Goal: Transaction & Acquisition: Purchase product/service

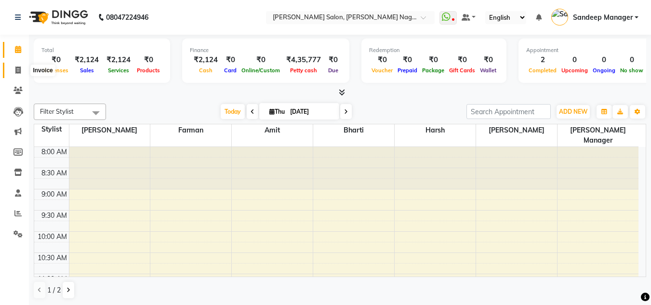
click at [14, 71] on span at bounding box center [18, 70] width 17 height 11
select select "service"
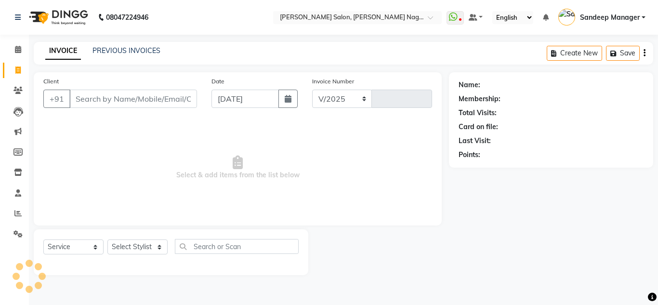
select select "8641"
type input "0592"
click at [140, 244] on select "Select Stylist [PERSON_NAME] [PERSON_NAME] [PERSON_NAME] Manager [PERSON_NAME] …" at bounding box center [137, 246] width 60 height 15
select select "86638"
click at [107, 239] on select "Select Stylist [PERSON_NAME] [PERSON_NAME] [PERSON_NAME] Manager [PERSON_NAME] …" at bounding box center [137, 246] width 60 height 15
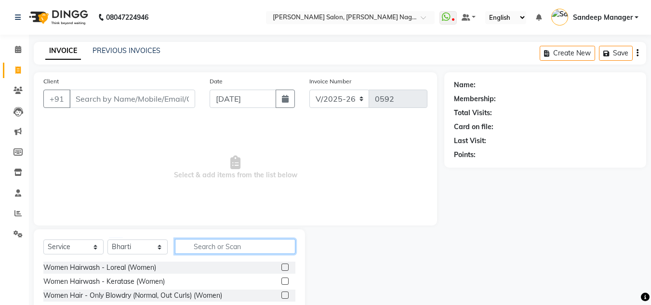
click at [213, 240] on input "text" at bounding box center [235, 246] width 120 height 15
type input "arm"
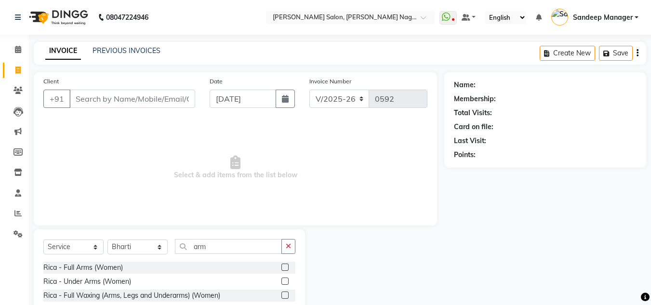
click at [281, 265] on label at bounding box center [284, 266] width 7 height 7
click at [281, 265] on input "checkbox" at bounding box center [284, 267] width 6 height 6
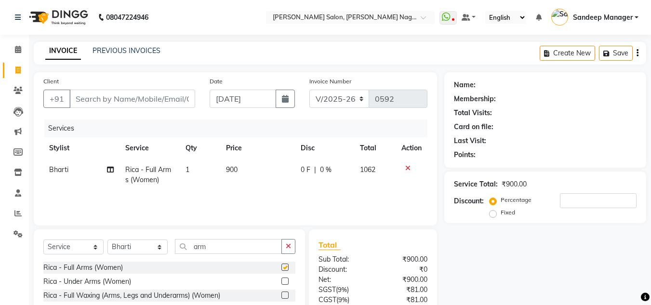
checkbox input "false"
click at [232, 169] on span "900" at bounding box center [232, 169] width 12 height 9
select select "86638"
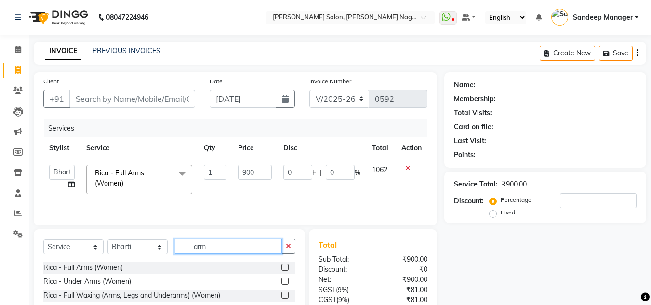
click at [215, 249] on input "arm" at bounding box center [228, 246] width 107 height 15
type input "a"
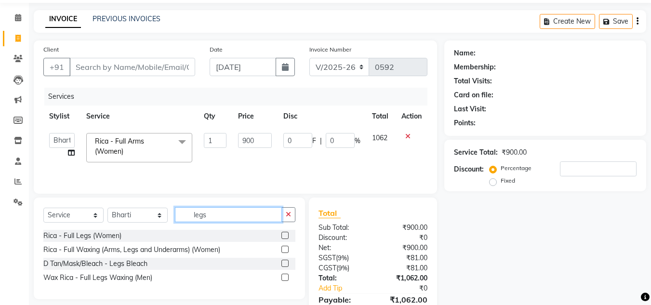
scroll to position [47, 0]
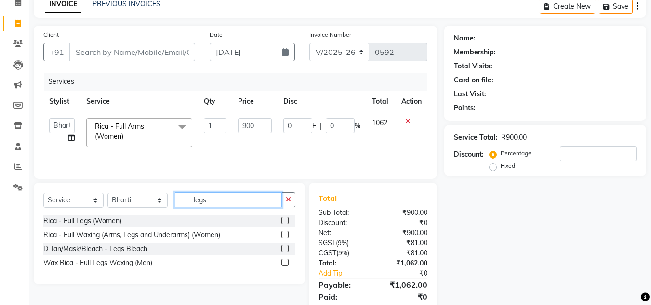
type input "legs"
click at [285, 222] on label at bounding box center [284, 220] width 7 height 7
click at [285, 222] on input "checkbox" at bounding box center [284, 221] width 6 height 6
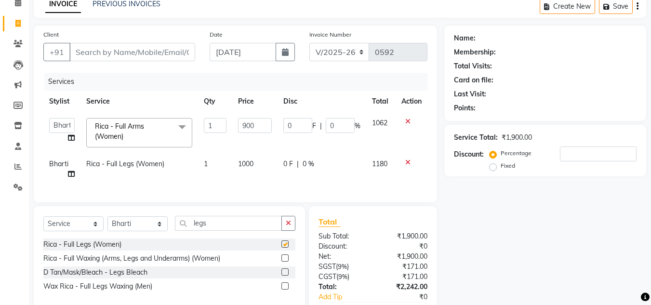
checkbox input "false"
click at [246, 160] on span "1000" at bounding box center [245, 163] width 15 height 9
select select "86638"
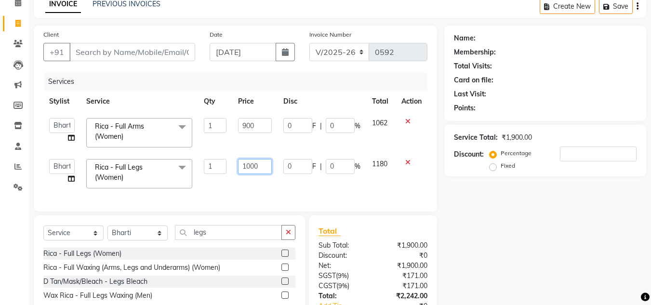
click at [250, 164] on input "1000" at bounding box center [254, 166] width 33 height 15
type input "600"
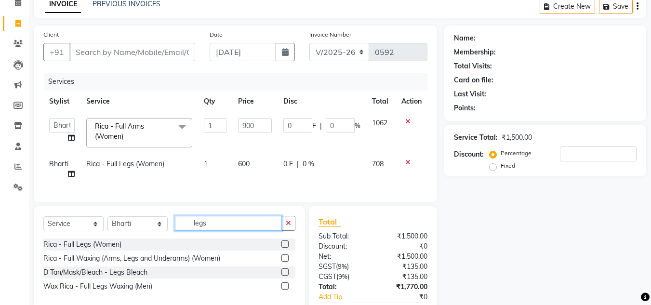
click at [213, 238] on div "Select Service Product Membership Package Voucher Prepaid Gift Card Select Styl…" at bounding box center [169, 227] width 252 height 23
type input "l"
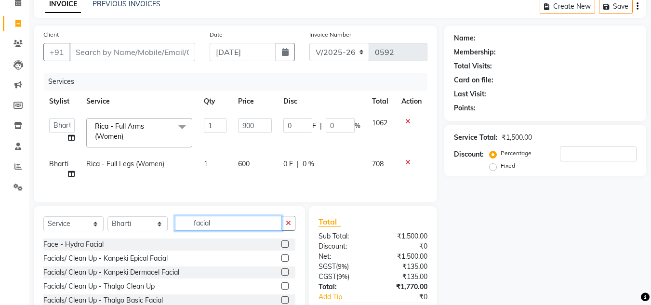
type input "facial"
click at [281, 262] on label at bounding box center [284, 257] width 7 height 7
click at [281, 262] on input "checkbox" at bounding box center [284, 258] width 6 height 6
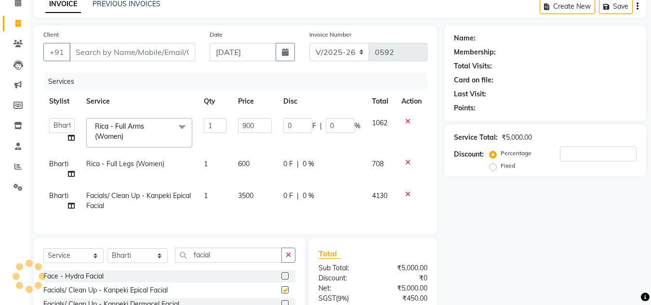
checkbox input "false"
click at [226, 258] on input "facial" at bounding box center [228, 255] width 107 height 15
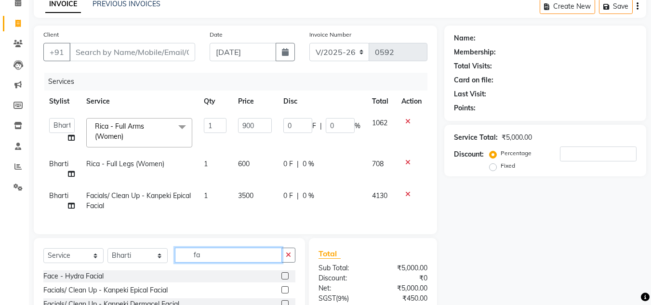
type input "f"
type input "eye"
click at [283, 279] on label at bounding box center [284, 275] width 7 height 7
click at [283, 279] on input "checkbox" at bounding box center [284, 276] width 6 height 6
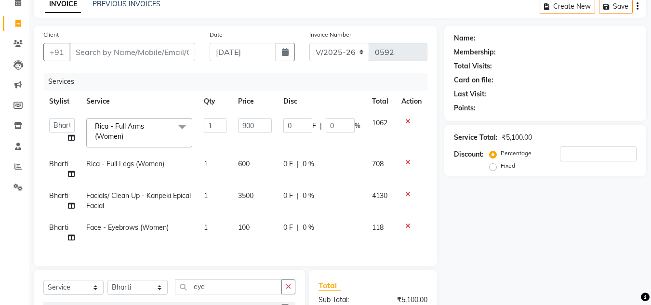
checkbox input "false"
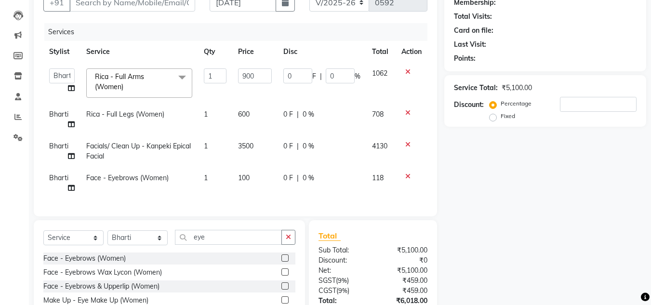
scroll to position [97, 0]
click at [224, 241] on input "eye" at bounding box center [228, 236] width 107 height 15
type input "e"
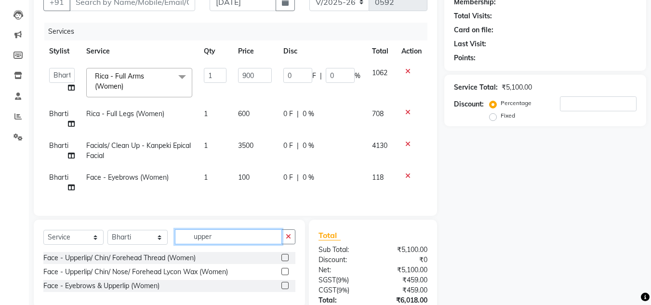
type input "upper"
click at [283, 261] on label at bounding box center [284, 257] width 7 height 7
click at [283, 261] on input "checkbox" at bounding box center [284, 258] width 6 height 6
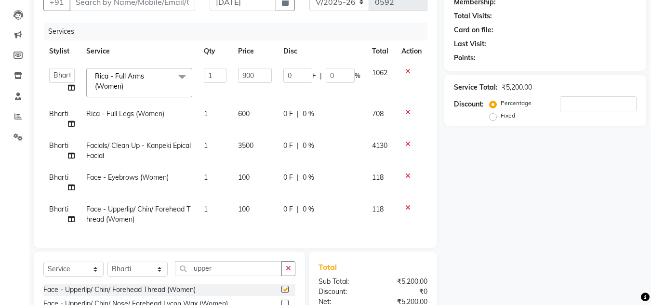
checkbox input "false"
click at [209, 210] on td "1" at bounding box center [215, 214] width 35 height 32
select select "86638"
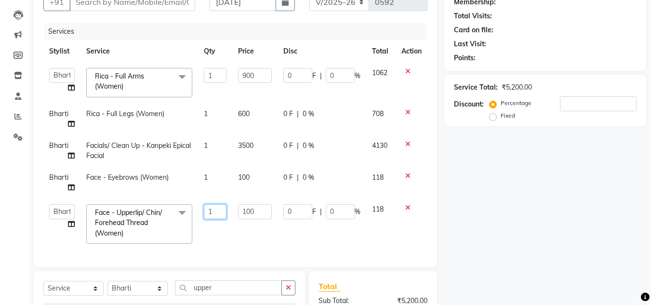
click at [215, 208] on input "1" at bounding box center [215, 211] width 23 height 15
type input "2"
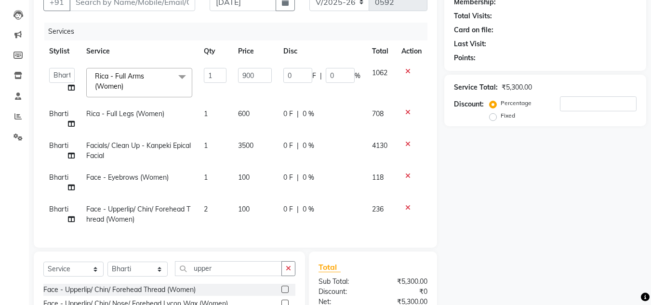
click at [227, 238] on div "Services Stylist Service Qty Price Disc Total Action Amit Bharti Devesh Farman …" at bounding box center [235, 130] width 384 height 215
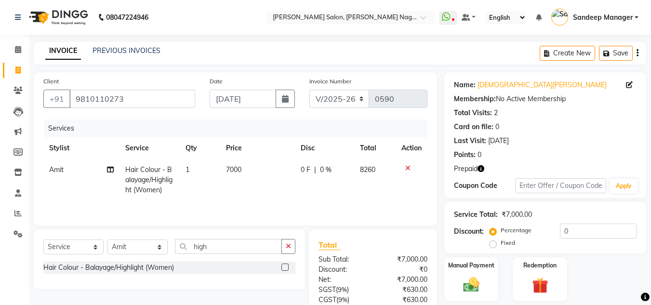
select select "8641"
select select "service"
click at [141, 245] on select "Select Stylist [PERSON_NAME] [PERSON_NAME] [PERSON_NAME] Manager [PERSON_NAME] …" at bounding box center [137, 246] width 60 height 15
select select "86636"
click at [107, 239] on select "Select Stylist [PERSON_NAME] [PERSON_NAME] [PERSON_NAME] Manager [PERSON_NAME] …" at bounding box center [137, 246] width 60 height 15
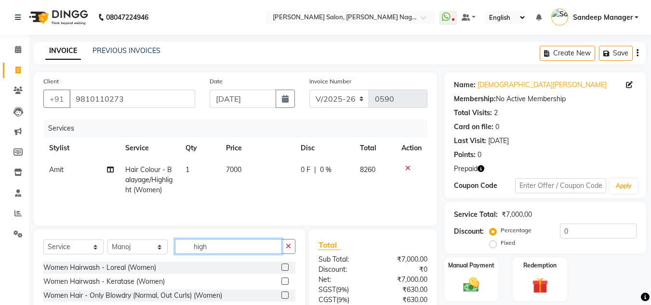
click at [218, 247] on input "high" at bounding box center [228, 246] width 107 height 15
type input "h"
type input "nail"
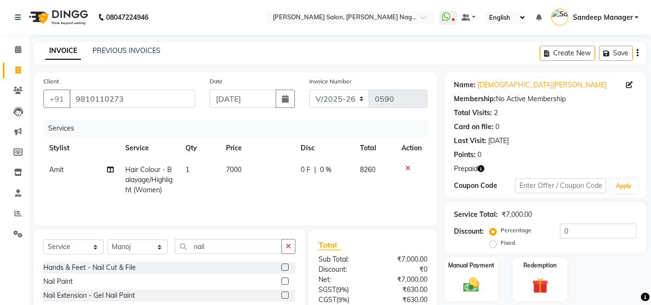
click at [281, 282] on label at bounding box center [284, 280] width 7 height 7
click at [281, 282] on input "checkbox" at bounding box center [284, 281] width 6 height 6
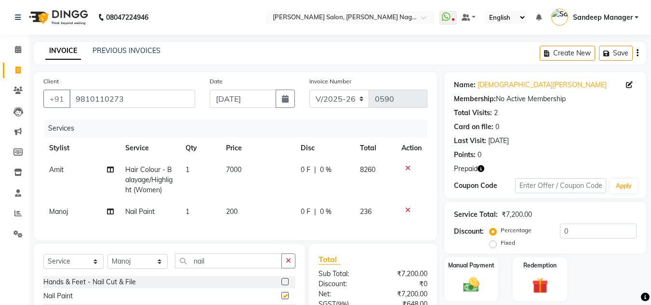
checkbox input "false"
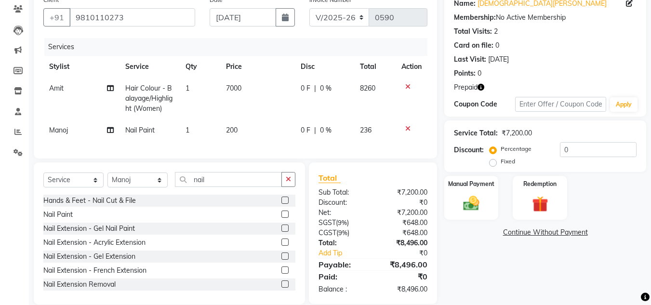
scroll to position [82, 0]
click at [281, 203] on label at bounding box center [284, 199] width 7 height 7
click at [281, 203] on input "checkbox" at bounding box center [284, 200] width 6 height 6
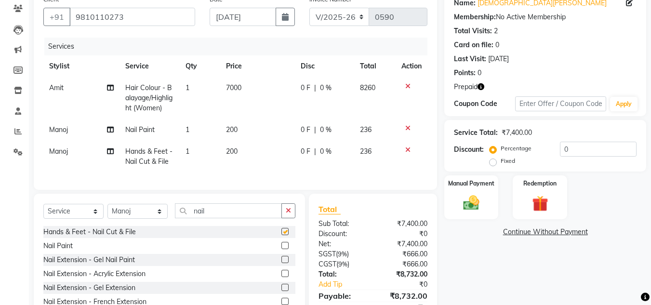
checkbox input "false"
click at [407, 150] on icon at bounding box center [407, 149] width 5 height 7
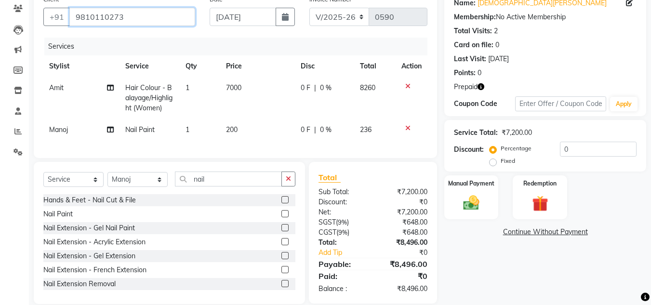
click at [117, 16] on input "9810110273" at bounding box center [132, 17] width 126 height 18
click at [232, 125] on td "200" at bounding box center [257, 130] width 75 height 22
select select "86636"
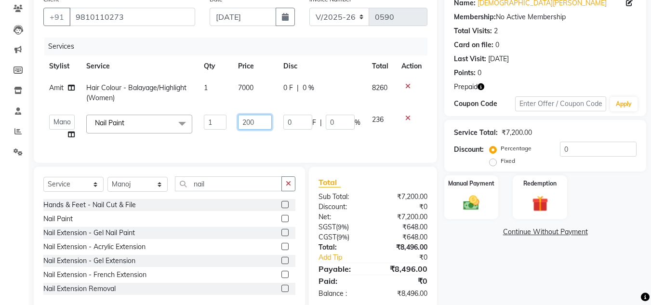
click at [247, 122] on input "200" at bounding box center [254, 122] width 33 height 15
type input "100"
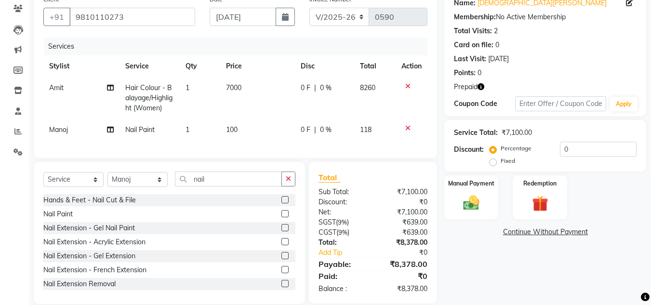
click at [291, 139] on tr "Manoj Nail Paint 1 100 0 F | 0 % 118" at bounding box center [235, 130] width 384 height 22
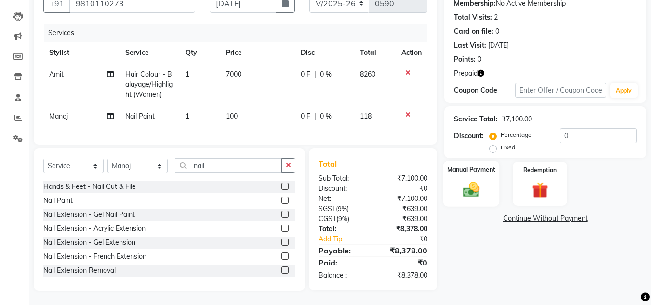
click at [461, 180] on img at bounding box center [471, 189] width 27 height 19
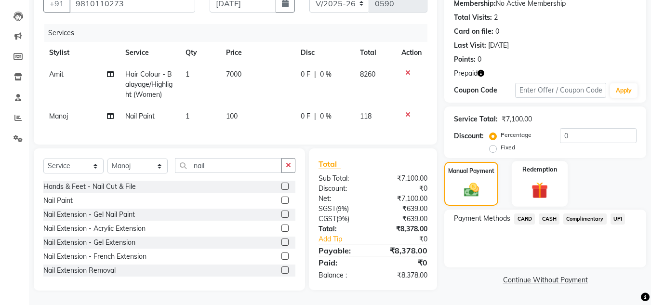
click at [544, 184] on img at bounding box center [539, 190] width 27 height 21
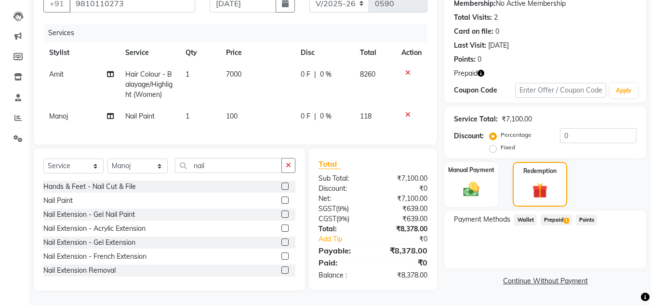
click at [561, 214] on span "Prepaid 1" at bounding box center [555, 219] width 31 height 11
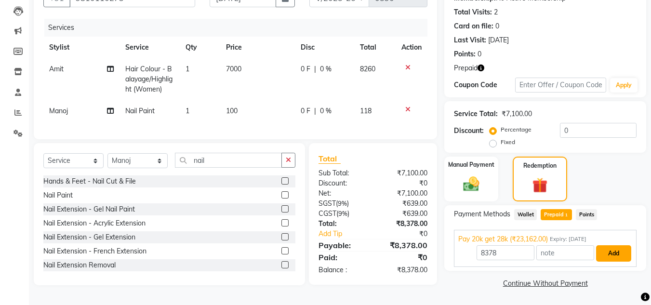
click at [611, 248] on button "Add" at bounding box center [613, 253] width 35 height 16
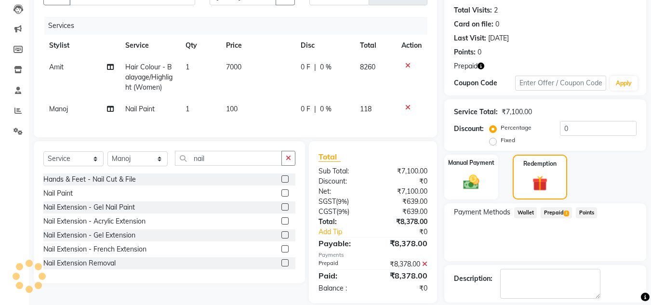
scroll to position [147, 0]
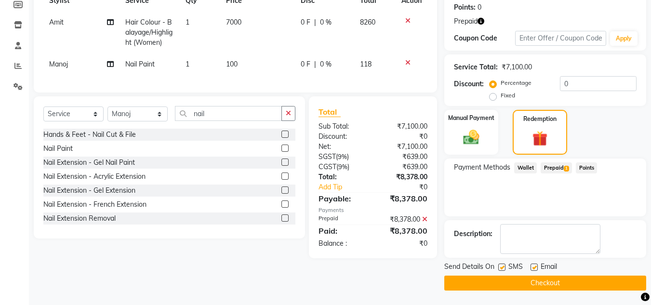
click at [549, 282] on button "Checkout" at bounding box center [545, 282] width 202 height 15
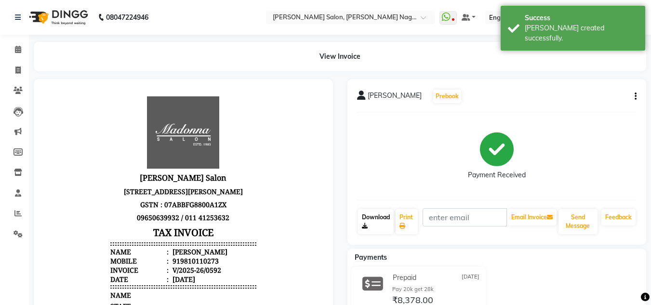
click at [372, 223] on link "Download" at bounding box center [376, 221] width 36 height 25
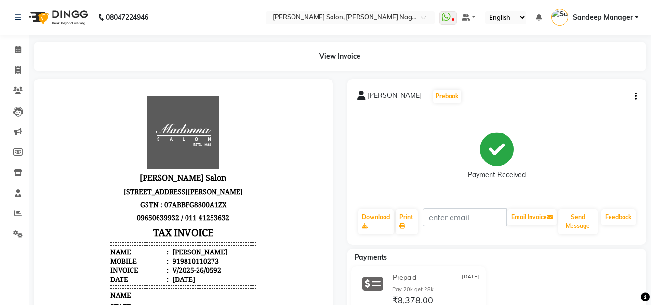
click at [69, 13] on img at bounding box center [58, 17] width 66 height 27
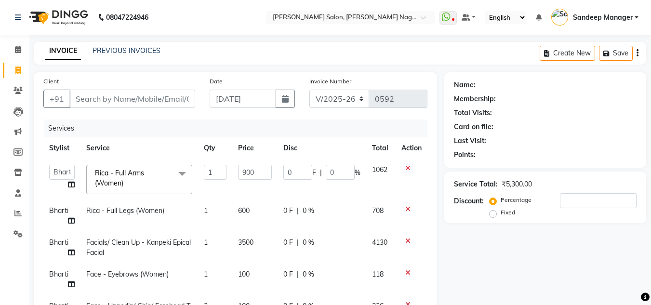
select select "8641"
select select "86638"
select select "service"
select select "86638"
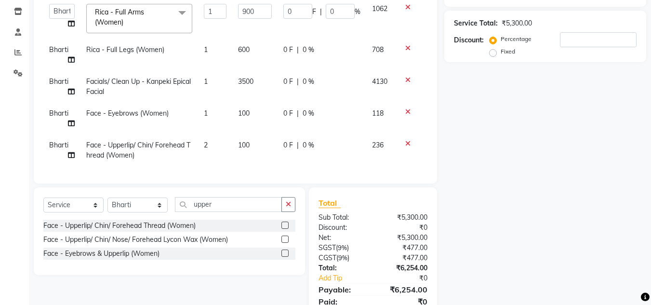
scroll to position [161, 0]
click at [226, 207] on input "upper" at bounding box center [228, 203] width 107 height 15
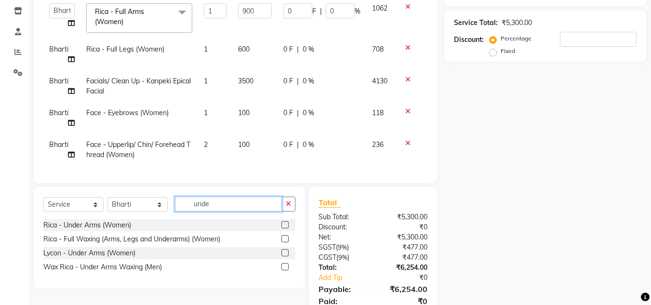
type input "unde"
click at [288, 228] on label at bounding box center [284, 224] width 7 height 7
click at [288, 228] on input "checkbox" at bounding box center [284, 225] width 6 height 6
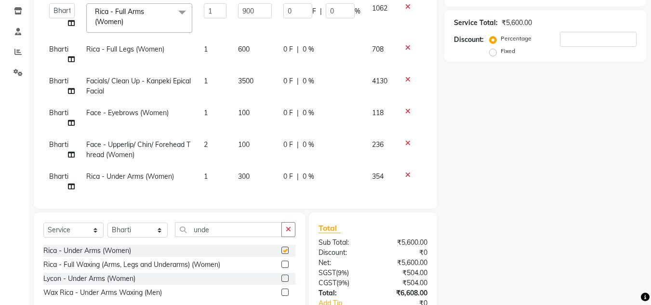
checkbox input "false"
click at [405, 174] on icon at bounding box center [407, 174] width 5 height 7
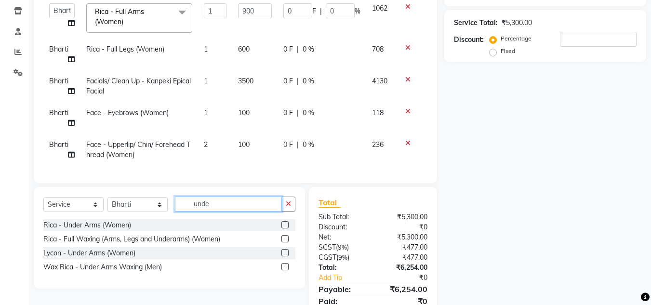
click at [240, 208] on input "unde" at bounding box center [228, 203] width 107 height 15
type input "u"
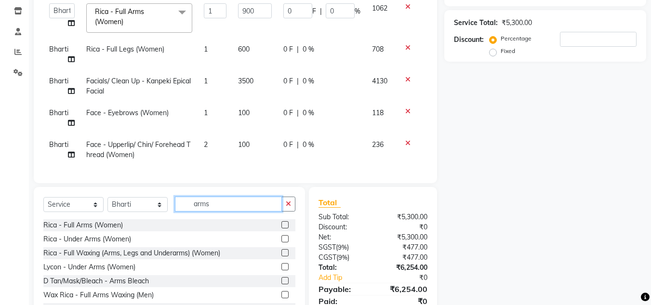
type input "arms"
click at [281, 268] on label at bounding box center [284, 266] width 7 height 7
click at [281, 268] on input "checkbox" at bounding box center [284, 267] width 6 height 6
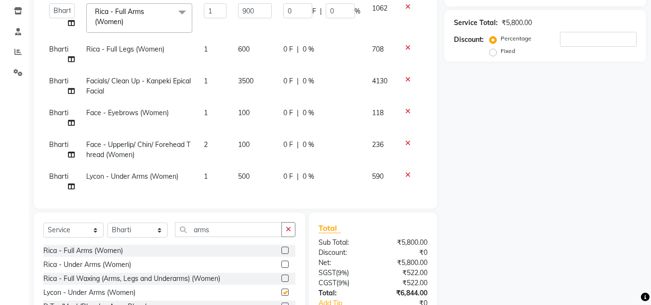
checkbox input "false"
click at [405, 175] on icon at bounding box center [407, 174] width 5 height 7
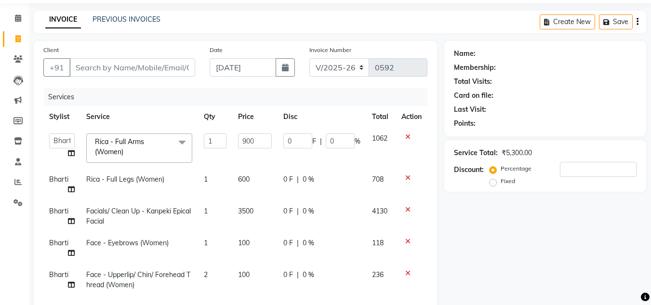
scroll to position [119, 0]
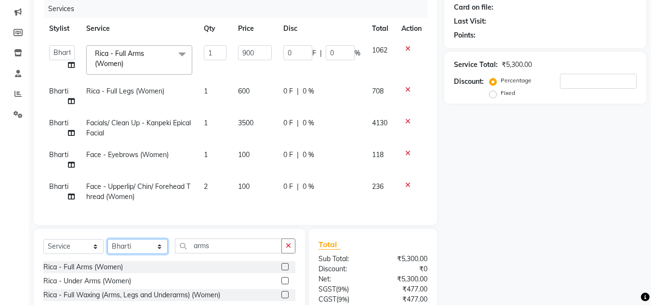
click at [135, 251] on select "Select Stylist [PERSON_NAME] [PERSON_NAME] [PERSON_NAME] Manager [PERSON_NAME] …" at bounding box center [137, 246] width 60 height 15
select select "86636"
click at [107, 246] on select "Select Stylist [PERSON_NAME] [PERSON_NAME] [PERSON_NAME] Manager [PERSON_NAME] …" at bounding box center [137, 246] width 60 height 15
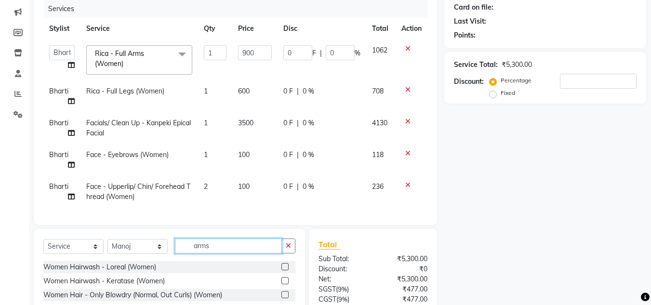
click at [228, 253] on input "arms" at bounding box center [228, 245] width 107 height 15
type input "a"
type input "pedi"
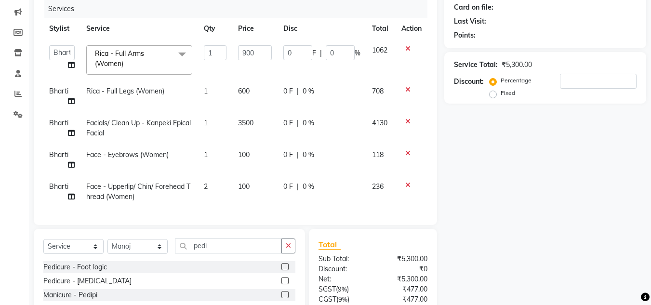
click at [281, 298] on label at bounding box center [284, 294] width 7 height 7
click at [281, 298] on input "checkbox" at bounding box center [284, 295] width 6 height 6
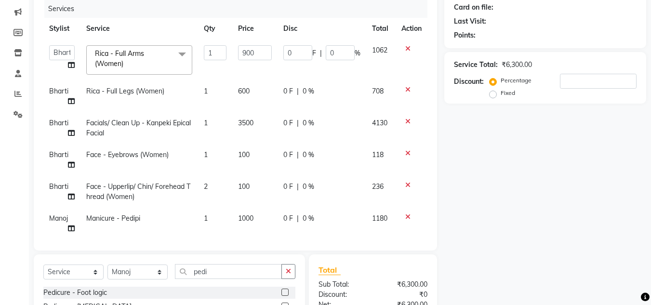
checkbox input "false"
click at [245, 216] on span "1000" at bounding box center [245, 218] width 15 height 9
select select "86636"
click at [246, 221] on input "1000" at bounding box center [254, 220] width 33 height 15
type input "700"
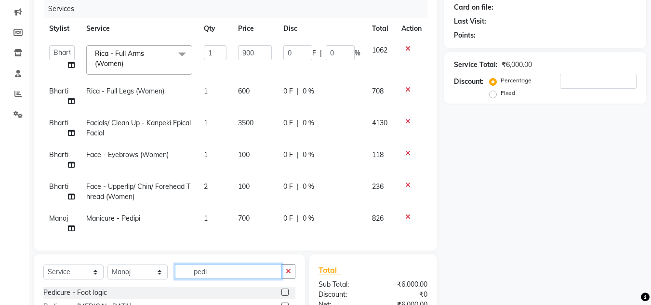
click at [231, 264] on input "pedi" at bounding box center [228, 271] width 107 height 15
type input "p"
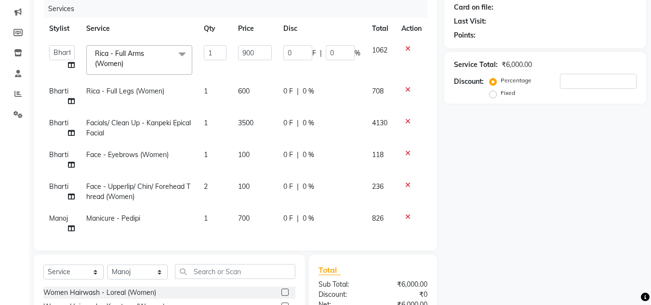
click at [281, 294] on label at bounding box center [284, 291] width 7 height 7
click at [281, 294] on input "checkbox" at bounding box center [284, 292] width 6 height 6
checkbox input "false"
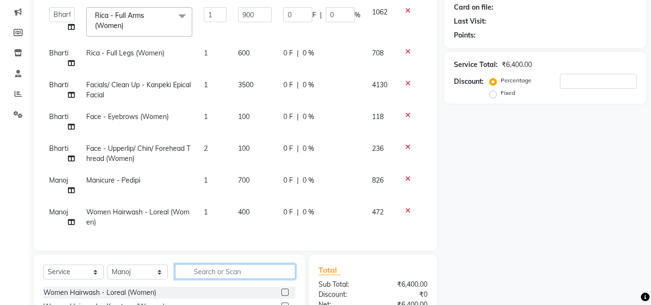
click at [223, 272] on input "text" at bounding box center [235, 271] width 120 height 15
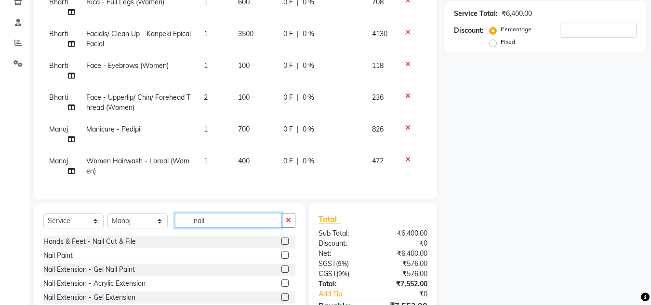
type input "nail"
click at [281, 256] on label at bounding box center [284, 254] width 7 height 7
click at [281, 256] on input "checkbox" at bounding box center [284, 255] width 6 height 6
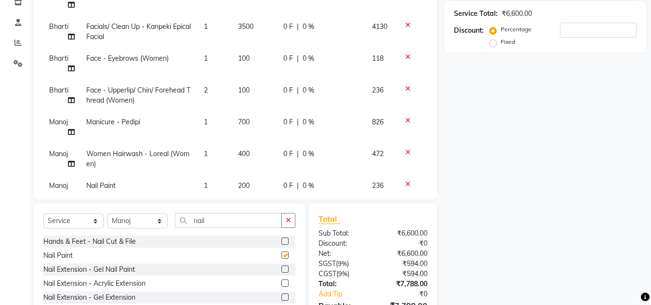
checkbox input "false"
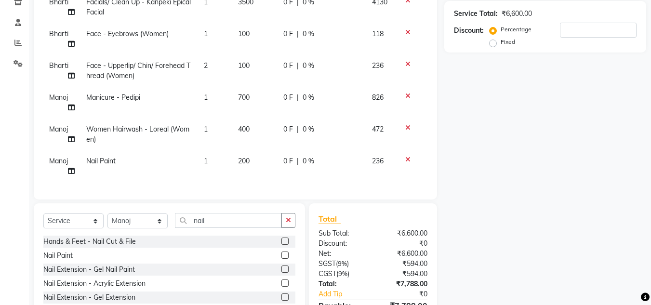
click at [205, 152] on td "1" at bounding box center [215, 166] width 35 height 32
select select "86636"
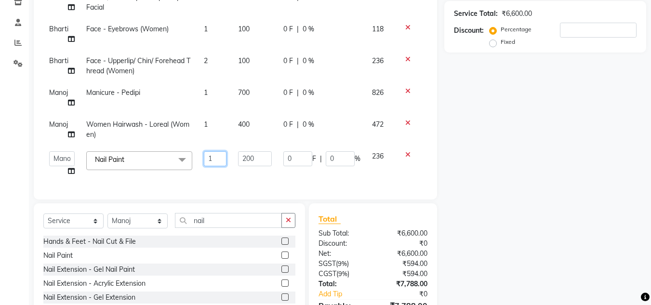
click at [214, 157] on input "1" at bounding box center [215, 158] width 23 height 15
type input "2"
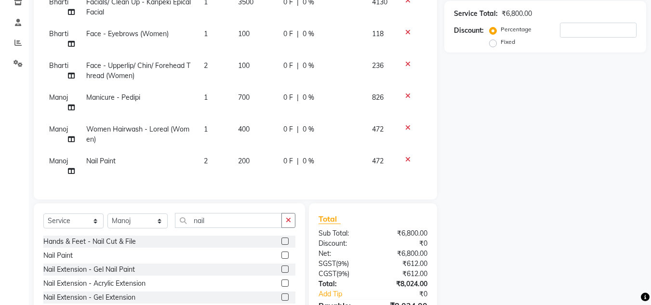
click at [223, 172] on td "2" at bounding box center [215, 166] width 35 height 32
select select "86636"
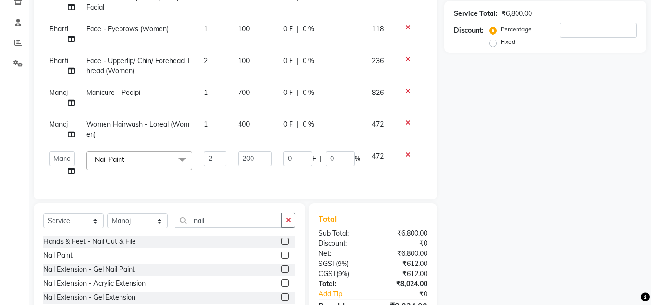
click at [223, 172] on td "2" at bounding box center [215, 163] width 35 height 37
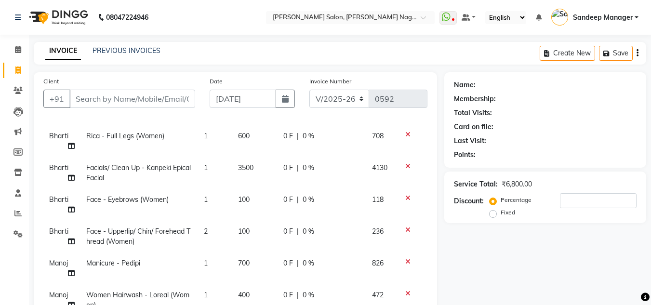
scroll to position [225, 0]
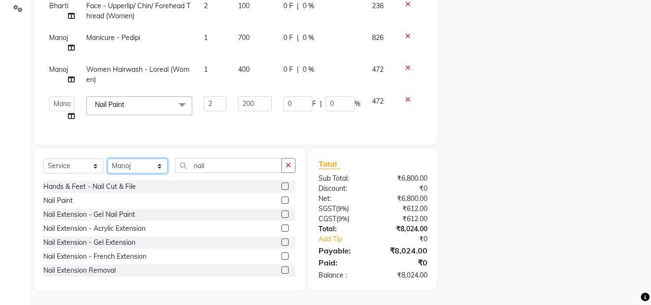
click at [125, 163] on select "Select Stylist [PERSON_NAME] [PERSON_NAME] [PERSON_NAME] Manager [PERSON_NAME] …" at bounding box center [137, 165] width 60 height 15
select select "86632"
click at [107, 158] on select "Select Stylist [PERSON_NAME] [PERSON_NAME] [PERSON_NAME] Manager [PERSON_NAME] …" at bounding box center [137, 165] width 60 height 15
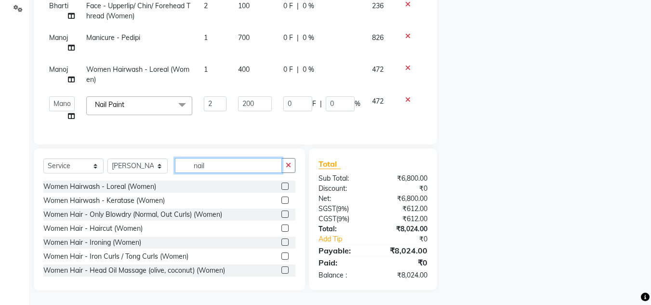
click at [227, 163] on input "nail" at bounding box center [228, 165] width 107 height 15
type input "n"
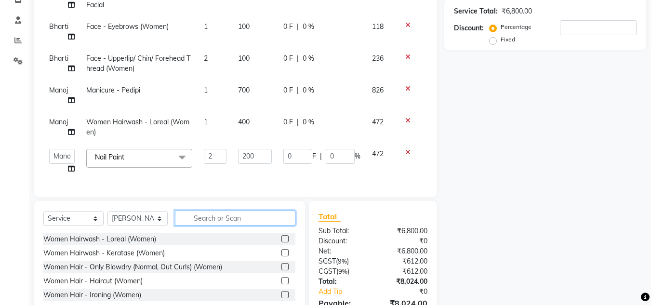
scroll to position [172, 0]
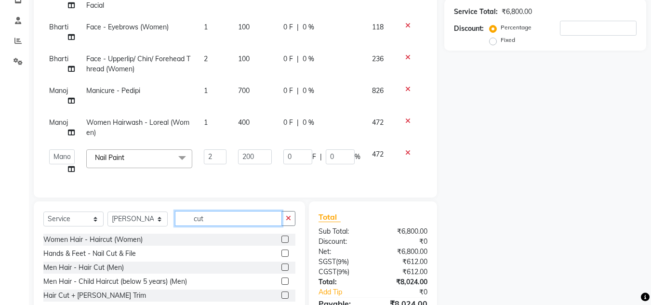
type input "cut"
click at [285, 241] on label at bounding box center [284, 238] width 7 height 7
click at [285, 241] on input "checkbox" at bounding box center [284, 239] width 6 height 6
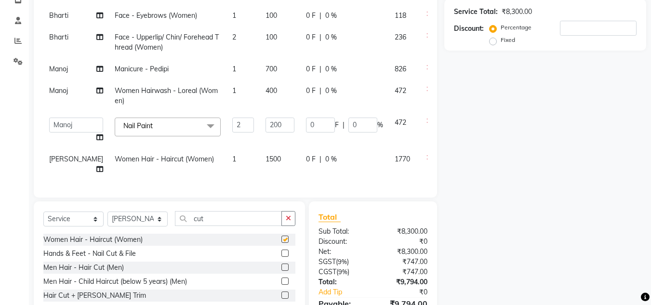
checkbox input "false"
click at [265, 155] on span "1500" at bounding box center [272, 159] width 15 height 9
select select "86632"
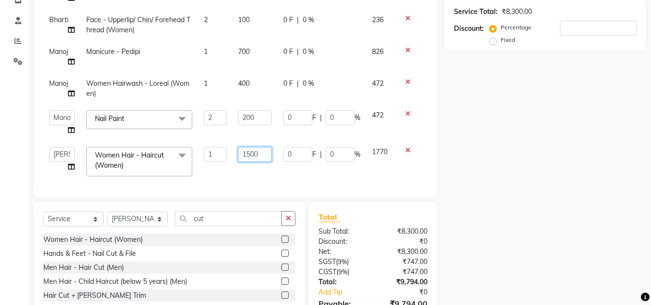
click at [248, 152] on input "1500" at bounding box center [254, 154] width 33 height 15
type input "1200"
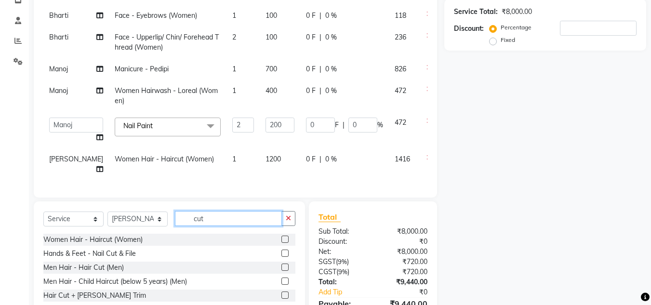
click at [213, 218] on input "cut" at bounding box center [228, 218] width 107 height 15
type input "c"
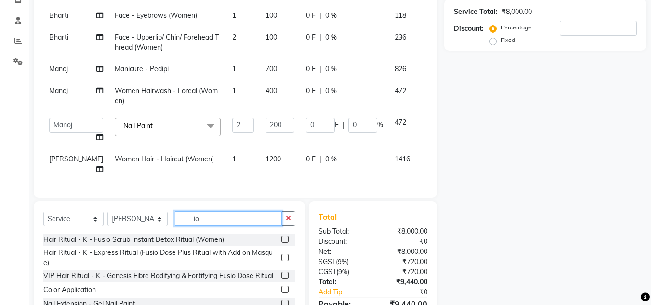
type input "i"
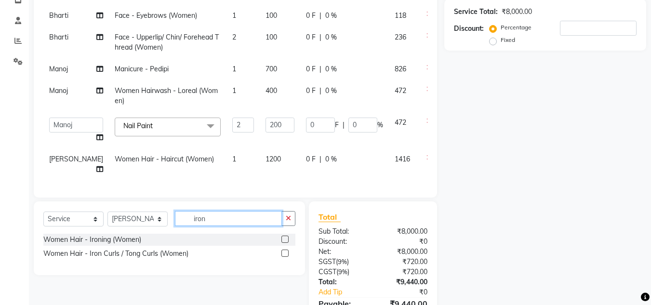
type input "iron"
click at [284, 238] on label at bounding box center [284, 238] width 7 height 7
click at [284, 238] on input "checkbox" at bounding box center [284, 239] width 6 height 6
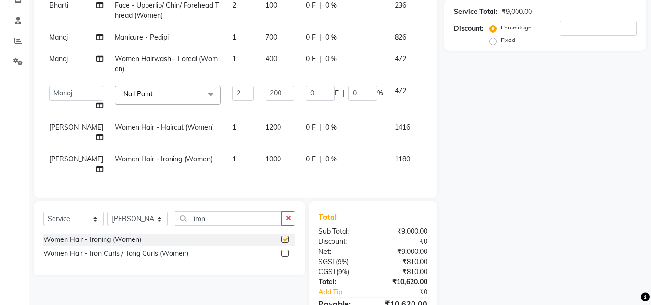
checkbox input "false"
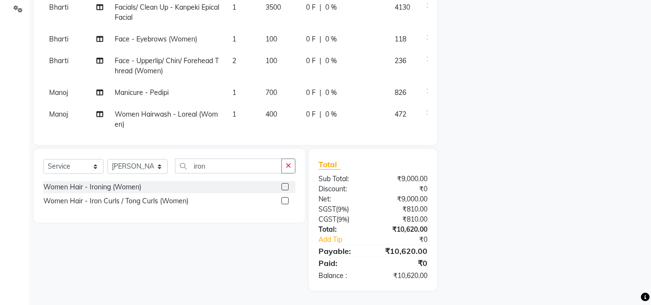
scroll to position [0, 0]
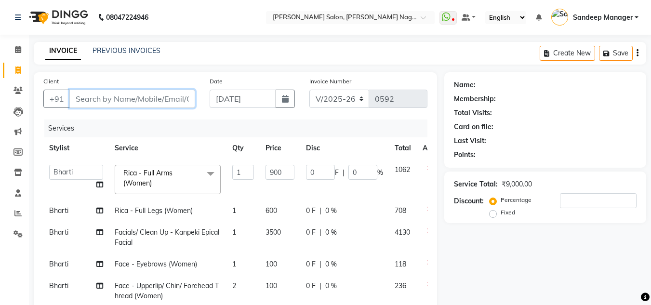
click at [134, 92] on input "Client" at bounding box center [132, 99] width 126 height 18
type input "9"
type input "0"
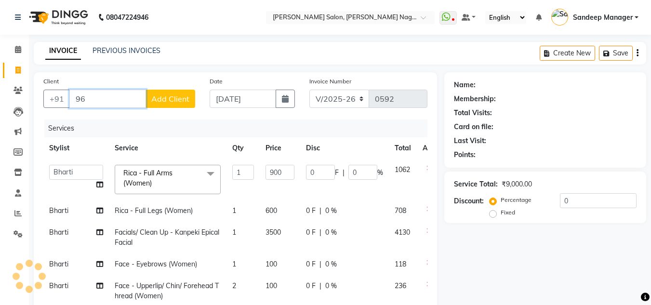
type input "9"
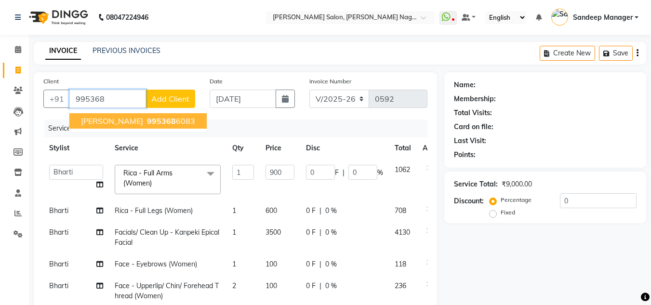
click at [147, 119] on span "995368" at bounding box center [161, 121] width 29 height 10
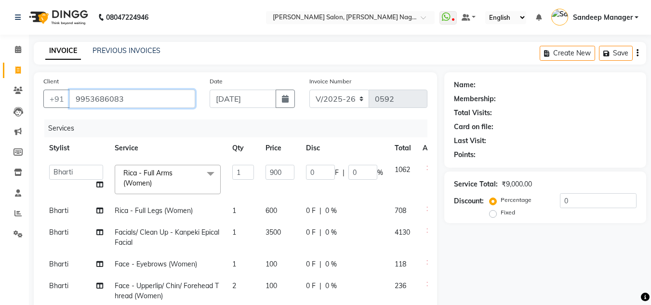
type input "9953686083"
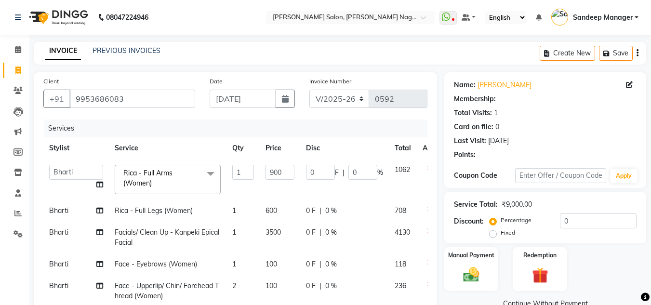
type input "180"
type input "20"
type input "80"
type input "20"
select select "1: Object"
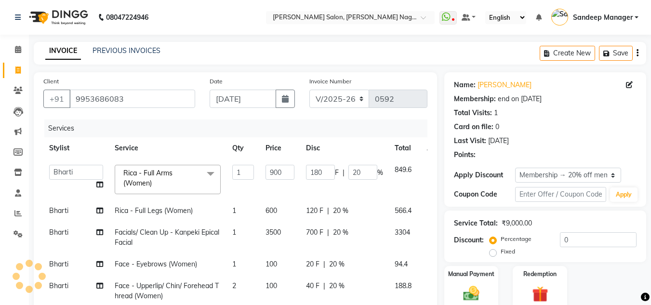
type input "20"
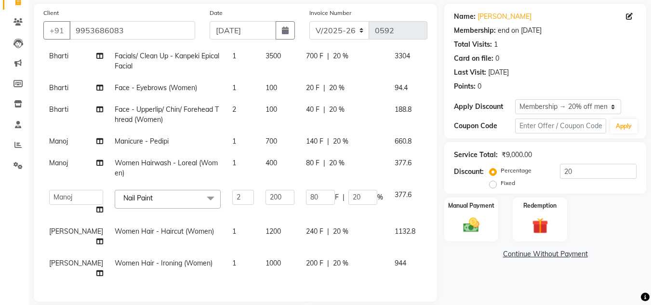
scroll to position [131, 0]
click at [479, 222] on img at bounding box center [471, 224] width 27 height 19
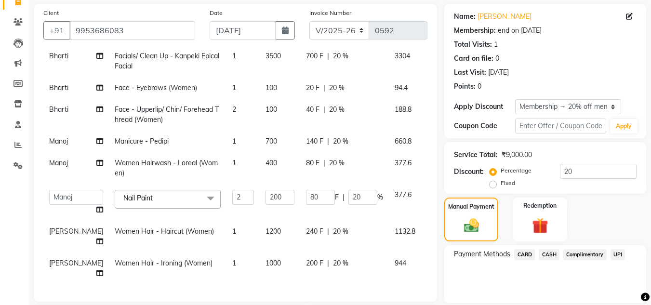
click at [527, 257] on span "CARD" at bounding box center [524, 254] width 21 height 11
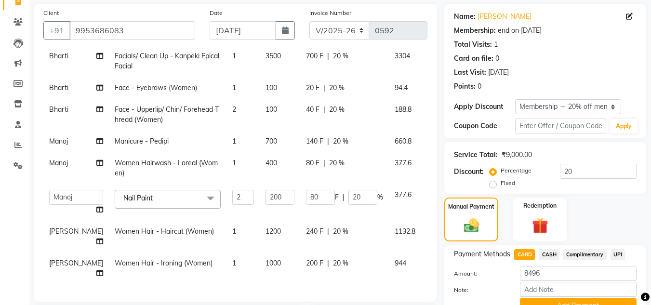
scroll to position [225, 0]
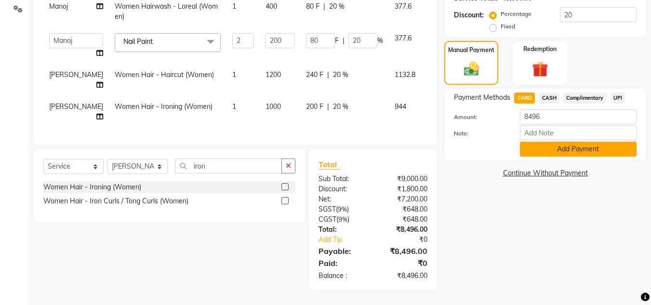
click at [562, 144] on button "Add Payment" at bounding box center [578, 149] width 117 height 15
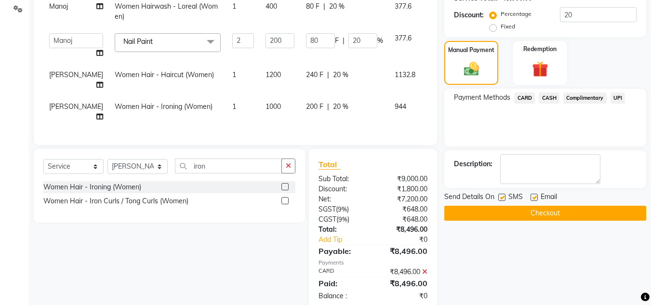
scroll to position [245, 0]
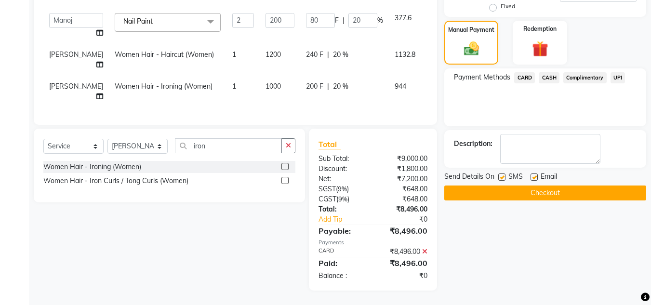
click at [540, 191] on button "Checkout" at bounding box center [545, 192] width 202 height 15
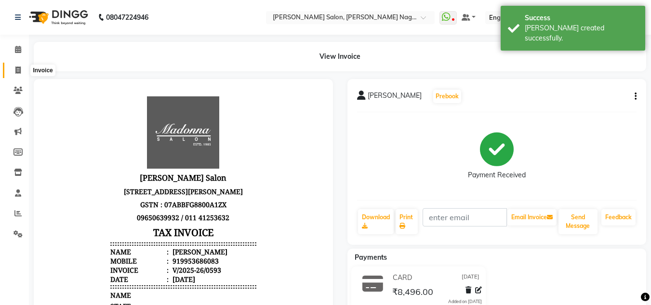
click at [15, 66] on icon at bounding box center [17, 69] width 5 height 7
select select "service"
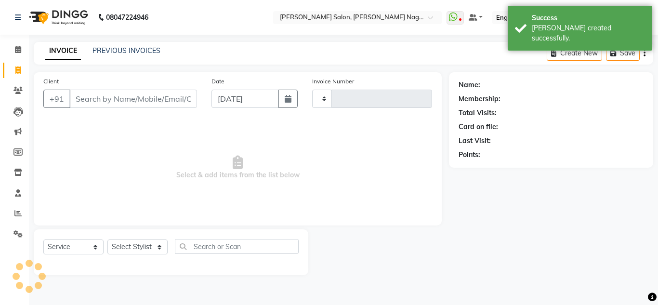
type input "0594"
select select "8641"
click at [124, 51] on link "PREVIOUS INVOICES" at bounding box center [126, 50] width 68 height 9
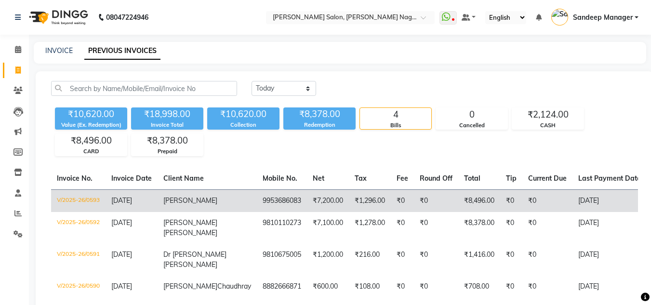
click at [307, 203] on td "₹7,200.00" at bounding box center [328, 200] width 42 height 23
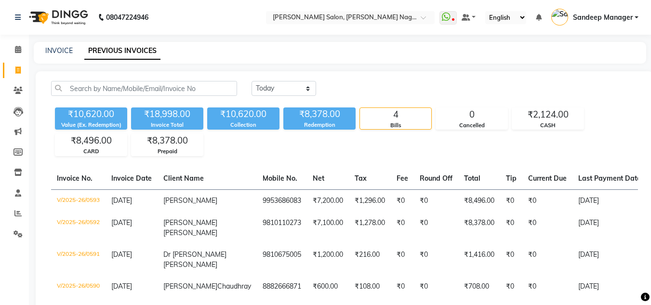
click at [69, 11] on img at bounding box center [58, 17] width 66 height 27
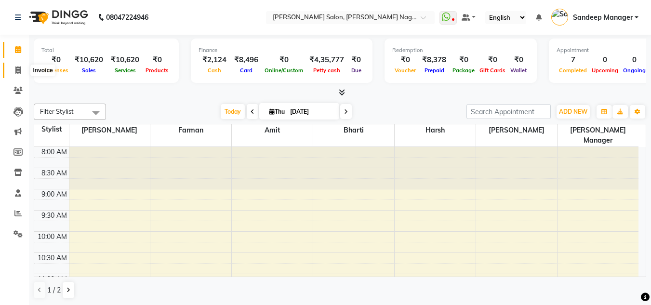
click at [17, 69] on icon at bounding box center [17, 69] width 5 height 7
select select "service"
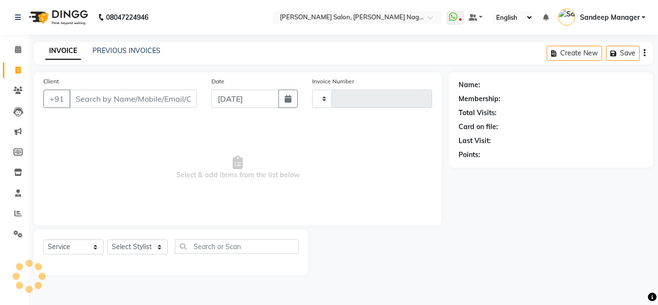
type input "0594"
select select "8641"
click at [68, 13] on img at bounding box center [58, 17] width 66 height 27
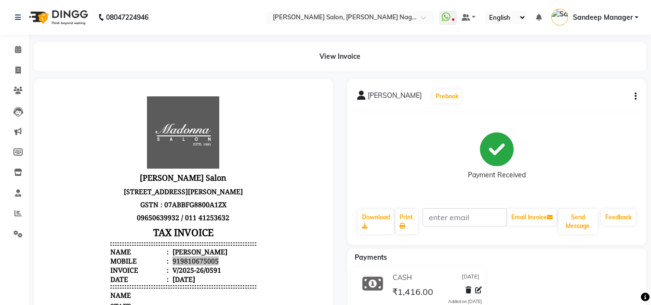
click at [68, 17] on img at bounding box center [58, 17] width 66 height 27
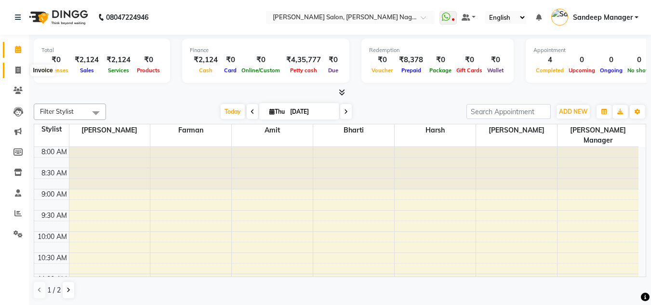
click at [19, 75] on span at bounding box center [18, 70] width 17 height 11
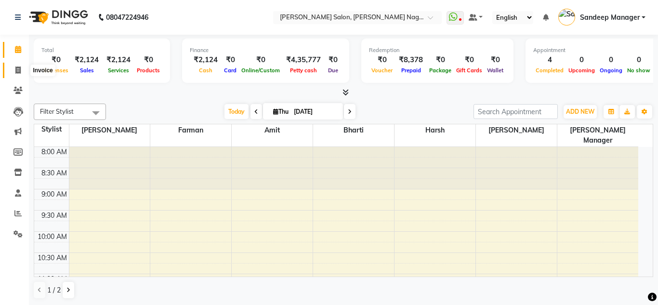
select select "8641"
select select "service"
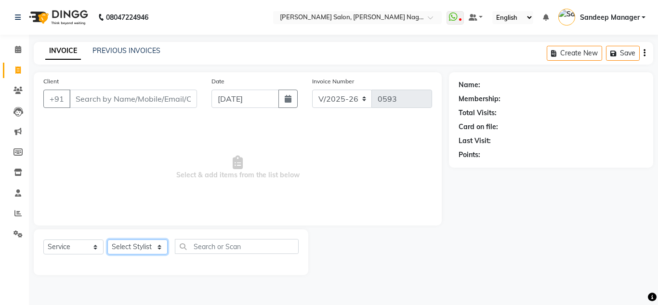
click at [125, 244] on select "Select Stylist [PERSON_NAME] [PERSON_NAME] [PERSON_NAME] Manager [PERSON_NAME] …" at bounding box center [137, 246] width 60 height 15
select select "89440"
click at [107, 239] on select "Select Stylist [PERSON_NAME] [PERSON_NAME] [PERSON_NAME] Manager [PERSON_NAME] …" at bounding box center [137, 246] width 60 height 15
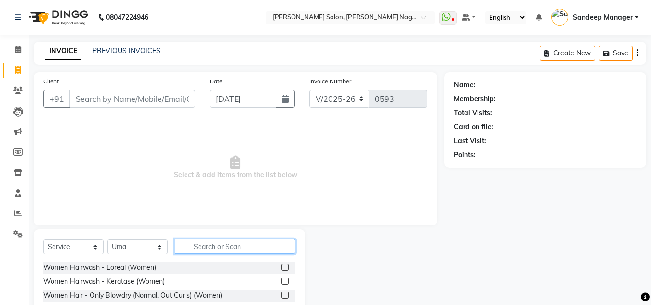
click at [202, 246] on input "text" at bounding box center [235, 246] width 120 height 15
type input "mask"
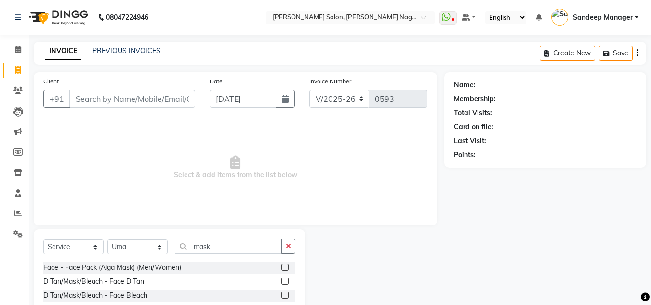
click at [281, 267] on label at bounding box center [284, 266] width 7 height 7
click at [281, 267] on input "checkbox" at bounding box center [284, 267] width 6 height 6
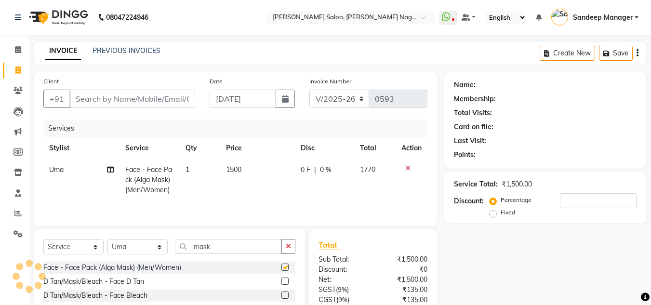
checkbox input "false"
click at [235, 165] on span "1500" at bounding box center [233, 169] width 15 height 9
select select "89440"
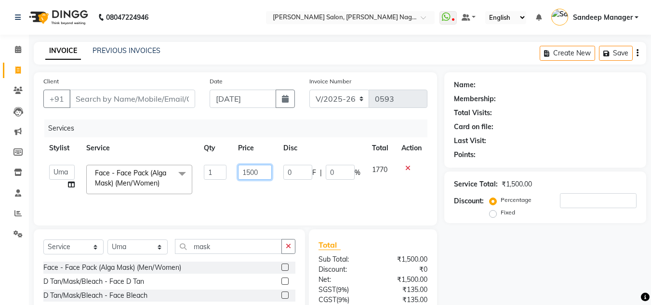
click at [253, 171] on input "1500" at bounding box center [254, 172] width 33 height 15
click at [250, 172] on input "1500" at bounding box center [254, 172] width 33 height 15
type input "1000"
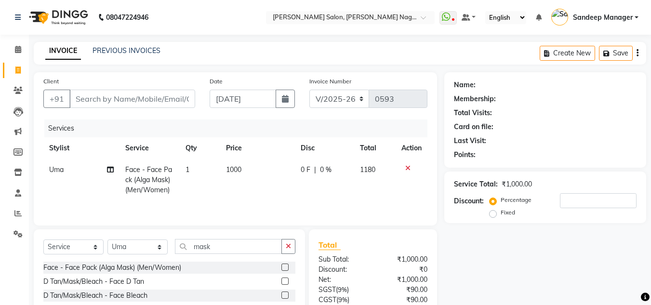
click at [523, 270] on div "Name: Membership: Total Visits: Card on file: Last Visit: Points: Service Total…" at bounding box center [548, 221] width 209 height 299
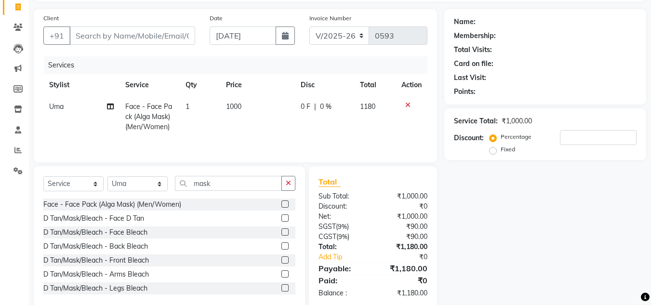
scroll to position [81, 0]
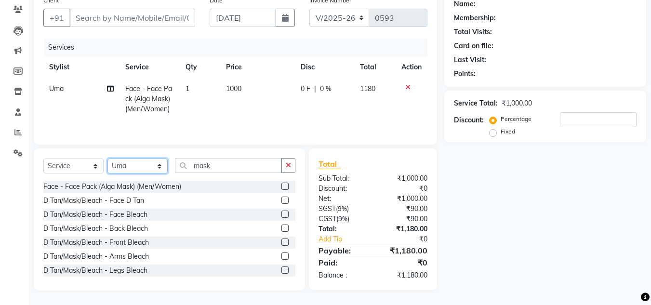
click at [142, 163] on select "Select Stylist [PERSON_NAME] [PERSON_NAME] [PERSON_NAME] Manager [PERSON_NAME] …" at bounding box center [137, 165] width 60 height 15
click at [217, 163] on input "mask" at bounding box center [228, 165] width 107 height 15
type input "m"
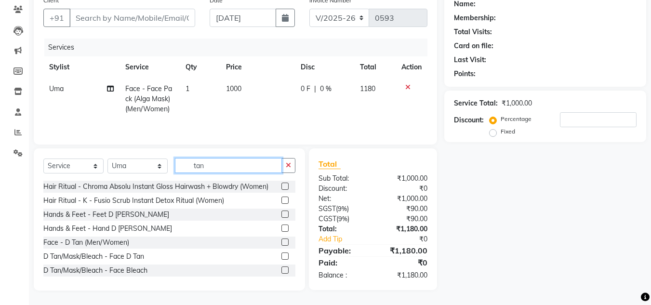
type input "tan"
click at [281, 241] on label at bounding box center [284, 241] width 7 height 7
click at [281, 241] on input "checkbox" at bounding box center [284, 242] width 6 height 6
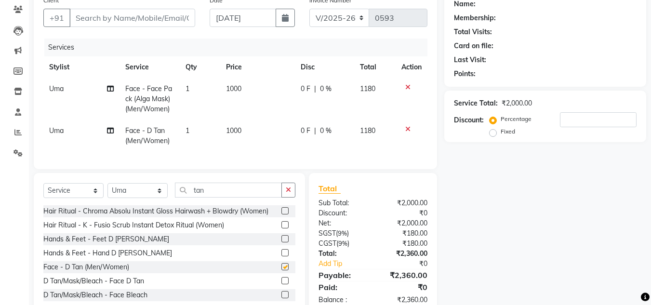
checkbox input "false"
click at [234, 129] on span "1000" at bounding box center [233, 130] width 15 height 9
select select "89440"
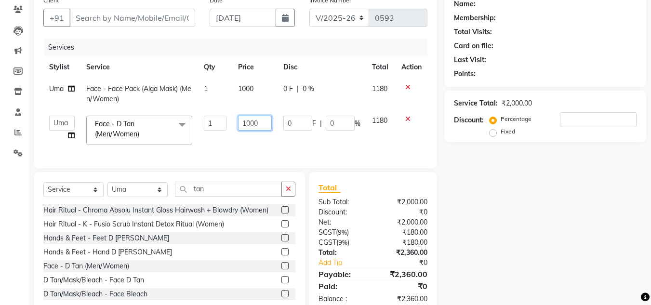
click at [251, 125] on input "1000" at bounding box center [254, 123] width 33 height 15
type input "600"
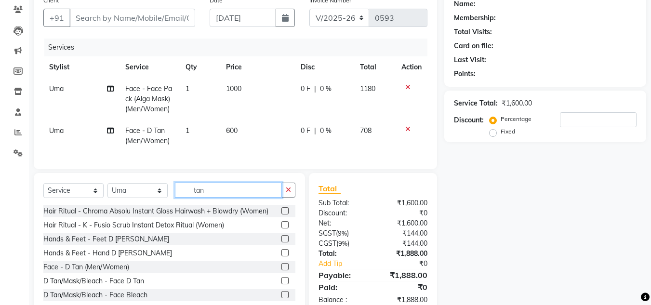
click at [212, 194] on input "tan" at bounding box center [228, 190] width 107 height 15
type input "t"
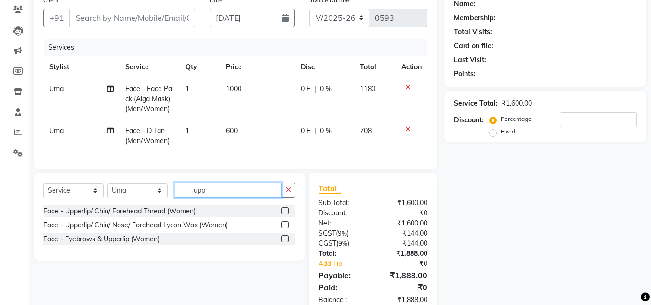
type input "upp"
click at [286, 214] on label at bounding box center [284, 210] width 7 height 7
click at [286, 214] on input "checkbox" at bounding box center [284, 211] width 6 height 6
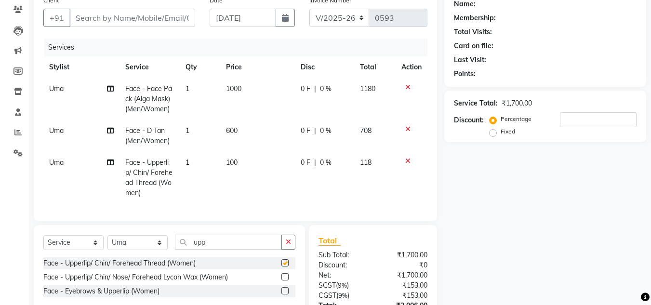
checkbox input "false"
click at [234, 163] on span "100" at bounding box center [232, 162] width 12 height 9
select select "89440"
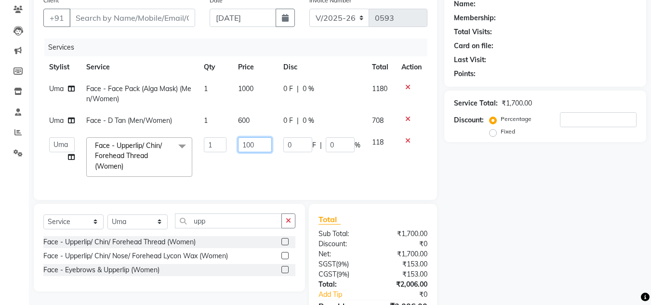
click at [250, 144] on input "100" at bounding box center [254, 144] width 33 height 15
type input "80"
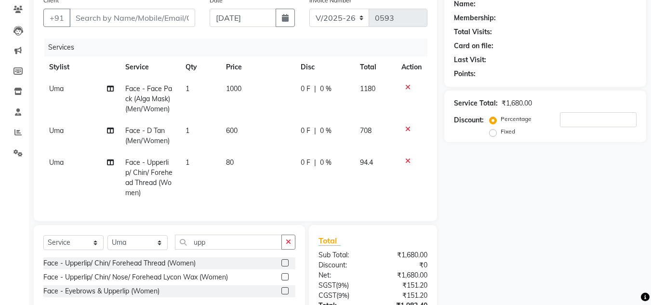
click at [235, 171] on td "80" at bounding box center [257, 178] width 75 height 52
select select "89440"
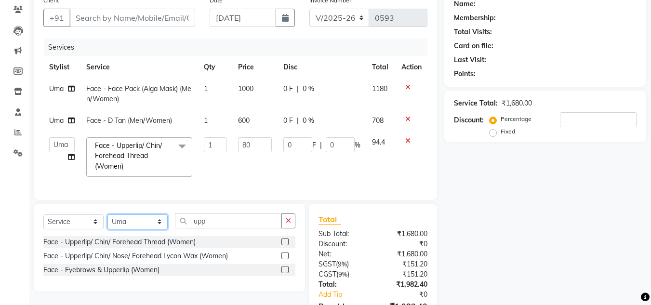
click at [138, 229] on select "Select Stylist [PERSON_NAME] [PERSON_NAME] [PERSON_NAME] Manager [PERSON_NAME] …" at bounding box center [137, 221] width 60 height 15
select select "86636"
click at [107, 221] on select "Select Stylist [PERSON_NAME] [PERSON_NAME] [PERSON_NAME] Manager [PERSON_NAME] …" at bounding box center [137, 221] width 60 height 15
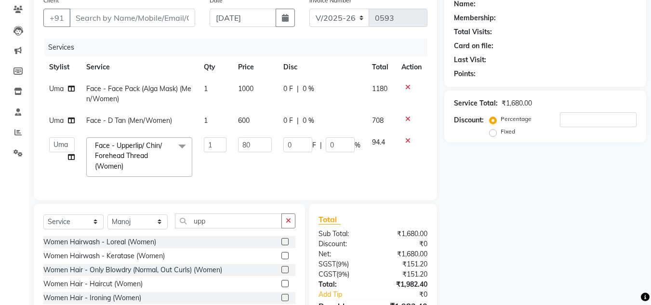
click at [281, 259] on label at bounding box center [284, 255] width 7 height 7
click at [281, 259] on input "checkbox" at bounding box center [284, 256] width 6 height 6
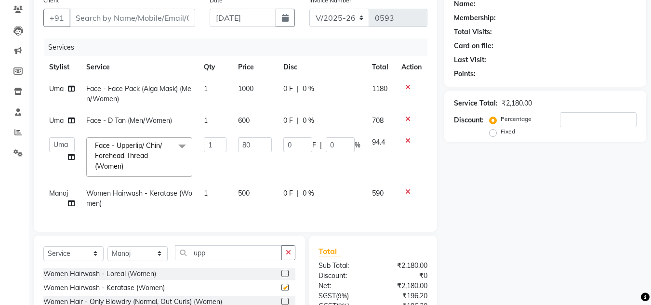
checkbox input "false"
click at [134, 258] on select "Select Stylist [PERSON_NAME] [PERSON_NAME] [PERSON_NAME] Manager [PERSON_NAME] …" at bounding box center [137, 253] width 60 height 15
select select "86637"
click at [107, 253] on select "Select Stylist [PERSON_NAME] [PERSON_NAME] [PERSON_NAME] Manager [PERSON_NAME] …" at bounding box center [137, 253] width 60 height 15
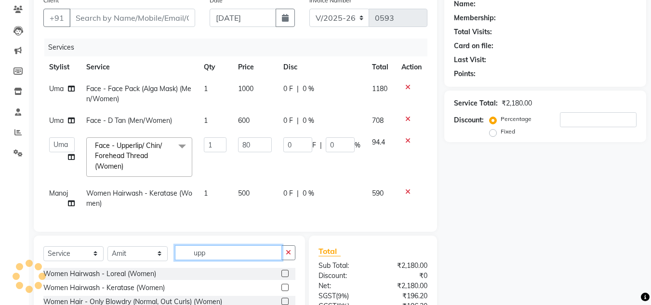
click at [215, 256] on input "upp" at bounding box center [228, 252] width 107 height 15
type input "u"
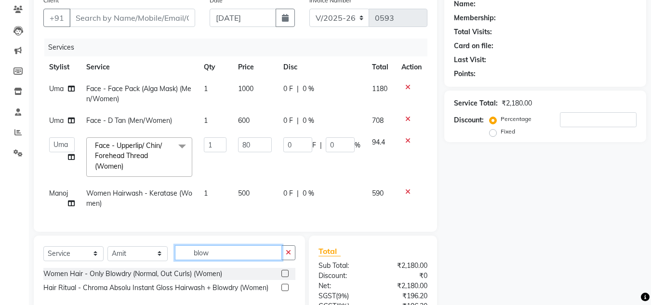
type input "blow"
click at [288, 277] on label at bounding box center [284, 273] width 7 height 7
click at [288, 277] on input "checkbox" at bounding box center [284, 274] width 6 height 6
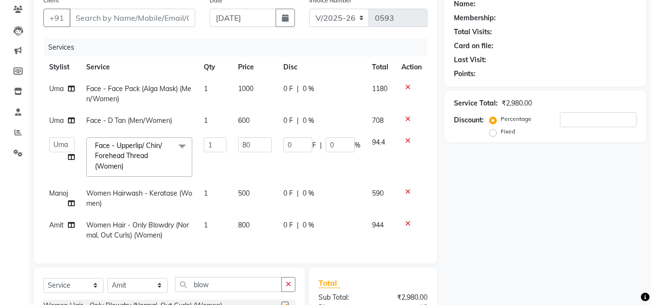
checkbox input "false"
click at [243, 222] on span "800" at bounding box center [244, 225] width 12 height 9
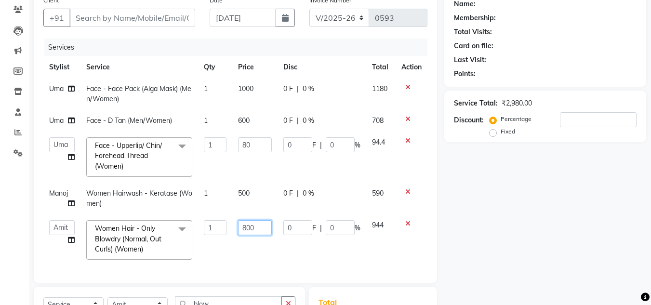
click at [248, 226] on input "800" at bounding box center [254, 227] width 33 height 15
type input "700"
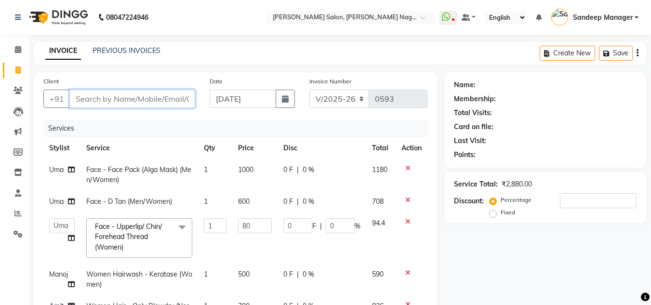
click at [165, 103] on input "Client" at bounding box center [132, 99] width 126 height 18
type input "9"
type input "0"
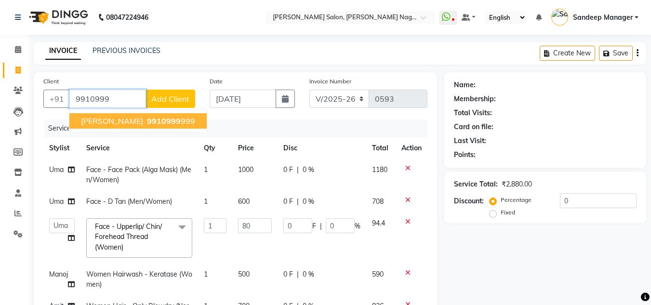
click at [147, 119] on span "9910999" at bounding box center [164, 121] width 34 height 10
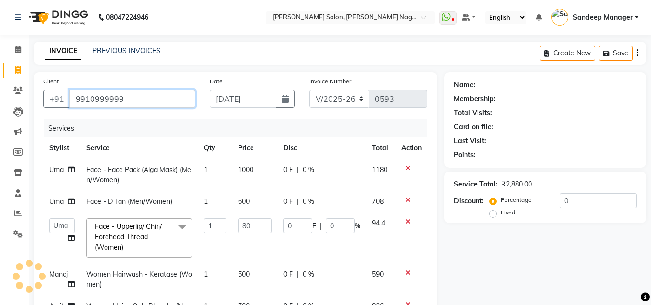
type input "9910999999"
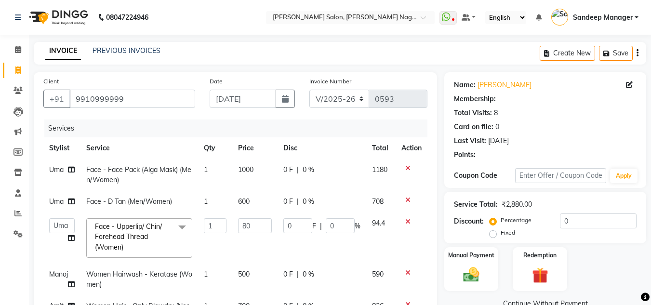
type input "16"
type input "20"
select select "1: Object"
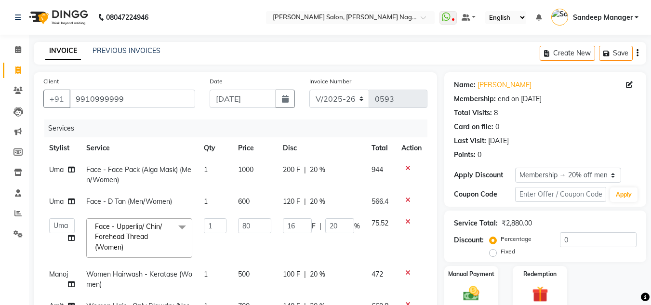
type input "20"
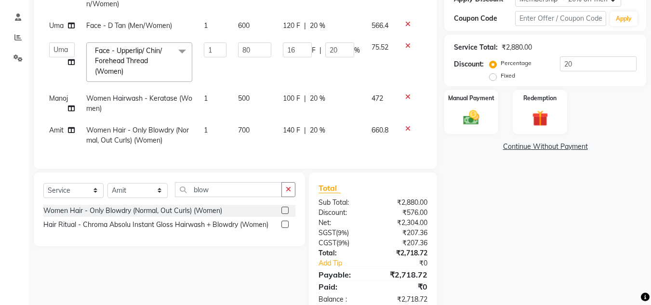
scroll to position [207, 0]
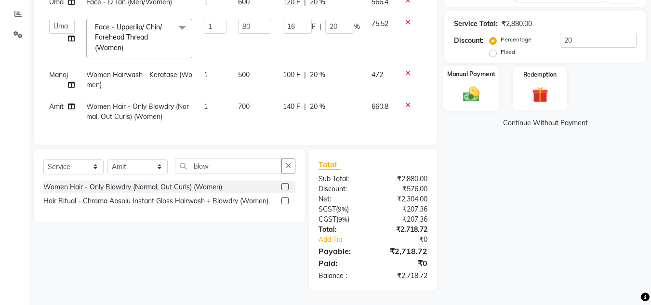
click at [466, 93] on img at bounding box center [471, 93] width 27 height 19
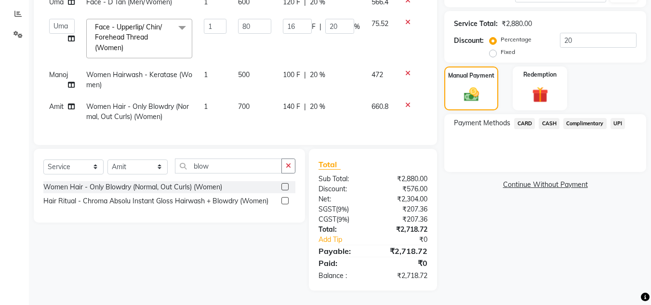
click at [545, 118] on span "CASH" at bounding box center [548, 123] width 21 height 11
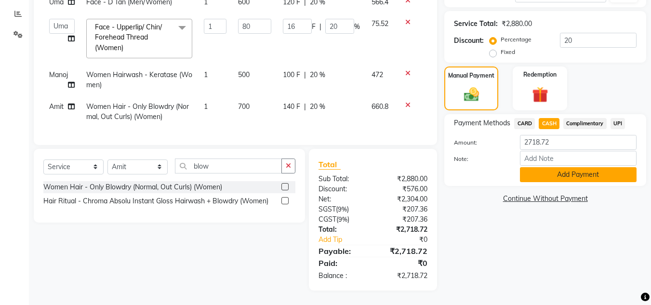
click at [557, 167] on button "Add Payment" at bounding box center [578, 174] width 117 height 15
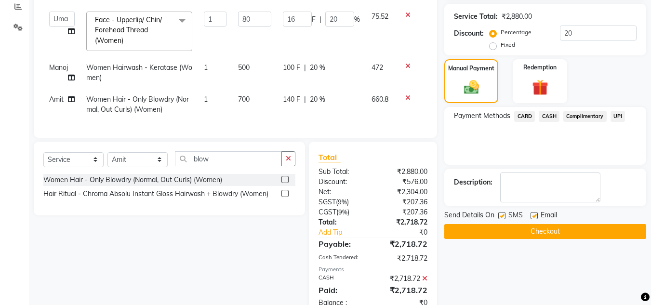
click at [543, 227] on button "Checkout" at bounding box center [545, 231] width 202 height 15
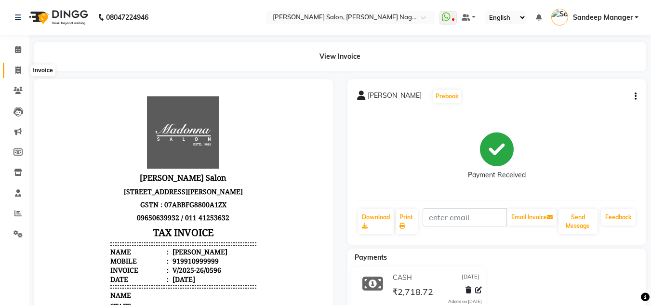
click at [22, 74] on span at bounding box center [18, 70] width 17 height 11
select select "service"
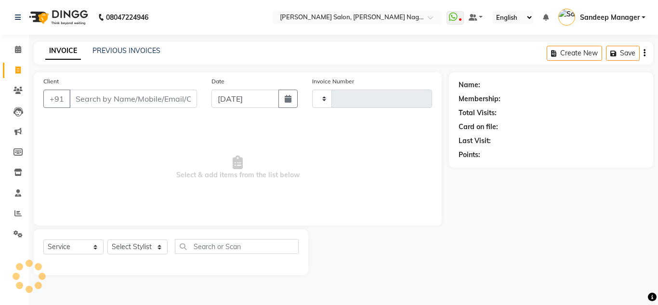
type input "0597"
select select "8641"
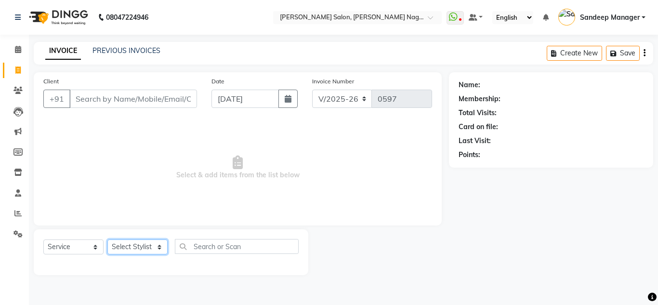
click at [131, 241] on select "Select Stylist [PERSON_NAME] [PERSON_NAME] [PERSON_NAME] Manager [PERSON_NAME] …" at bounding box center [137, 246] width 60 height 15
select select "86636"
click at [107, 239] on select "Select Stylist [PERSON_NAME] [PERSON_NAME] [PERSON_NAME] Manager [PERSON_NAME] …" at bounding box center [137, 246] width 60 height 15
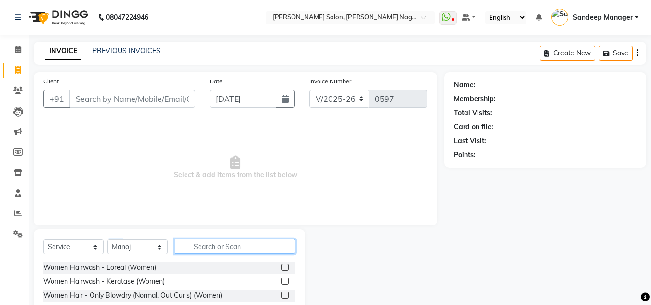
click at [201, 241] on input "text" at bounding box center [235, 246] width 120 height 15
type input "ped"
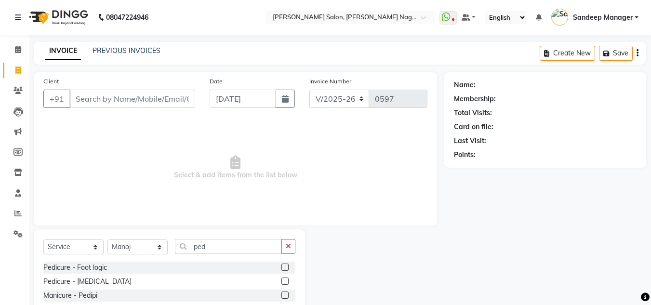
click at [281, 296] on label at bounding box center [284, 294] width 7 height 7
click at [281, 296] on input "checkbox" at bounding box center [284, 295] width 6 height 6
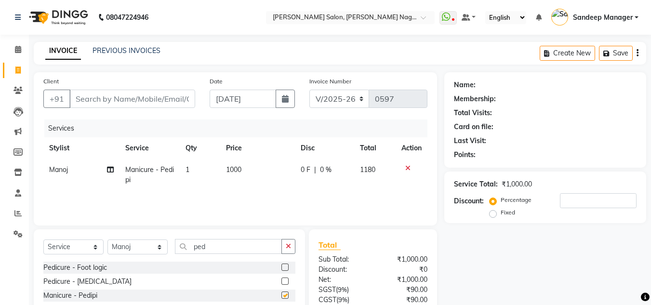
checkbox input "false"
click at [231, 169] on span "1000" at bounding box center [233, 169] width 15 height 9
select select "86636"
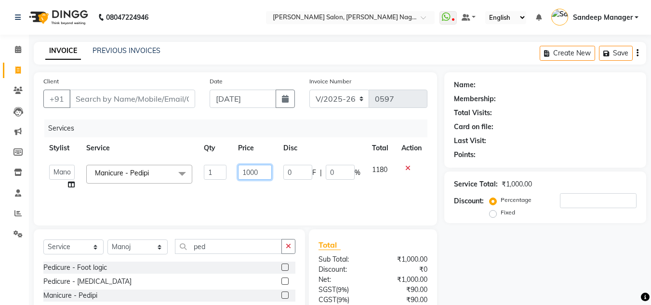
click at [250, 171] on input "1000" at bounding box center [254, 172] width 33 height 15
type input "700"
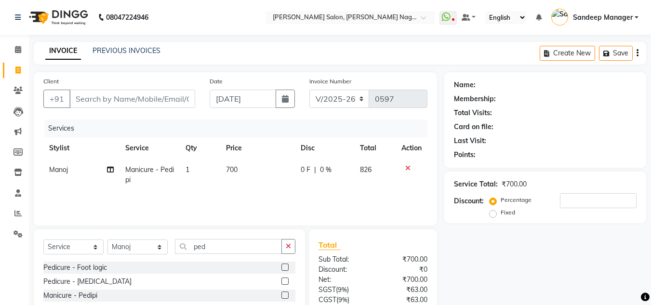
click at [235, 206] on div "Services Stylist Service Qty Price Disc Total Action Manoj Manicure - Pedipi 1 …" at bounding box center [235, 167] width 384 height 96
click at [131, 250] on select "Select Stylist [PERSON_NAME] [PERSON_NAME] [PERSON_NAME] Manager [PERSON_NAME] …" at bounding box center [137, 246] width 60 height 15
select select "86637"
click at [107, 239] on select "Select Stylist [PERSON_NAME] [PERSON_NAME] [PERSON_NAME] Manager [PERSON_NAME] …" at bounding box center [137, 246] width 60 height 15
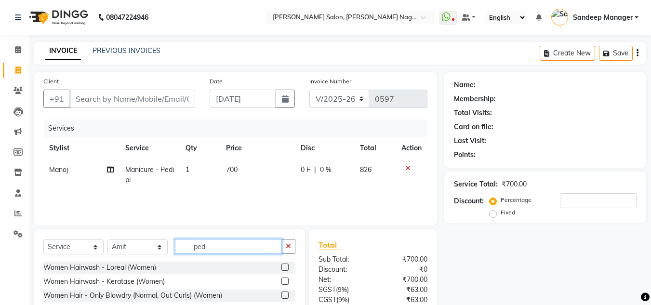
click at [215, 243] on input "ped" at bounding box center [228, 246] width 107 height 15
type input "p"
type input "touch"
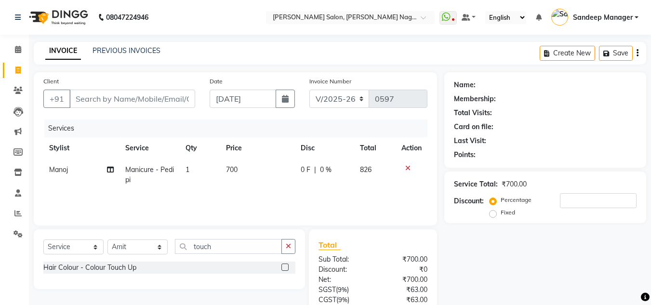
click at [287, 267] on label at bounding box center [284, 266] width 7 height 7
click at [287, 267] on input "checkbox" at bounding box center [284, 267] width 6 height 6
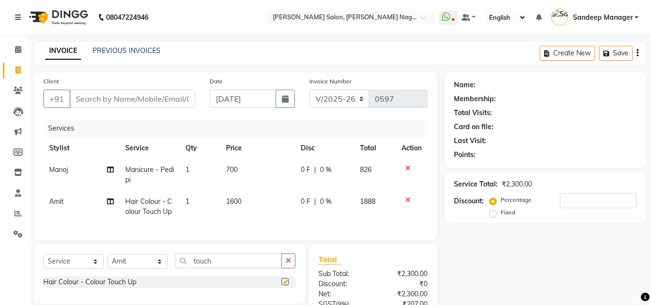
checkbox input "false"
click at [232, 199] on span "1600" at bounding box center [233, 201] width 15 height 9
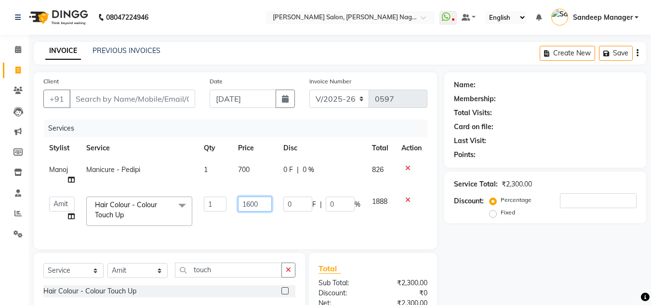
click at [250, 202] on input "1600" at bounding box center [254, 203] width 33 height 15
type input "2500"
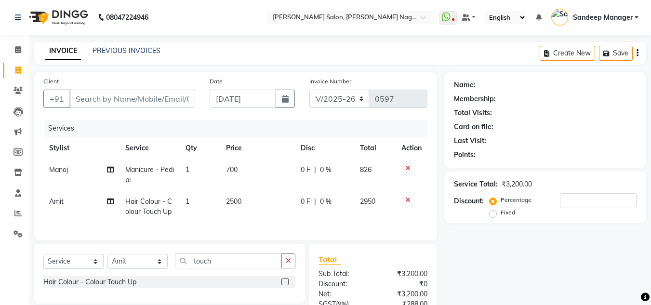
click at [252, 230] on div "Services Stylist Service Qty Price Disc Total Action Manoj Manicure - Pedipi 1 …" at bounding box center [235, 174] width 384 height 111
click at [139, 269] on select "Select Stylist [PERSON_NAME] [PERSON_NAME] [PERSON_NAME] Manager [PERSON_NAME] …" at bounding box center [137, 261] width 60 height 15
select select "86638"
click at [107, 261] on select "Select Stylist [PERSON_NAME] [PERSON_NAME] [PERSON_NAME] Manager [PERSON_NAME] …" at bounding box center [137, 261] width 60 height 15
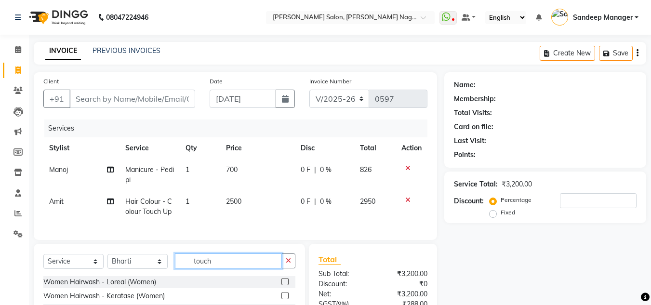
click at [224, 268] on input "touch" at bounding box center [228, 260] width 107 height 15
type input "t"
click at [223, 268] on input "text" at bounding box center [235, 260] width 120 height 15
type input "eye"
click at [288, 285] on label at bounding box center [284, 281] width 7 height 7
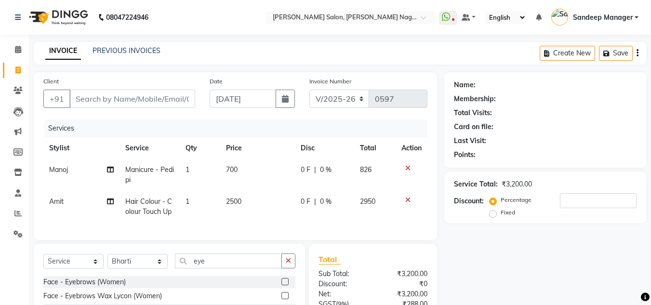
click at [288, 285] on input "checkbox" at bounding box center [284, 282] width 6 height 6
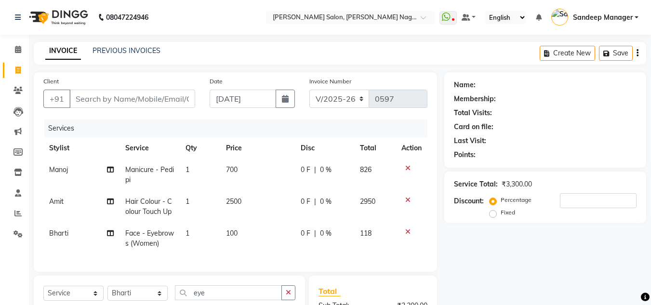
checkbox input "false"
click at [165, 95] on input "Client" at bounding box center [132, 99] width 126 height 18
type input "j"
type input "0"
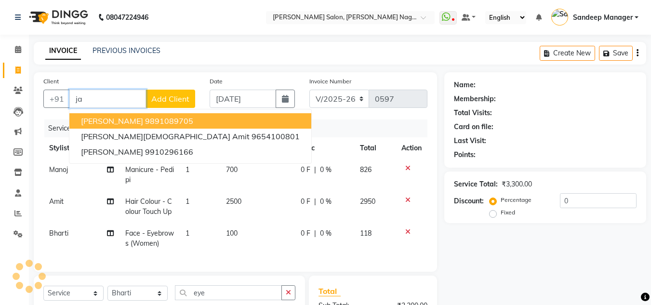
type input "j"
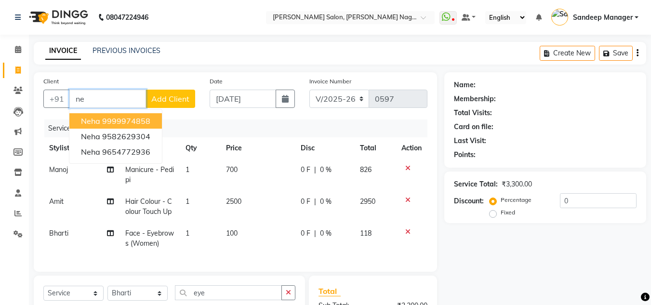
type input "n"
click at [140, 124] on ngb-highlight "9999974 858" at bounding box center [127, 121] width 50 height 10
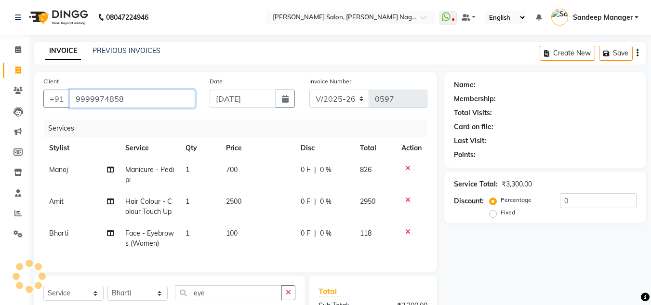
type input "9999974858"
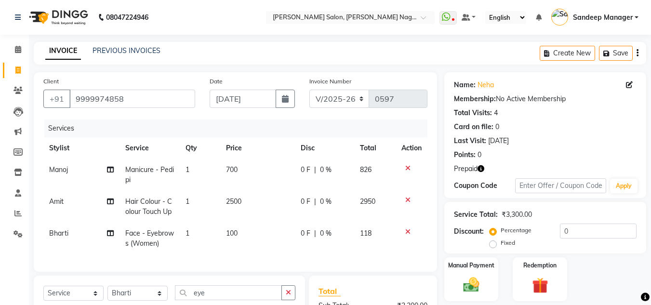
click at [481, 169] on icon "button" at bounding box center [480, 168] width 7 height 7
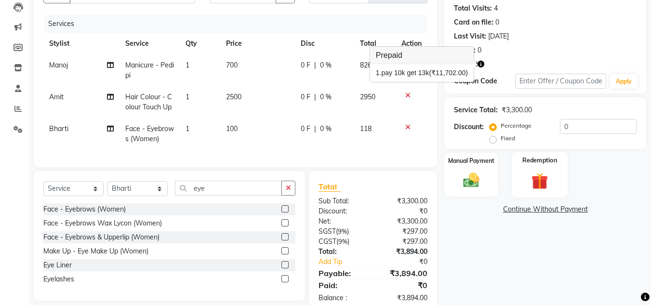
scroll to position [134, 0]
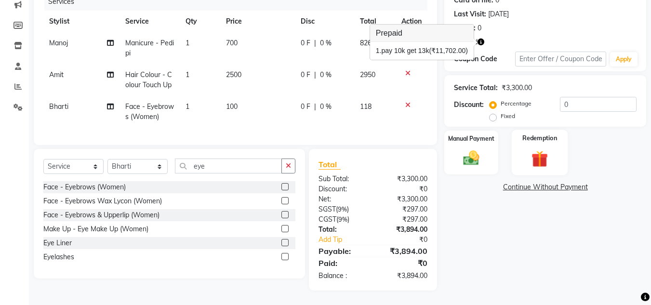
click at [540, 157] on img at bounding box center [539, 158] width 27 height 21
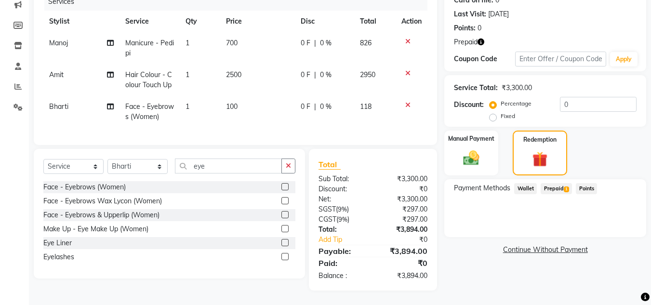
click at [553, 183] on span "Prepaid 1" at bounding box center [555, 188] width 31 height 11
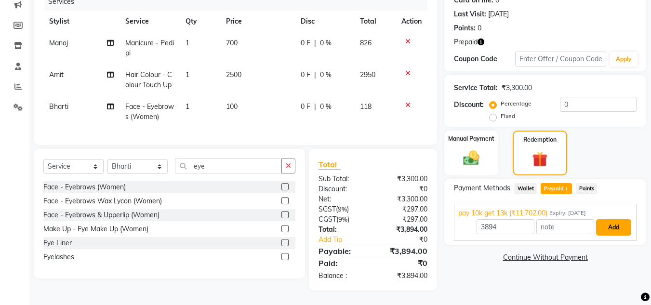
click at [610, 220] on button "Add" at bounding box center [613, 227] width 35 height 16
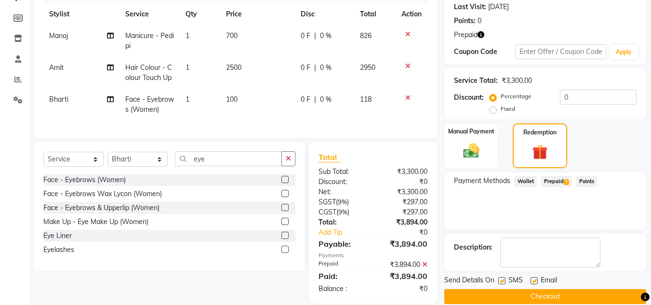
scroll to position [154, 0]
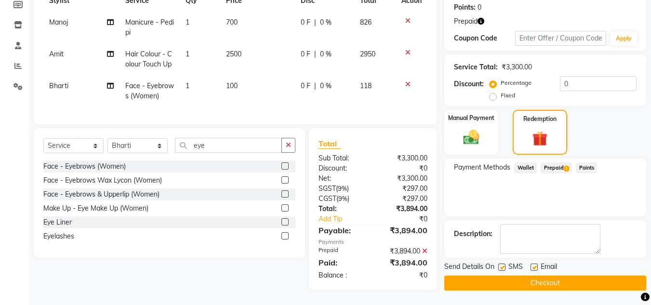
click at [562, 275] on button "Checkout" at bounding box center [545, 282] width 202 height 15
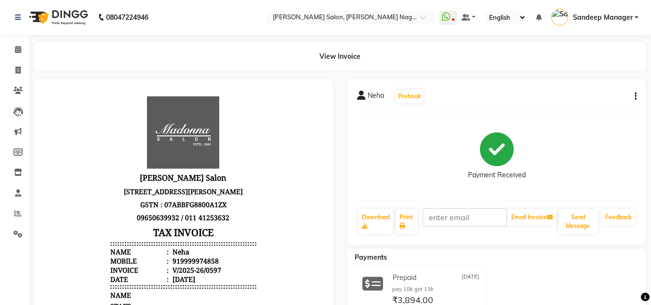
click at [74, 13] on img at bounding box center [58, 17] width 66 height 27
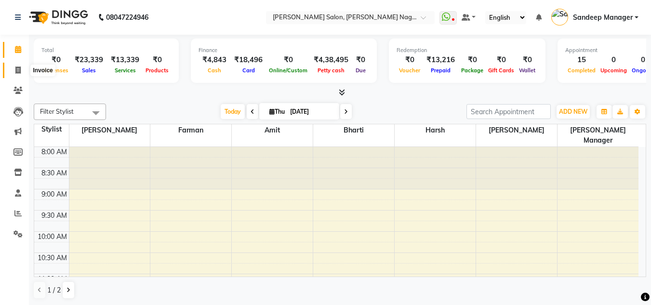
click at [19, 68] on icon at bounding box center [17, 69] width 5 height 7
select select "service"
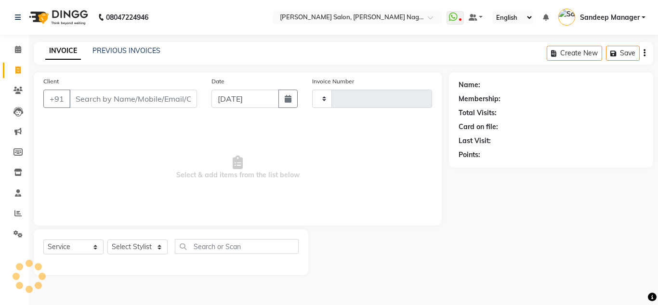
type input "0598"
select select "8641"
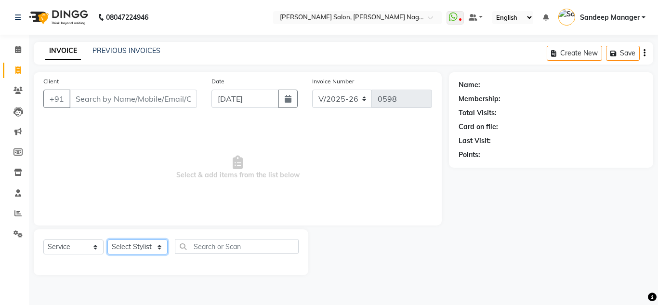
click at [126, 245] on select "Select Stylist [PERSON_NAME] [PERSON_NAME] [PERSON_NAME] Manager [PERSON_NAME] …" at bounding box center [137, 246] width 60 height 15
select select "89009"
click at [107, 239] on select "Select Stylist [PERSON_NAME] [PERSON_NAME] [PERSON_NAME] Manager [PERSON_NAME] …" at bounding box center [137, 246] width 60 height 15
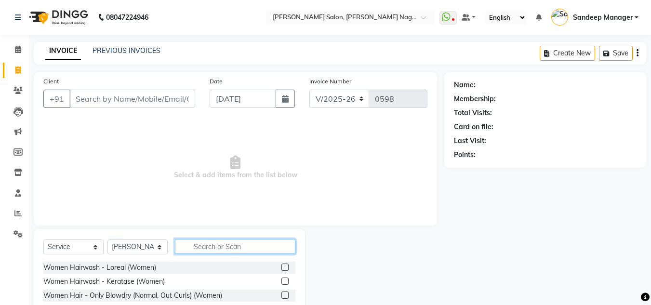
click at [202, 249] on input "text" at bounding box center [235, 246] width 120 height 15
type input "cut"
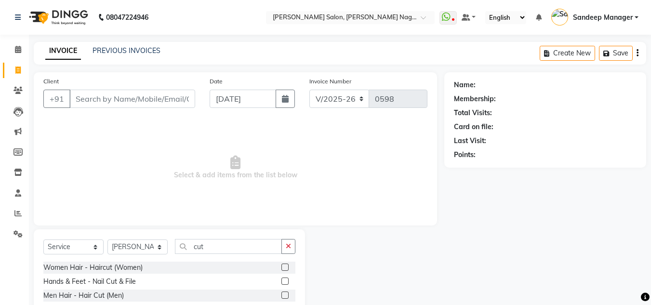
click at [282, 295] on label at bounding box center [284, 294] width 7 height 7
click at [282, 295] on input "checkbox" at bounding box center [284, 295] width 6 height 6
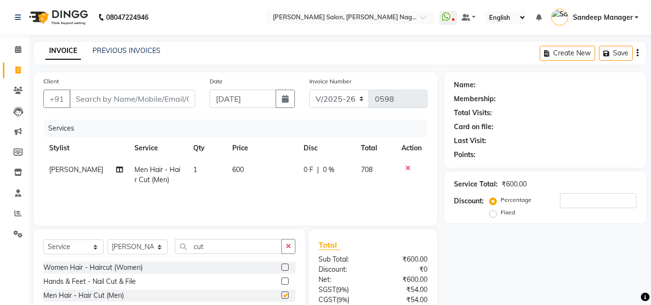
checkbox input "false"
click at [169, 95] on input "Client" at bounding box center [132, 99] width 126 height 18
type input "9"
type input "0"
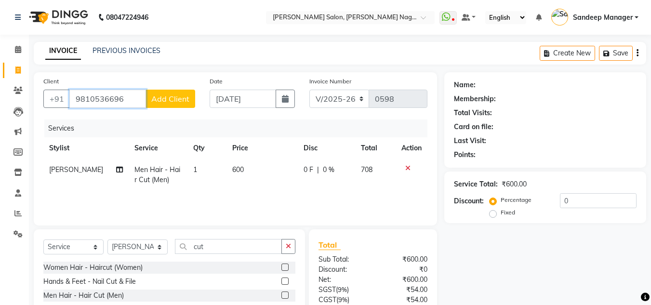
type input "9810536696"
click at [169, 96] on span "Add Client" at bounding box center [170, 99] width 38 height 10
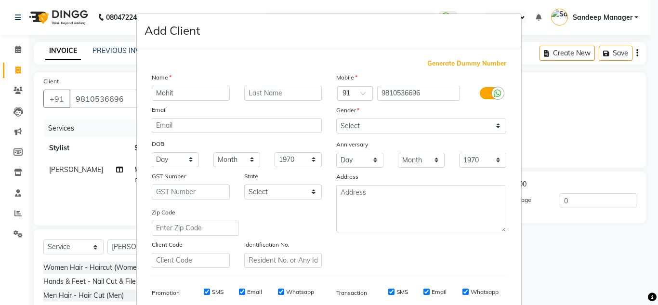
type input "Mohit"
click at [283, 91] on input "text" at bounding box center [283, 93] width 78 height 15
type input "Mehra"
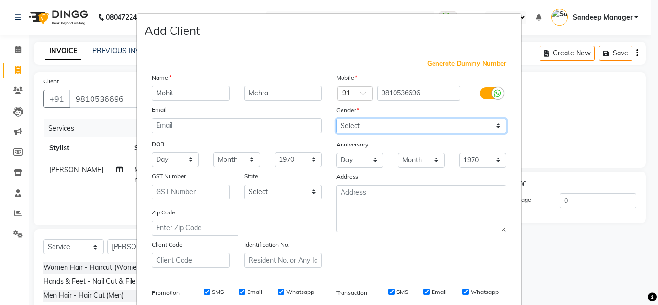
click at [395, 123] on select "Select [DEMOGRAPHIC_DATA] [DEMOGRAPHIC_DATA] Other Prefer Not To Say" at bounding box center [421, 125] width 170 height 15
select select "male"
click at [336, 118] on select "Select [DEMOGRAPHIC_DATA] [DEMOGRAPHIC_DATA] Other Prefer Not To Say" at bounding box center [421, 125] width 170 height 15
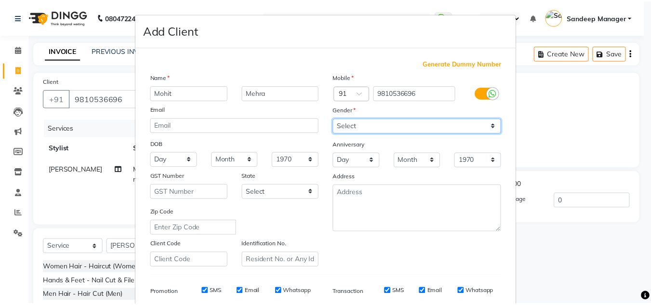
scroll to position [140, 0]
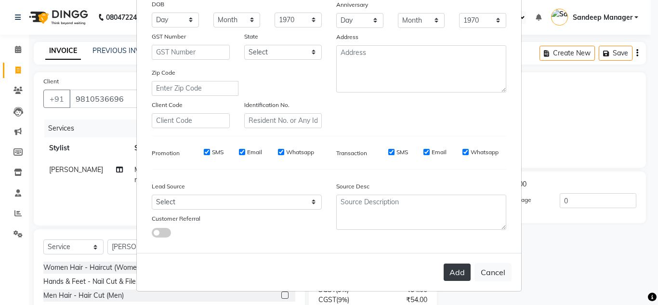
click at [457, 268] on button "Add" at bounding box center [457, 271] width 27 height 17
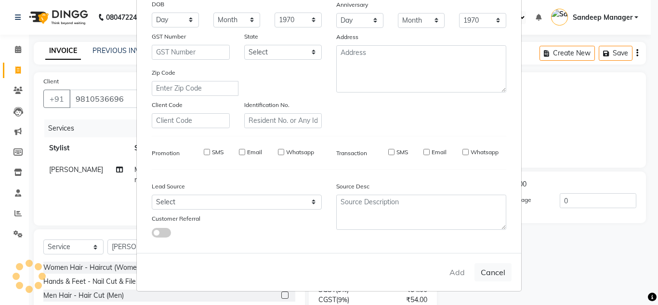
select select
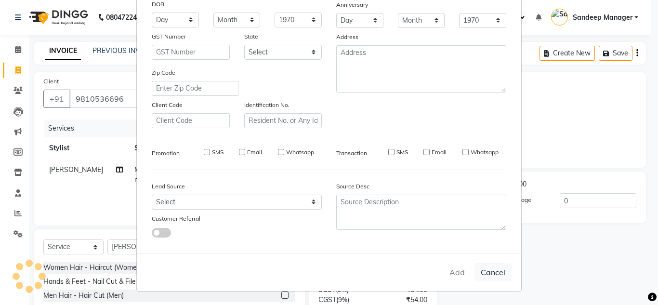
select select
checkbox input "false"
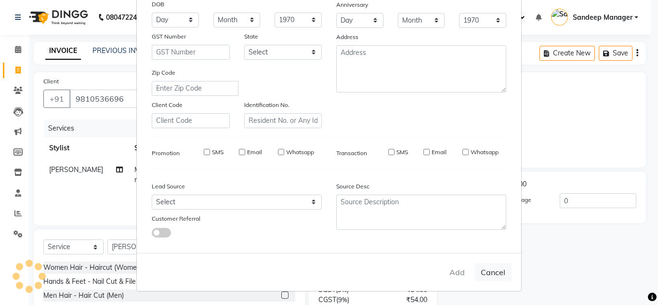
checkbox input "false"
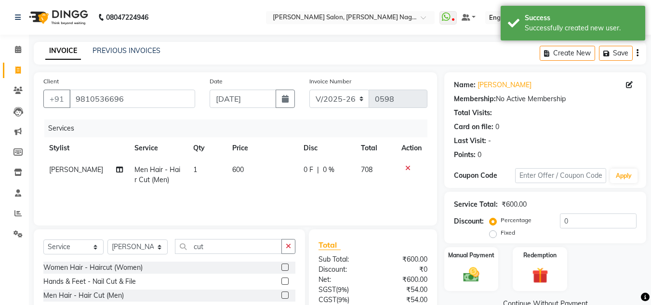
scroll to position [80, 0]
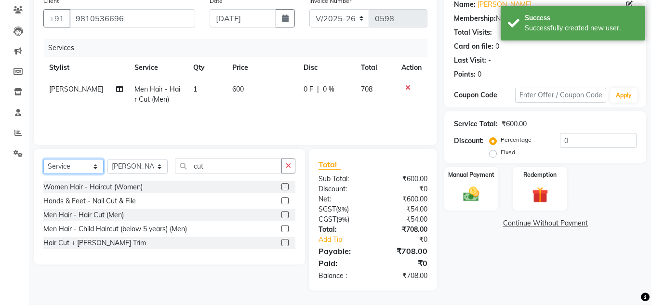
click at [77, 162] on select "Select Service Product Membership Package Voucher Prepaid Gift Card" at bounding box center [73, 166] width 60 height 15
click at [43, 159] on select "Select Service Product Membership Package Voucher Prepaid Gift Card" at bounding box center [73, 166] width 60 height 15
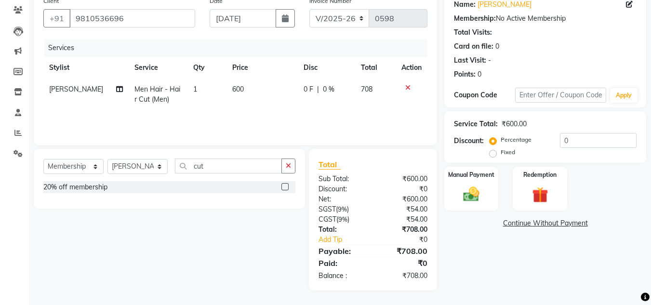
click at [283, 187] on label at bounding box center [284, 186] width 7 height 7
click at [283, 187] on input "checkbox" at bounding box center [284, 187] width 6 height 6
select select "select"
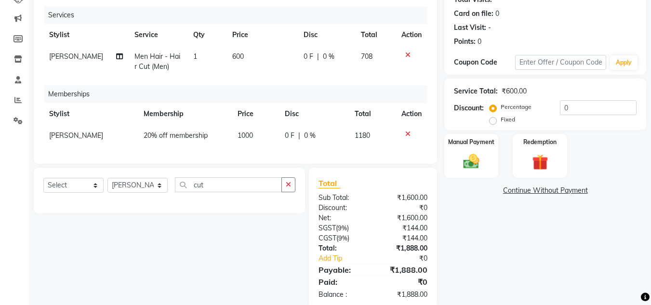
scroll to position [114, 0]
click at [561, 103] on input "0" at bounding box center [598, 107] width 77 height 15
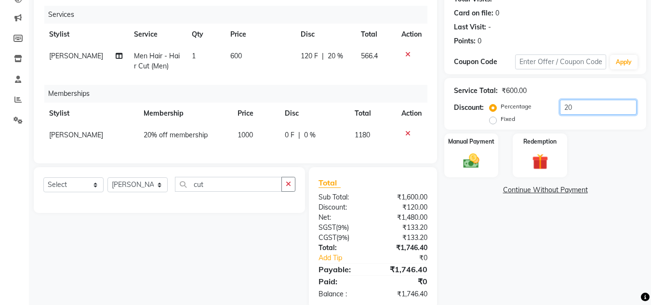
type input "20"
click at [482, 203] on div "Name: Mohit Mehra Membership: No Active Membership Total Visits: Card on file: …" at bounding box center [548, 134] width 209 height 350
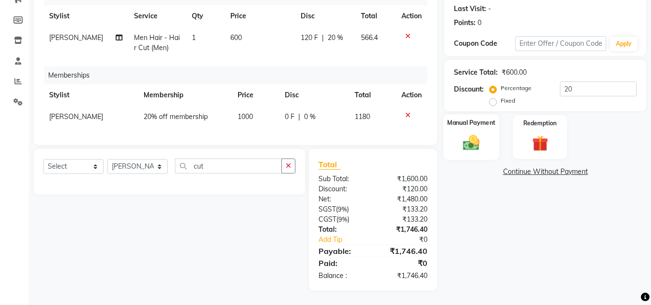
click at [474, 146] on div "Manual Payment" at bounding box center [471, 137] width 56 height 46
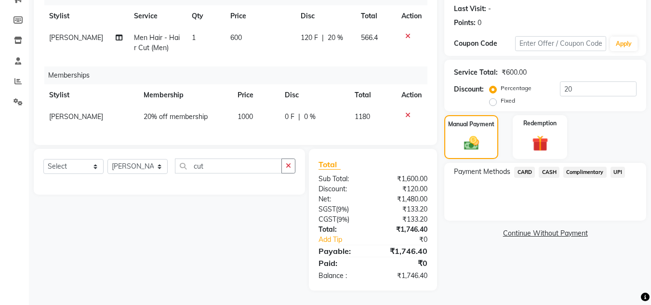
click at [524, 167] on span "CARD" at bounding box center [524, 172] width 21 height 11
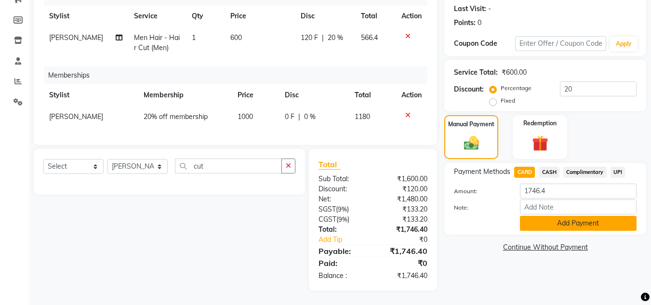
click at [546, 216] on button "Add Payment" at bounding box center [578, 223] width 117 height 15
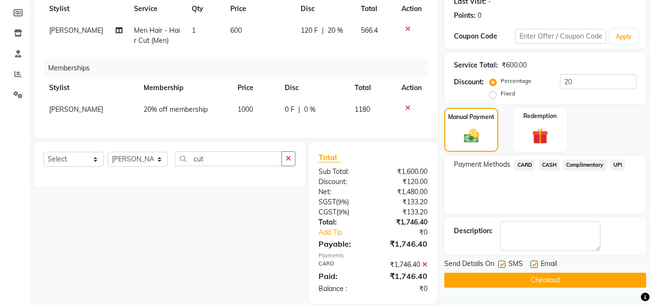
scroll to position [159, 0]
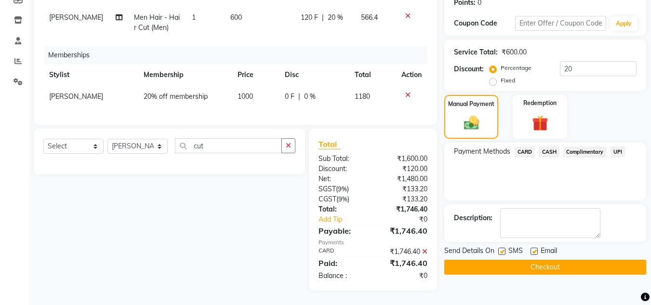
click at [537, 260] on button "Checkout" at bounding box center [545, 267] width 202 height 15
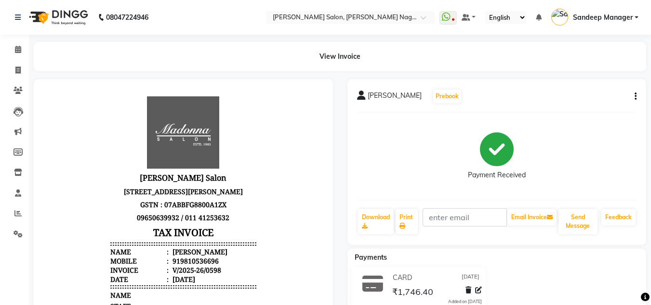
click at [66, 18] on img at bounding box center [58, 17] width 66 height 27
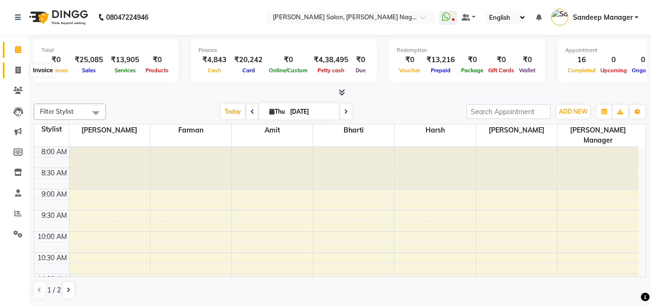
click at [20, 70] on icon at bounding box center [17, 69] width 5 height 7
select select "8641"
select select "service"
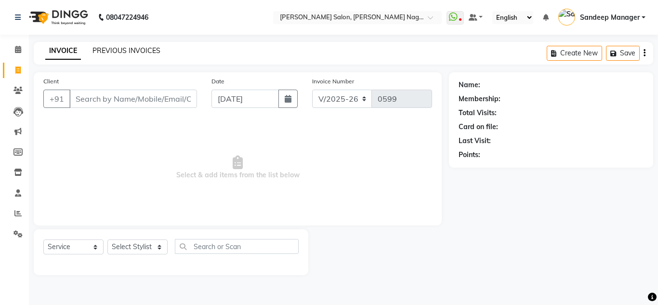
click at [125, 54] on link "PREVIOUS INVOICES" at bounding box center [126, 50] width 68 height 9
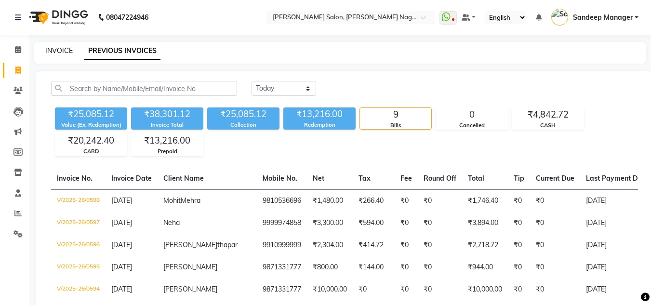
click at [49, 50] on link "INVOICE" at bounding box center [58, 50] width 27 height 9
select select "service"
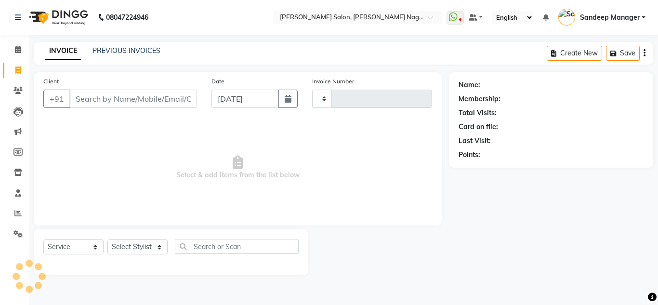
type input "0599"
select select "8641"
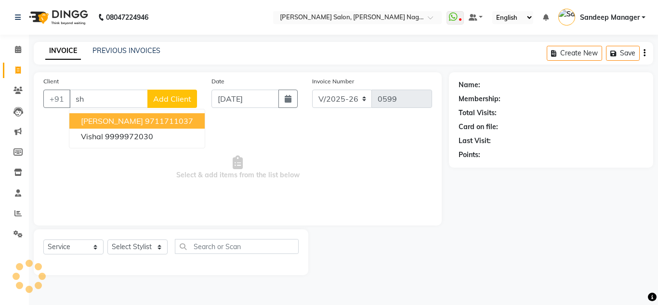
type input "s"
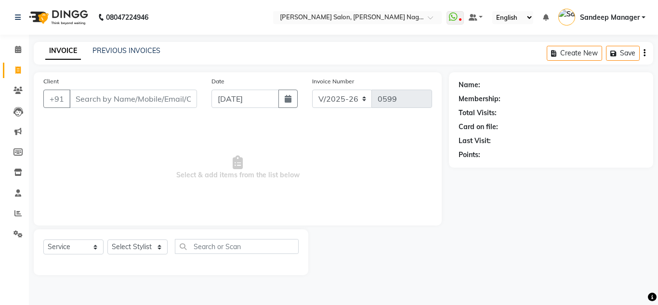
click at [69, 19] on img at bounding box center [58, 17] width 66 height 27
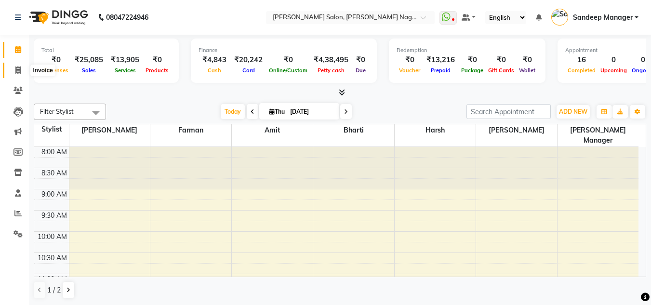
click at [18, 75] on span at bounding box center [18, 70] width 17 height 11
select select "8641"
select select "service"
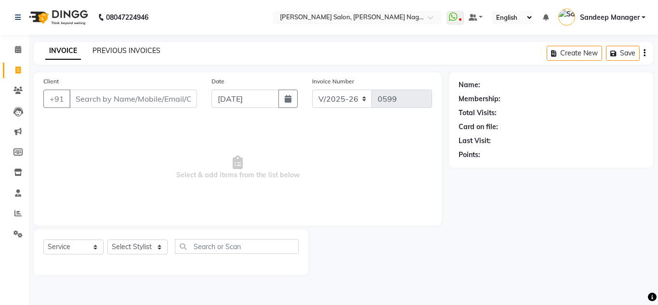
click at [140, 52] on link "PREVIOUS INVOICES" at bounding box center [126, 50] width 68 height 9
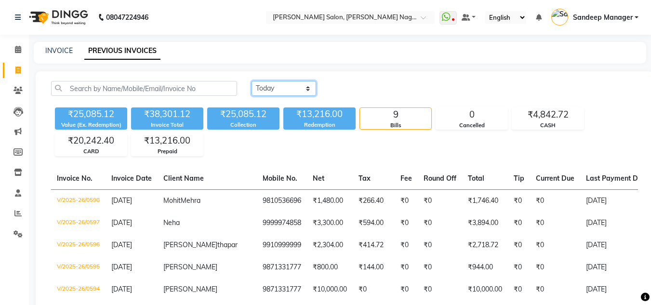
click at [278, 91] on select "Today Yesterday Custom Range" at bounding box center [283, 88] width 65 height 15
select select "yesterday"
click at [251, 81] on select "Today Yesterday Custom Range" at bounding box center [283, 88] width 65 height 15
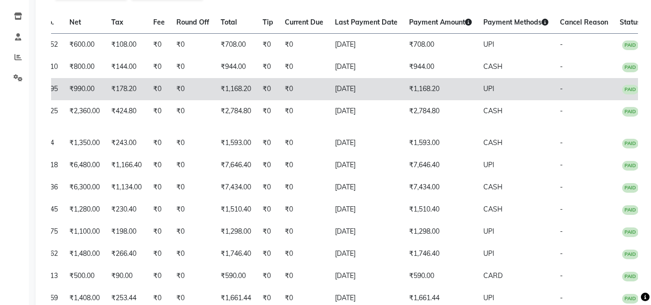
scroll to position [155, 0]
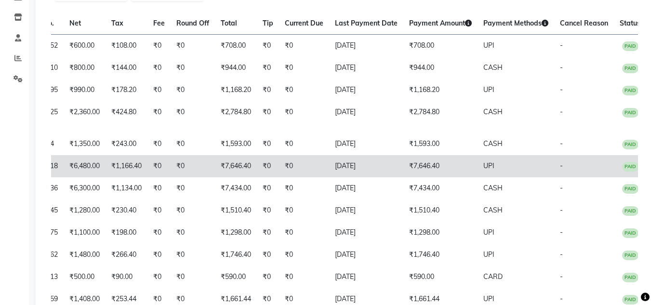
click at [430, 174] on td "₹7,646.40" at bounding box center [440, 166] width 74 height 22
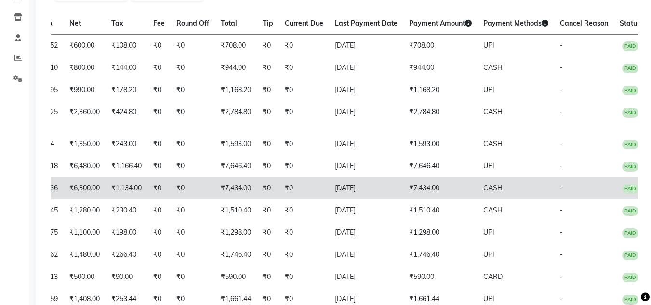
click at [408, 191] on td "₹7,434.00" at bounding box center [440, 188] width 74 height 22
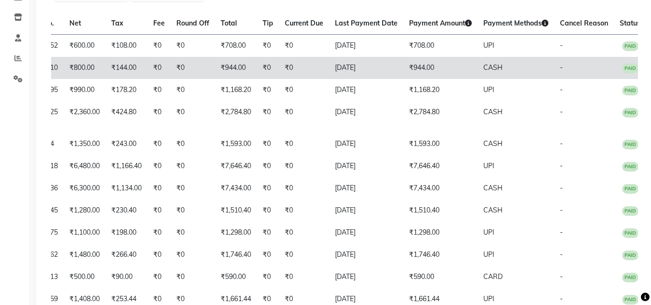
scroll to position [0, 0]
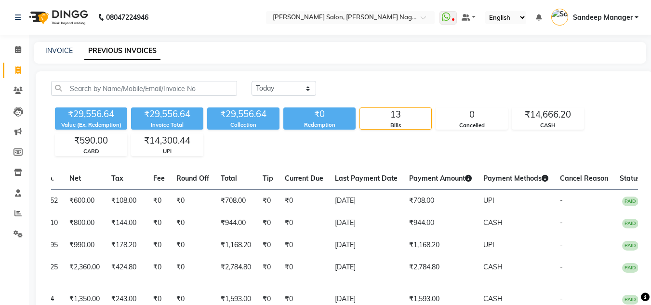
click at [65, 13] on img at bounding box center [58, 17] width 66 height 27
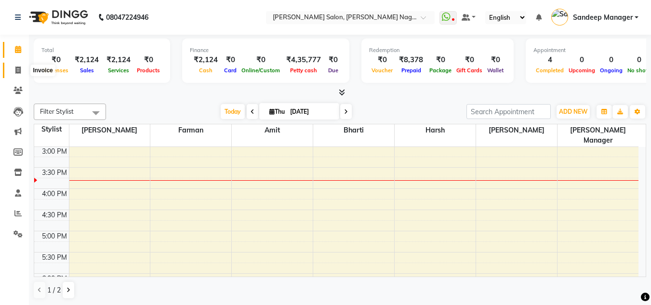
click at [20, 71] on icon at bounding box center [17, 69] width 5 height 7
select select "service"
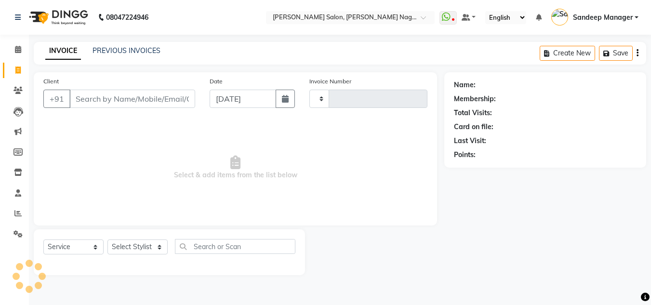
type input "0594"
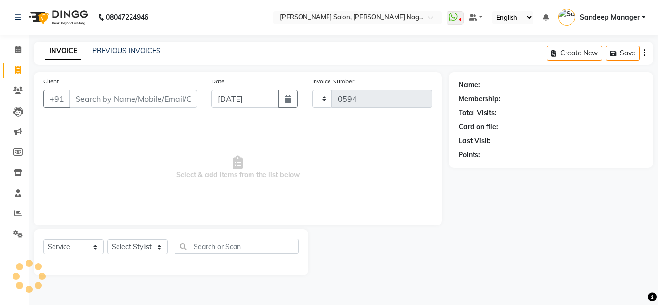
select select "8641"
click at [107, 53] on link "PREVIOUS INVOICES" at bounding box center [126, 50] width 68 height 9
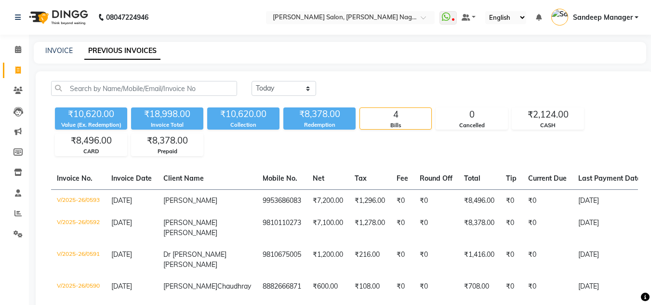
click at [314, 121] on div "Redemption" at bounding box center [319, 125] width 72 height 8
click at [166, 150] on div "Prepaid" at bounding box center [166, 151] width 71 height 8
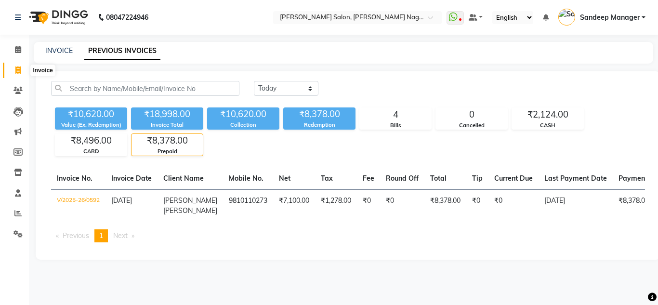
click at [15, 67] on icon at bounding box center [17, 69] width 5 height 7
select select "service"
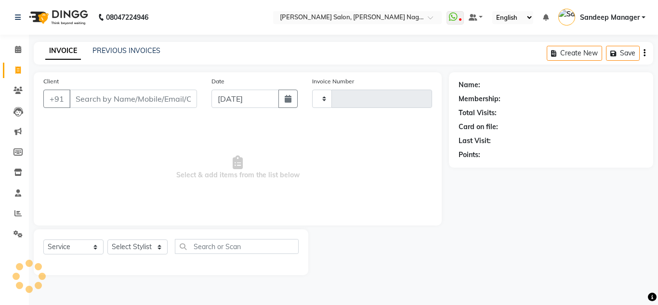
type input "0594"
select select "8641"
click at [117, 52] on link "PREVIOUS INVOICES" at bounding box center [126, 50] width 68 height 9
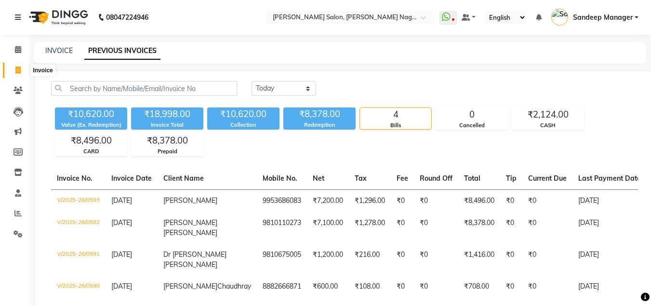
click at [17, 71] on icon at bounding box center [17, 69] width 5 height 7
select select "8641"
select select "service"
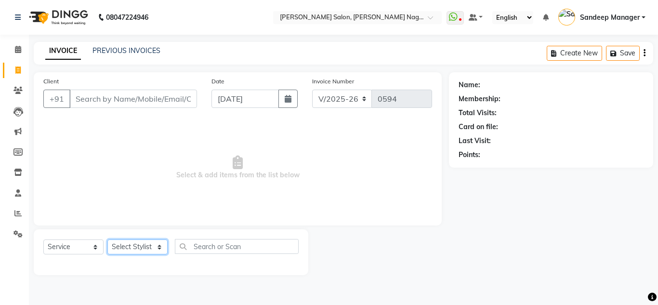
click at [131, 249] on select "Select Stylist [PERSON_NAME] [PERSON_NAME] [PERSON_NAME] Manager [PERSON_NAME] …" at bounding box center [137, 246] width 60 height 15
select select "86780"
click at [107, 239] on select "Select Stylist [PERSON_NAME] [PERSON_NAME] [PERSON_NAME] Manager [PERSON_NAME] …" at bounding box center [137, 246] width 60 height 15
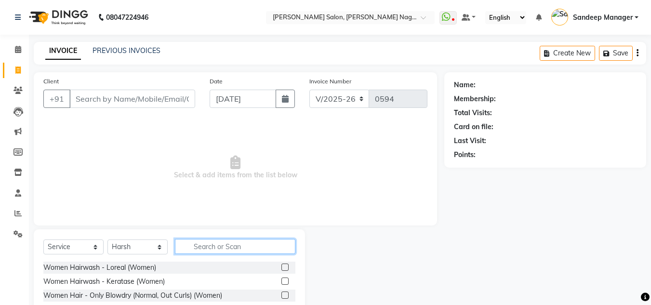
click at [202, 241] on input "text" at bounding box center [235, 246] width 120 height 15
type input "head"
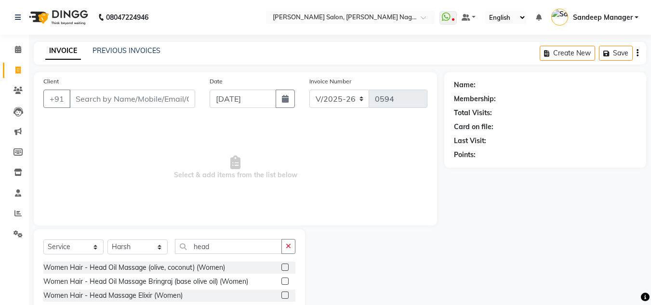
click at [281, 266] on label at bounding box center [284, 266] width 7 height 7
click at [281, 266] on input "checkbox" at bounding box center [284, 267] width 6 height 6
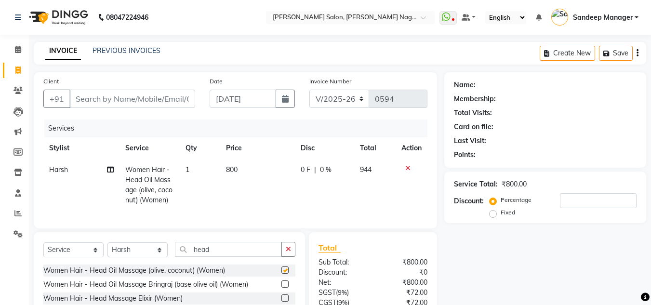
checkbox input "false"
click at [227, 166] on span "800" at bounding box center [232, 169] width 12 height 9
select select "86780"
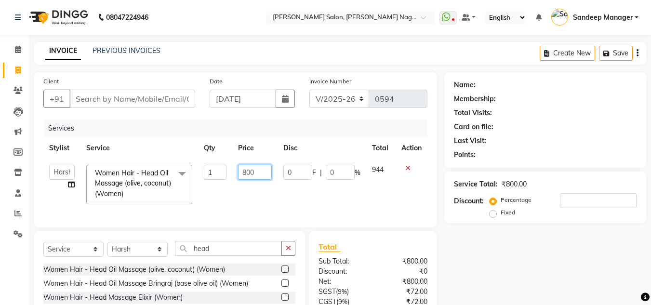
click at [248, 171] on input "800" at bounding box center [254, 172] width 33 height 15
type input "500"
click at [214, 254] on input "head" at bounding box center [228, 248] width 107 height 15
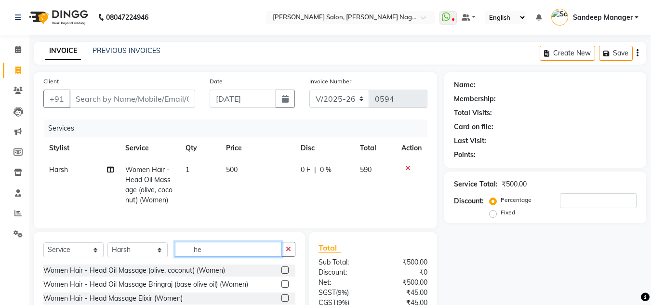
type input "h"
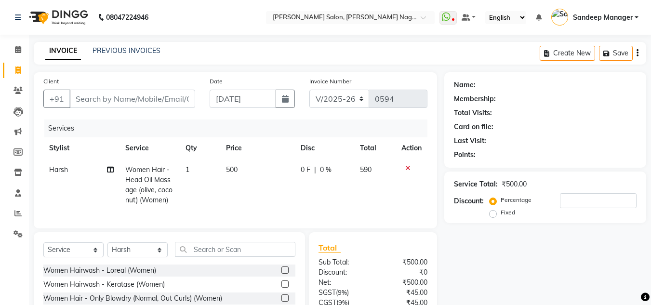
click at [281, 274] on label at bounding box center [284, 269] width 7 height 7
click at [281, 274] on input "checkbox" at bounding box center [284, 270] width 6 height 6
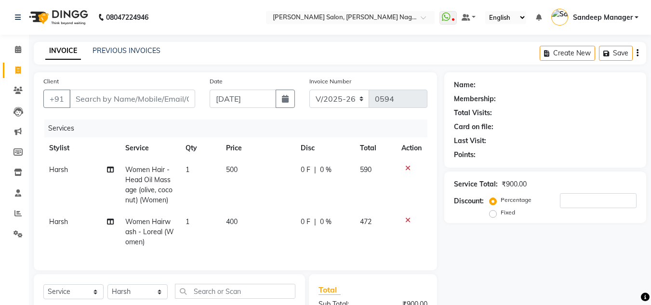
checkbox input "false"
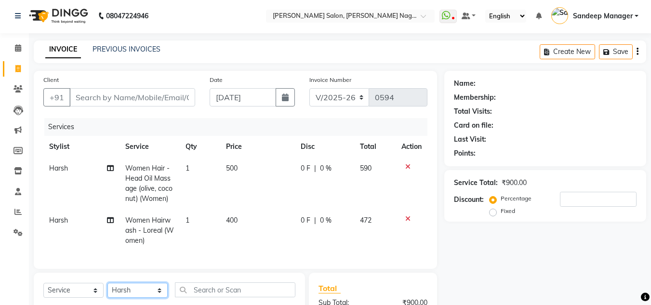
click at [144, 294] on select "Select Stylist [PERSON_NAME] [PERSON_NAME] [PERSON_NAME] Manager [PERSON_NAME] …" at bounding box center [137, 290] width 60 height 15
select select "90271"
click at [107, 290] on select "Select Stylist [PERSON_NAME] [PERSON_NAME] [PERSON_NAME] Manager [PERSON_NAME] …" at bounding box center [137, 290] width 60 height 15
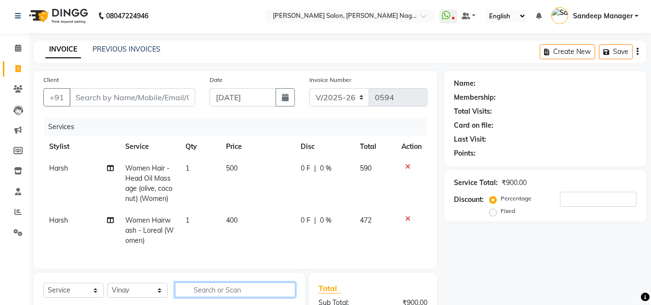
click at [199, 297] on input "text" at bounding box center [235, 289] width 120 height 15
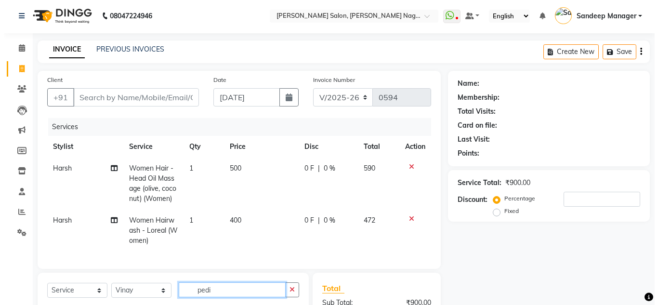
scroll to position [82, 0]
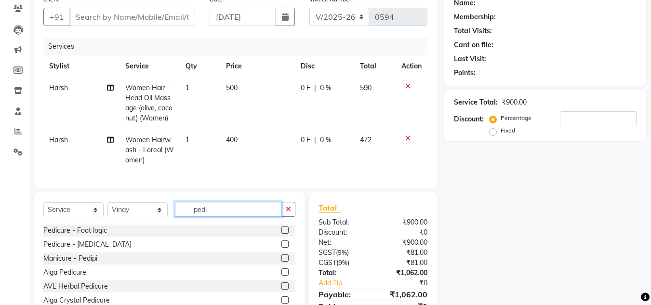
type input "pedi"
click at [281, 262] on label at bounding box center [284, 257] width 7 height 7
click at [281, 262] on input "checkbox" at bounding box center [284, 258] width 6 height 6
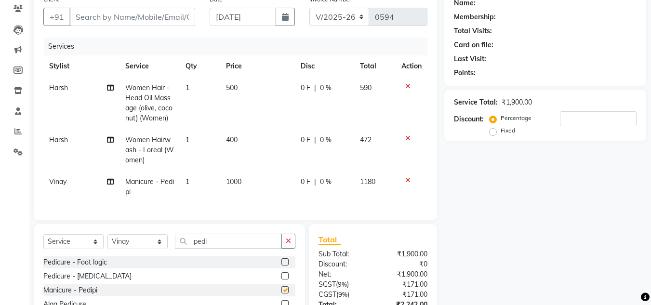
checkbox input "false"
click at [235, 181] on span "1000" at bounding box center [233, 181] width 15 height 9
select select "90271"
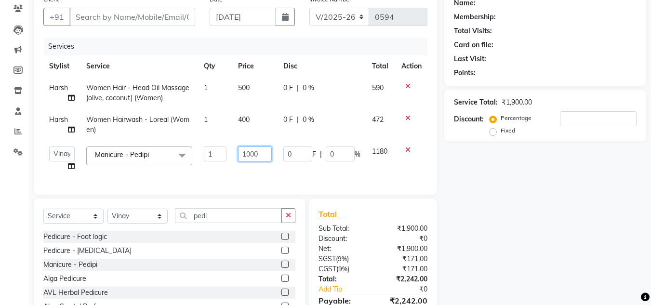
click at [249, 153] on input "1000" at bounding box center [254, 153] width 33 height 15
type input "700"
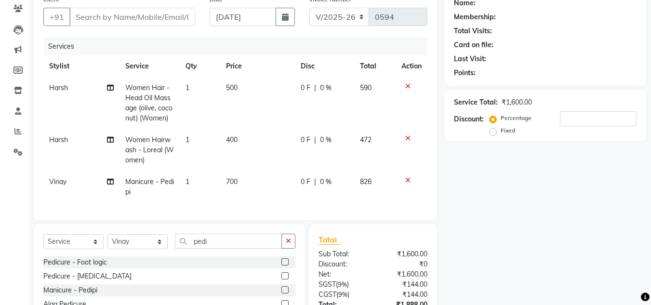
click at [247, 165] on tbody "Harsh Women Hair - Head Oil Massage (olive, coconut) (Women) 1 500 0 F | 0 % 59…" at bounding box center [235, 140] width 384 height 126
click at [207, 248] on input "pedi" at bounding box center [228, 241] width 107 height 15
type input "p"
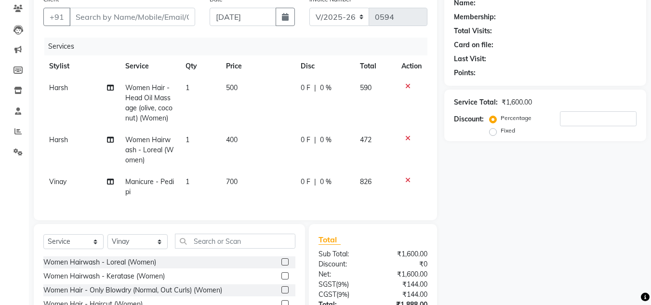
click at [281, 265] on label at bounding box center [284, 261] width 7 height 7
click at [281, 265] on input "checkbox" at bounding box center [284, 262] width 6 height 6
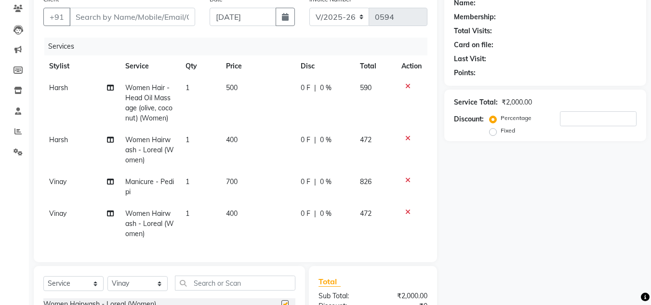
checkbox input "false"
click at [158, 22] on input "Client" at bounding box center [132, 17] width 126 height 18
type input "9"
type input "0"
type input "9871331777"
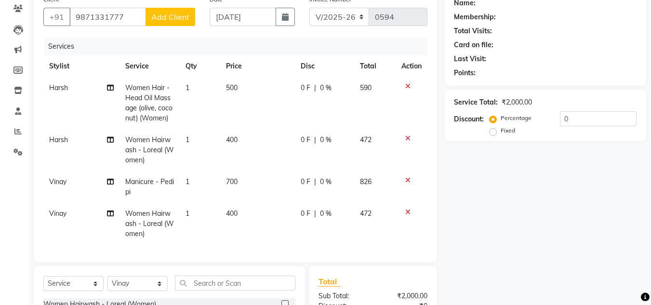
click at [162, 21] on span "Add Client" at bounding box center [170, 17] width 38 height 10
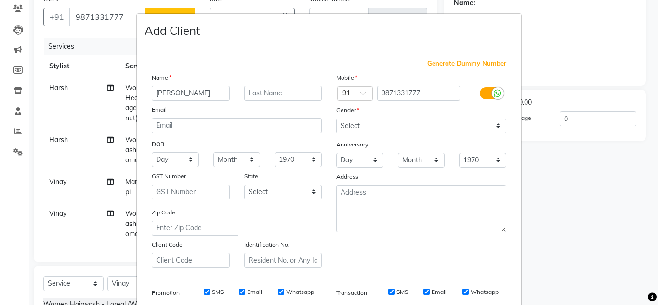
type input "[PERSON_NAME]"
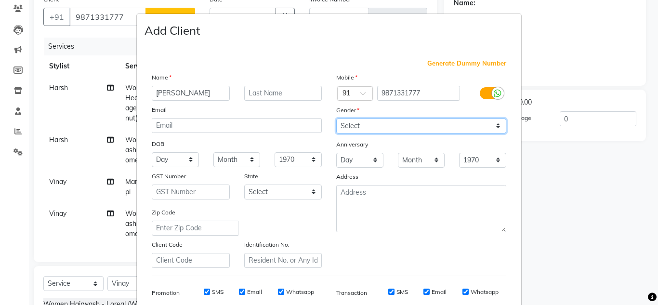
click at [360, 127] on select "Select [DEMOGRAPHIC_DATA] [DEMOGRAPHIC_DATA] Other Prefer Not To Say" at bounding box center [421, 125] width 170 height 15
select select "[DEMOGRAPHIC_DATA]"
click at [336, 118] on select "Select [DEMOGRAPHIC_DATA] [DEMOGRAPHIC_DATA] Other Prefer Not To Say" at bounding box center [421, 125] width 170 height 15
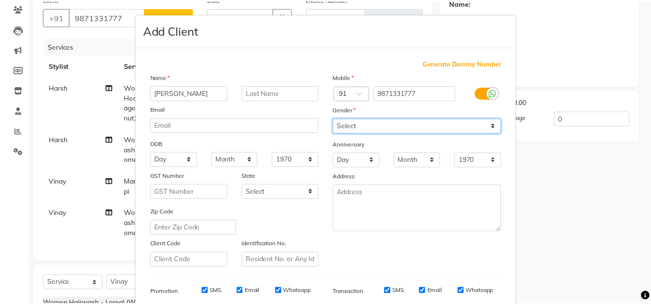
scroll to position [140, 0]
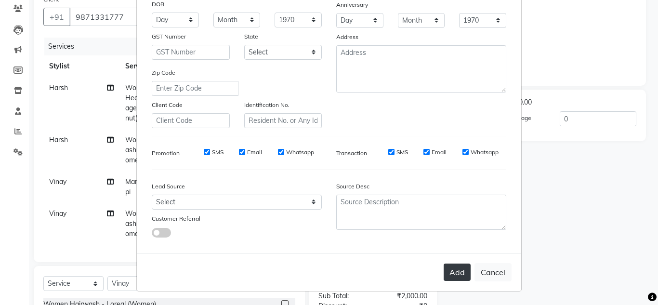
click at [451, 270] on button "Add" at bounding box center [457, 271] width 27 height 17
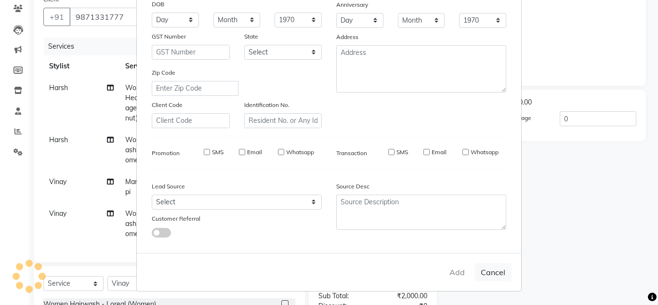
select select
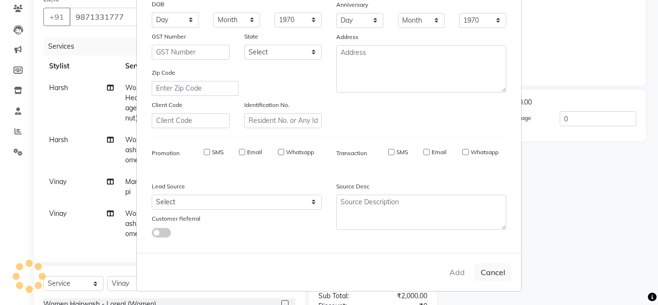
select select
checkbox input "false"
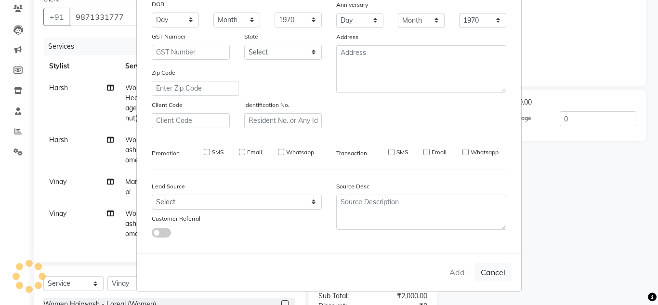
checkbox input "false"
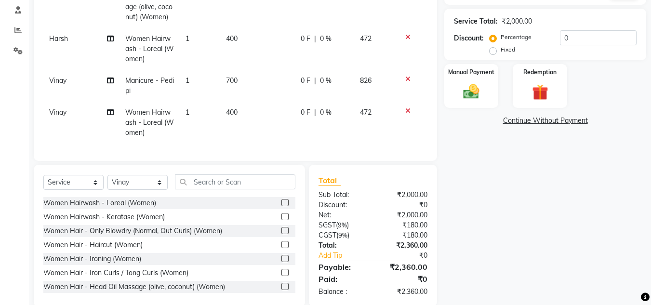
scroll to position [207, 0]
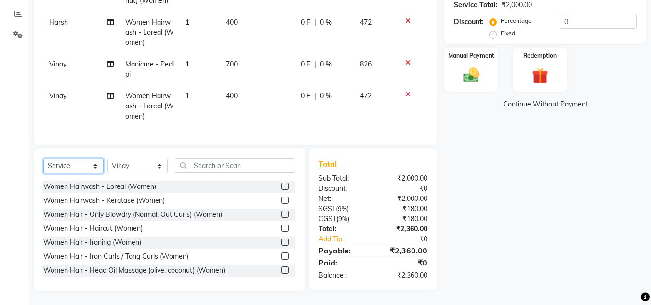
click at [61, 166] on select "Select Service Product Membership Package Voucher Prepaid Gift Card" at bounding box center [73, 165] width 60 height 15
select select "P"
click at [43, 159] on select "Select Service Product Membership Package Voucher Prepaid Gift Card" at bounding box center [73, 165] width 60 height 15
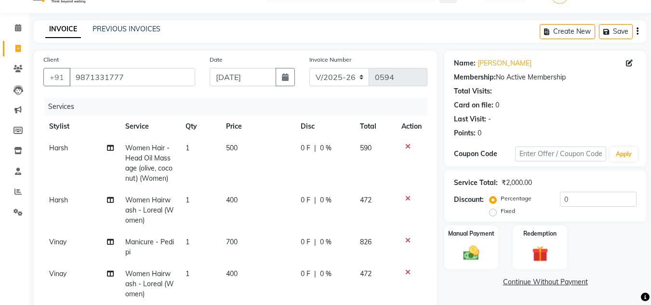
scroll to position [0, 0]
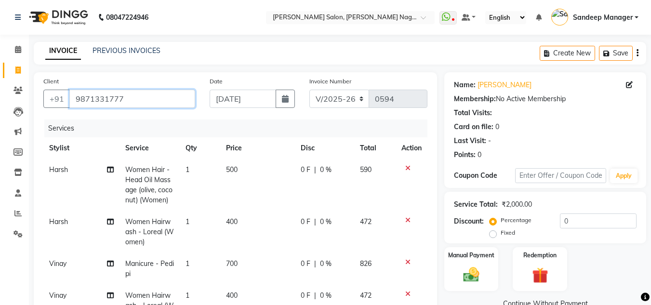
click at [108, 100] on input "9871331777" at bounding box center [132, 99] width 126 height 18
click at [405, 167] on icon at bounding box center [407, 168] width 5 height 7
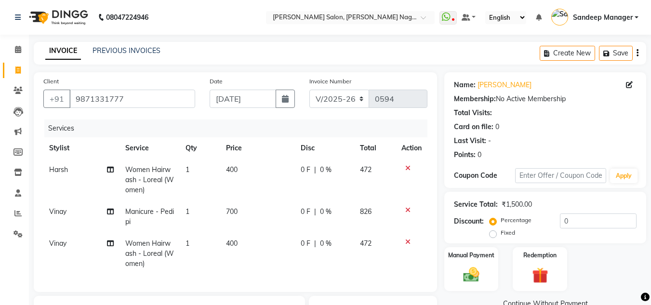
click at [408, 211] on icon at bounding box center [407, 210] width 5 height 7
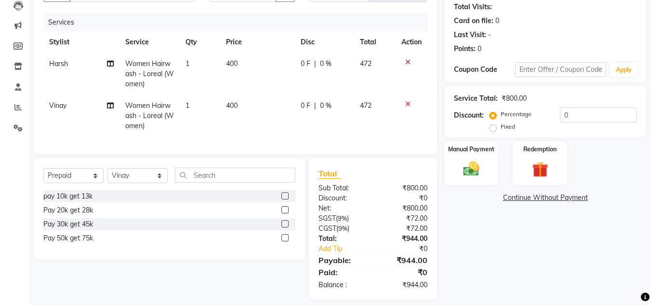
scroll to position [122, 0]
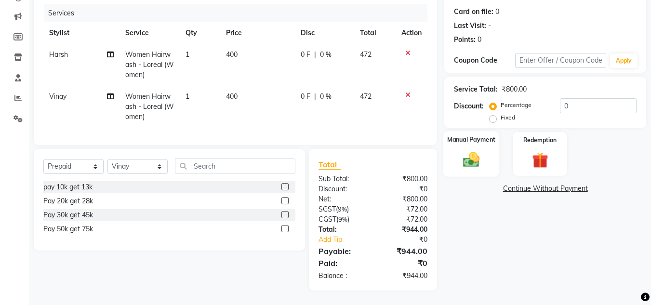
click at [473, 141] on div "Manual Payment" at bounding box center [471, 154] width 56 height 46
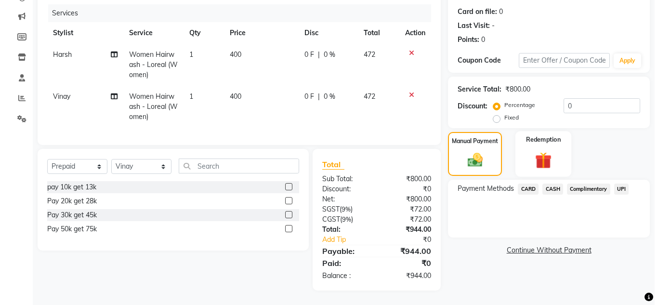
scroll to position [0, 0]
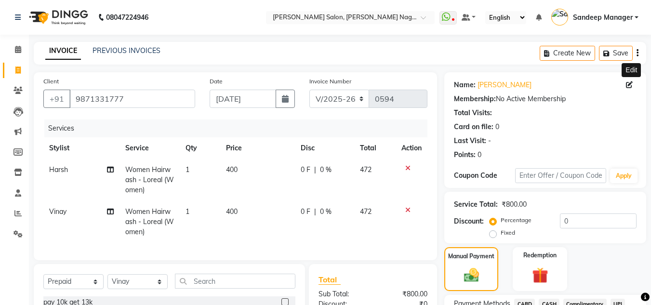
click at [628, 84] on icon at bounding box center [629, 84] width 7 height 7
select select "[DEMOGRAPHIC_DATA]"
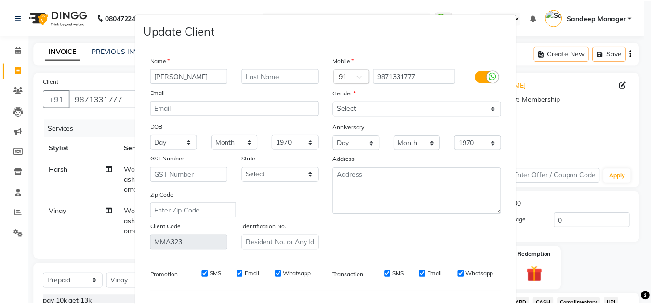
scroll to position [122, 0]
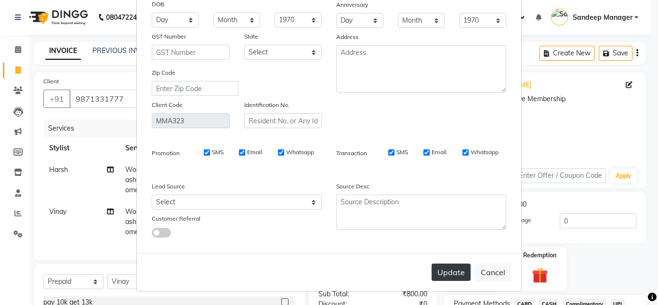
click at [438, 269] on button "Update" at bounding box center [451, 271] width 39 height 17
select select
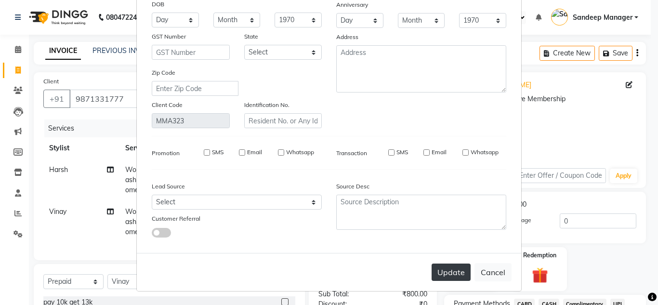
select select
checkbox input "false"
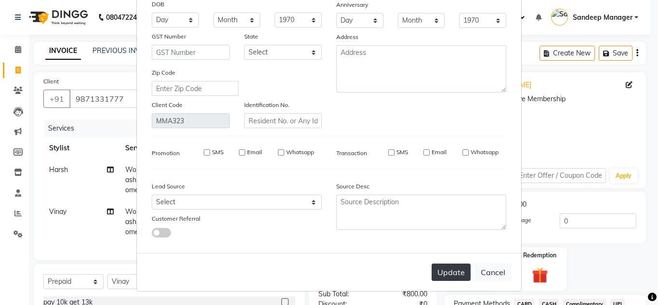
checkbox input "false"
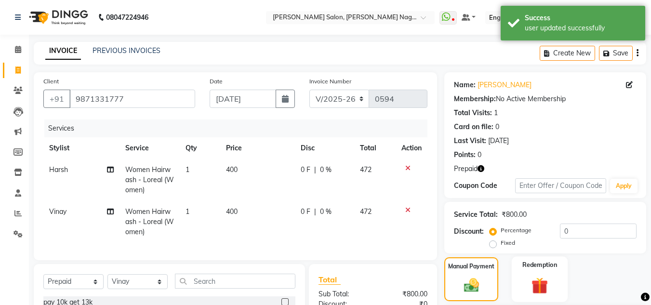
click at [534, 269] on label "Redemption" at bounding box center [540, 264] width 35 height 9
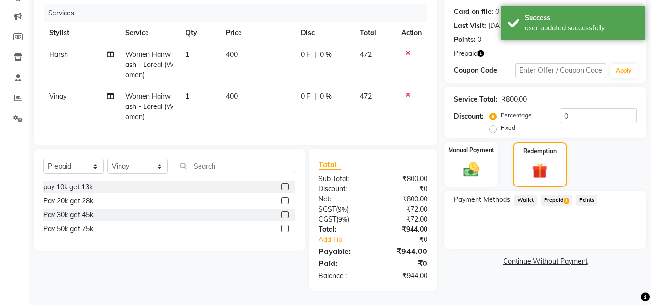
click at [552, 195] on span "Prepaid 1" at bounding box center [555, 200] width 31 height 11
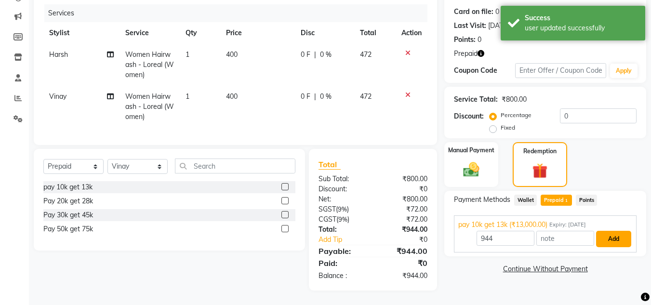
click at [611, 232] on button "Add" at bounding box center [613, 239] width 35 height 16
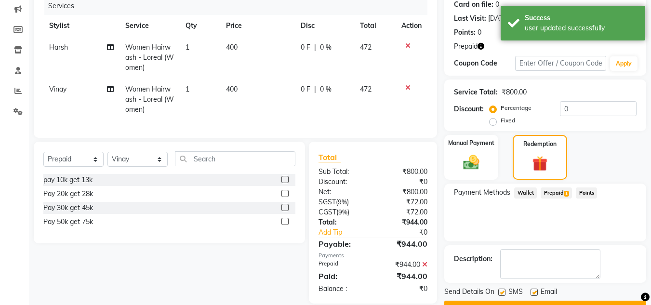
scroll to position [147, 0]
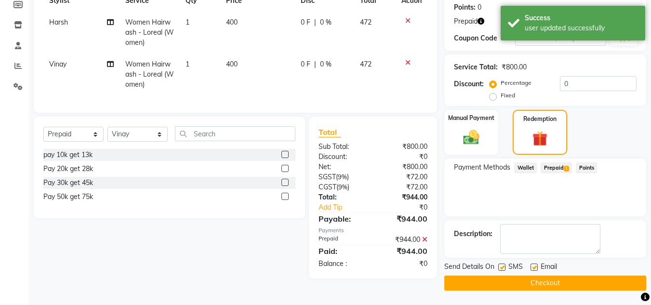
click at [564, 281] on button "Checkout" at bounding box center [545, 282] width 202 height 15
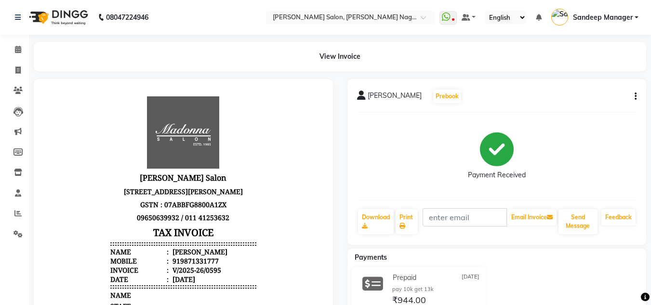
click at [73, 22] on img at bounding box center [58, 17] width 66 height 27
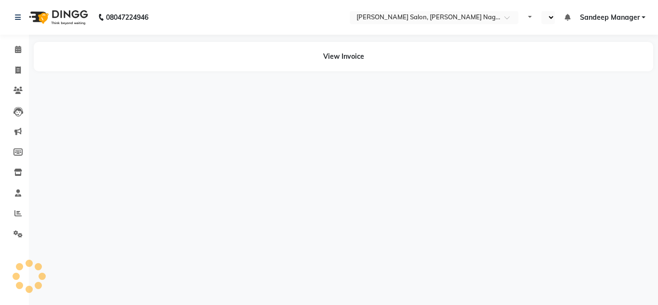
select select "en"
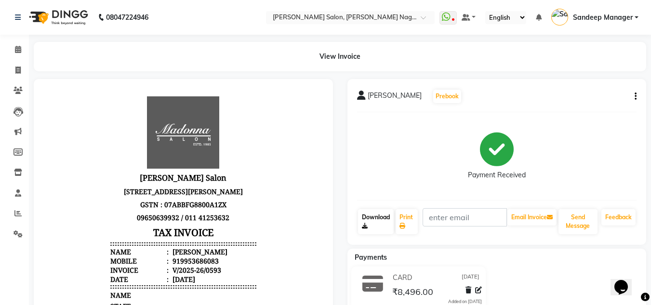
click at [379, 226] on link "Download" at bounding box center [376, 221] width 36 height 25
click at [184, 265] on div "919953686083" at bounding box center [194, 260] width 48 height 9
copy div "919953686083"
click at [75, 12] on img at bounding box center [58, 17] width 66 height 27
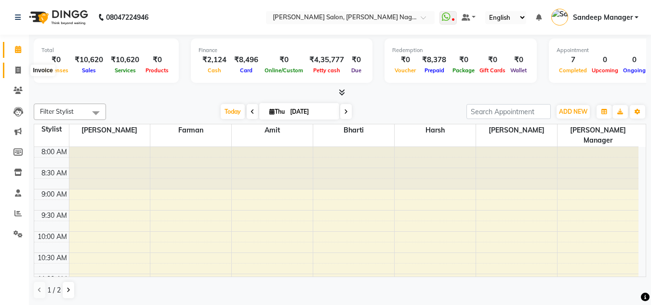
click at [20, 72] on icon at bounding box center [17, 69] width 5 height 7
select select "service"
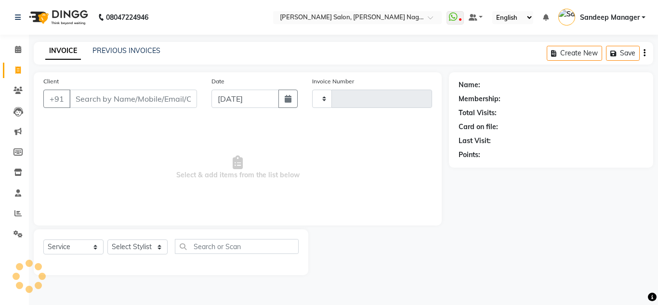
type input "0594"
select select "8641"
click at [131, 99] on input "Client" at bounding box center [133, 99] width 128 height 18
type input "9871331777"
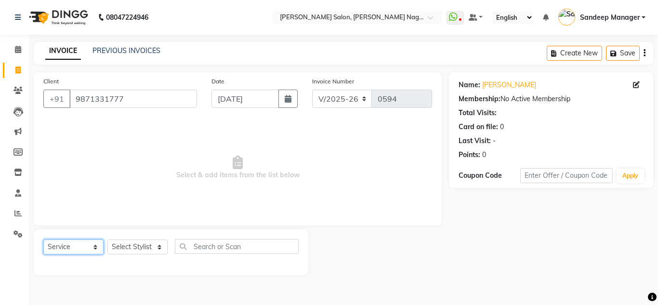
click at [72, 240] on select "Select Service Product Membership Package Voucher Prepaid Gift Card" at bounding box center [73, 246] width 60 height 15
select select "P"
click at [43, 239] on select "Select Service Product Membership Package Voucher Prepaid Gift Card" at bounding box center [73, 246] width 60 height 15
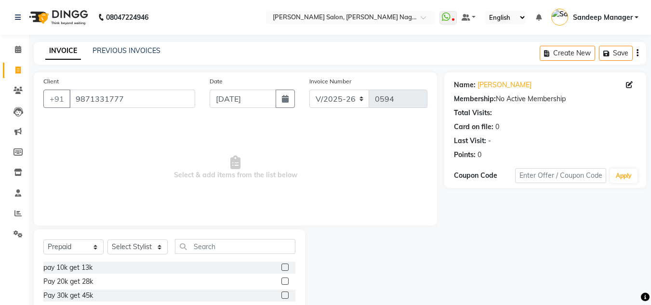
click at [285, 266] on label at bounding box center [284, 266] width 7 height 7
click at [285, 266] on input "checkbox" at bounding box center [284, 267] width 6 height 6
checkbox input "false"
click at [149, 247] on select "Select Stylist [PERSON_NAME] [PERSON_NAME] [PERSON_NAME] Manager [PERSON_NAME] …" at bounding box center [137, 246] width 60 height 15
select select "86639"
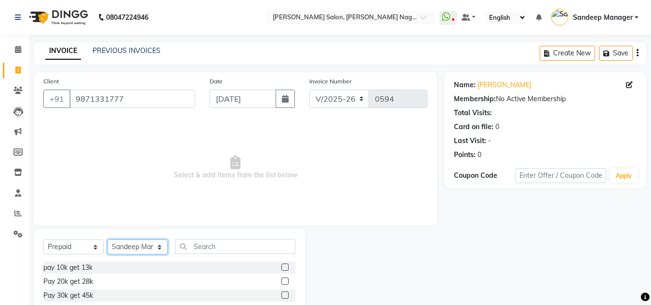
click at [107, 239] on select "Select Stylist [PERSON_NAME] [PERSON_NAME] [PERSON_NAME] Manager [PERSON_NAME] …" at bounding box center [137, 246] width 60 height 15
click at [285, 266] on label at bounding box center [284, 266] width 7 height 7
click at [285, 266] on input "checkbox" at bounding box center [284, 267] width 6 height 6
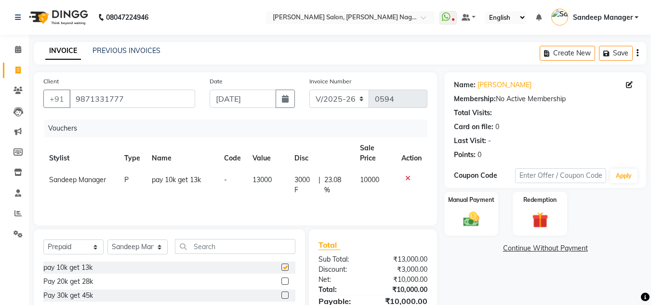
checkbox input "false"
click at [476, 210] on img at bounding box center [471, 219] width 27 height 19
click at [527, 248] on span "CARD" at bounding box center [524, 248] width 21 height 11
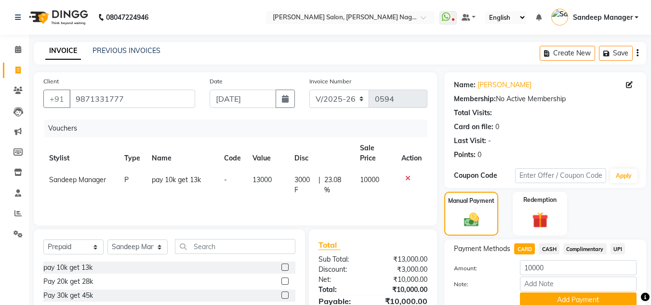
scroll to position [50, 0]
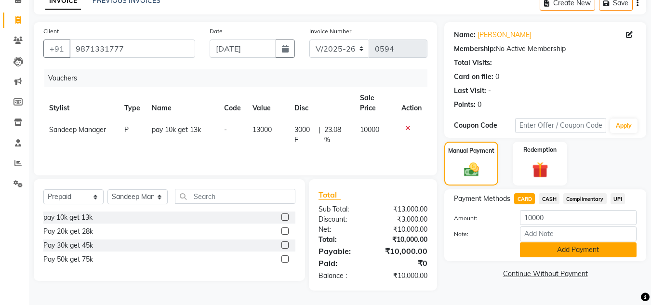
click at [564, 244] on button "Add Payment" at bounding box center [578, 249] width 117 height 15
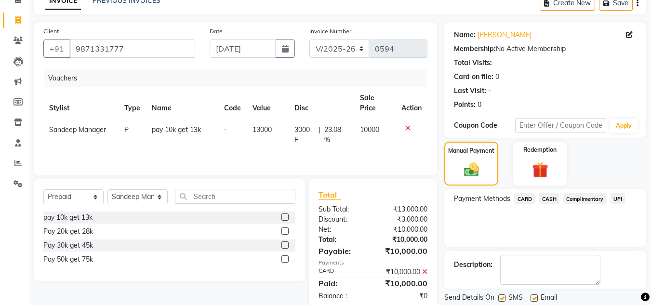
scroll to position [81, 0]
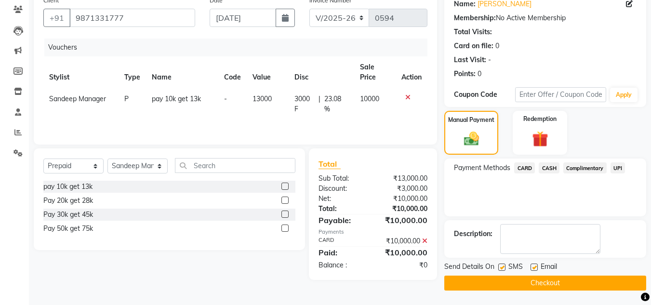
click at [534, 282] on button "Checkout" at bounding box center [545, 282] width 202 height 15
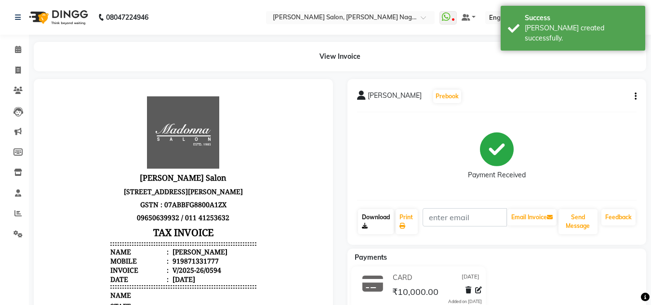
click at [370, 220] on link "Download" at bounding box center [376, 221] width 36 height 25
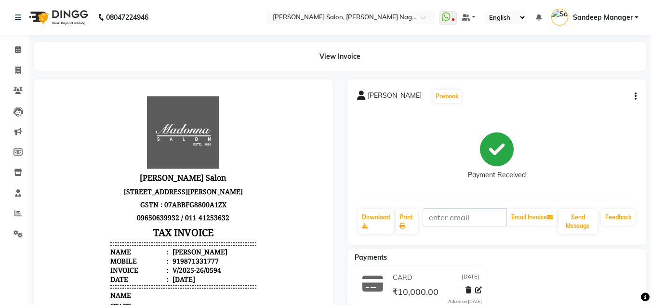
click at [49, 10] on img at bounding box center [58, 17] width 66 height 27
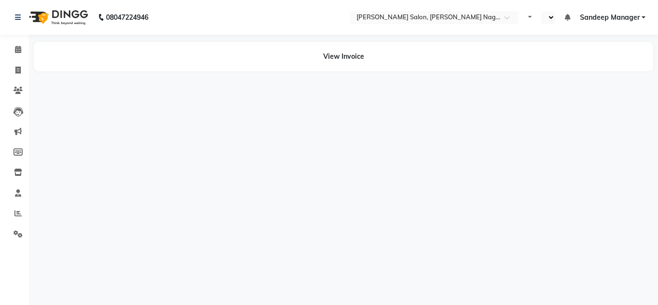
select select "en"
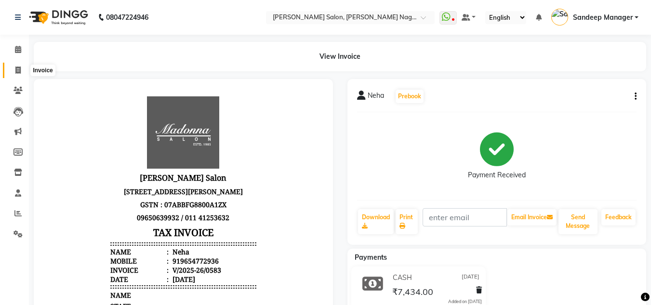
click at [12, 69] on span at bounding box center [18, 70] width 17 height 11
select select "service"
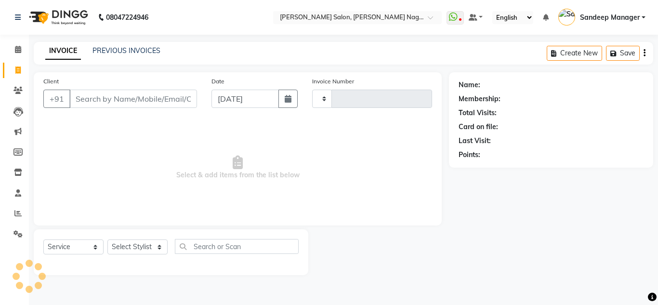
type input "0599"
select select "8641"
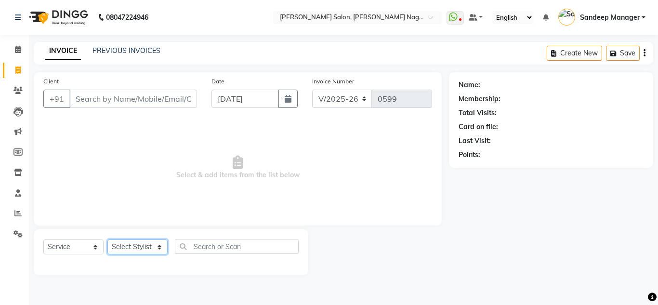
click at [128, 242] on select "Select Stylist Amit Bharti Devesh Farman Harsh Ishita Manager Jaikesh Manoj Nit…" at bounding box center [137, 246] width 60 height 15
select select "86633"
click at [107, 239] on select "Select Stylist Amit Bharti Devesh Farman Harsh Ishita Manager Jaikesh Manoj Nit…" at bounding box center [137, 246] width 60 height 15
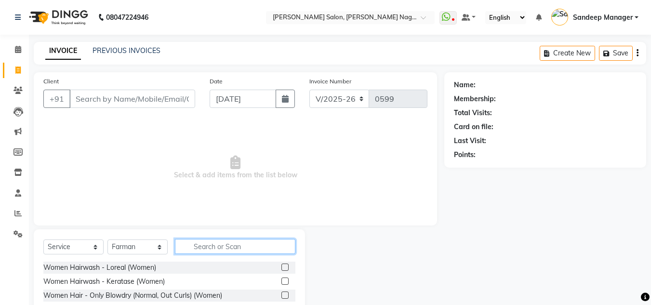
click at [215, 240] on input "text" at bounding box center [235, 246] width 120 height 15
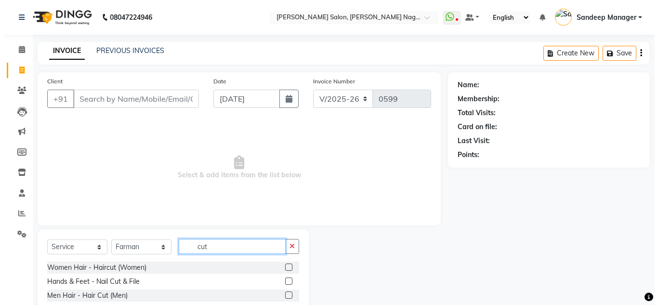
scroll to position [54, 0]
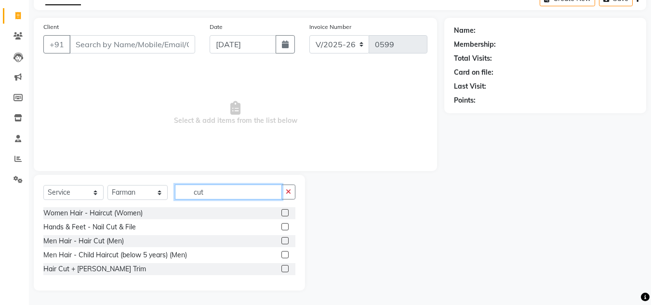
type input "cut"
click at [285, 270] on label at bounding box center [284, 268] width 7 height 7
click at [285, 270] on input "checkbox" at bounding box center [284, 269] width 6 height 6
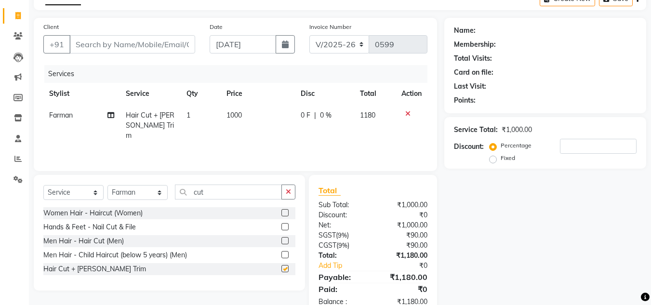
checkbox input "false"
click at [233, 112] on span "1000" at bounding box center [233, 115] width 15 height 9
select select "86633"
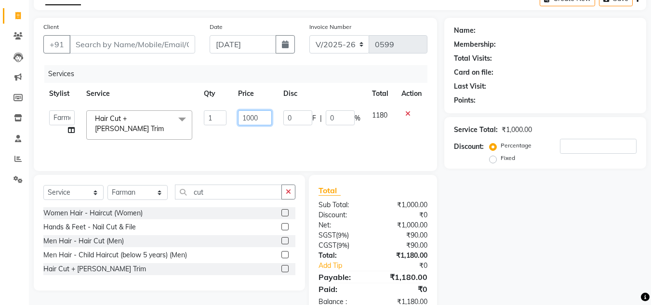
click at [251, 116] on input "1000" at bounding box center [254, 117] width 33 height 15
type input "1100"
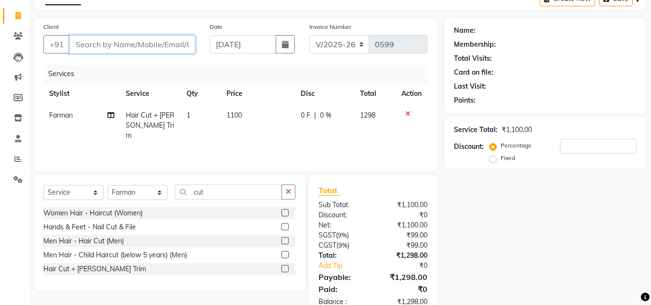
click at [145, 45] on input "Client" at bounding box center [132, 44] width 126 height 18
type input "7"
type input "0"
type input "7018019291"
click at [180, 44] on span "Add Client" at bounding box center [170, 44] width 38 height 10
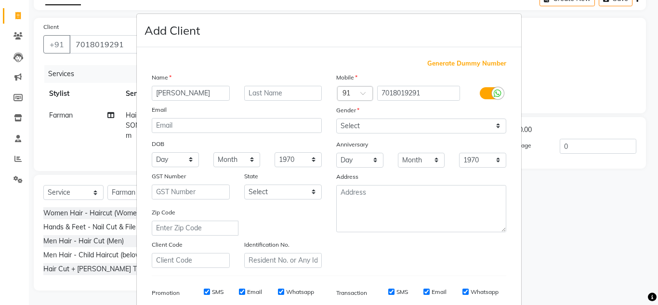
type input "Manav"
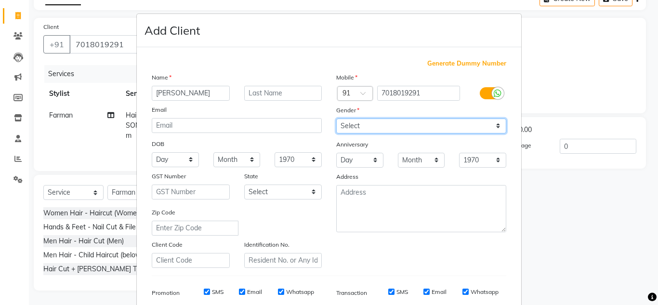
click at [360, 128] on select "Select Male Female Other Prefer Not To Say" at bounding box center [421, 125] width 170 height 15
select select "male"
click at [336, 118] on select "Select Male Female Other Prefer Not To Say" at bounding box center [421, 125] width 170 height 15
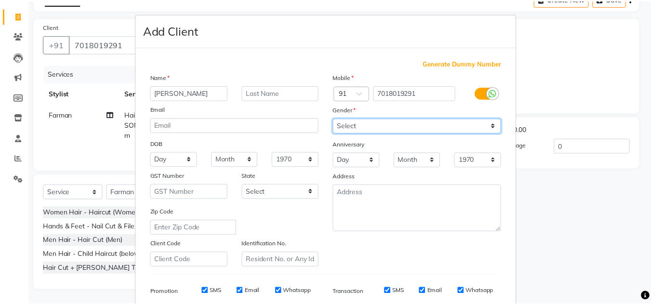
scroll to position [140, 0]
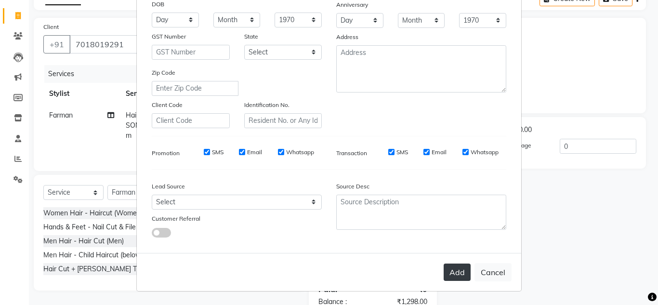
click at [455, 270] on button "Add" at bounding box center [457, 271] width 27 height 17
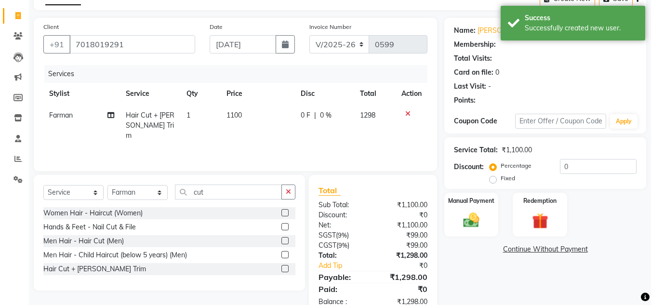
scroll to position [80, 0]
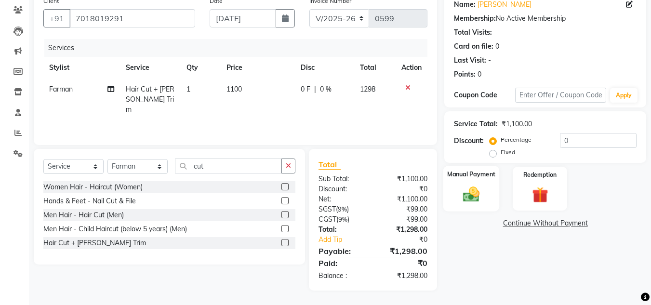
click at [477, 201] on img at bounding box center [471, 193] width 27 height 19
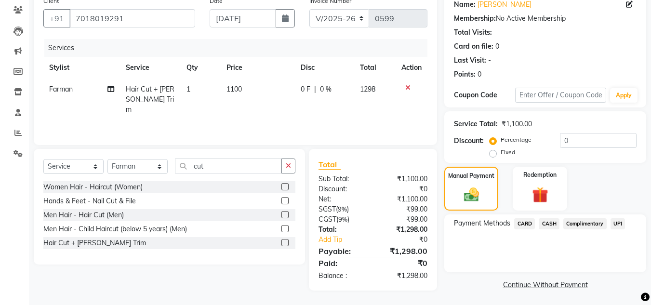
click at [552, 225] on span "CASH" at bounding box center [548, 223] width 21 height 11
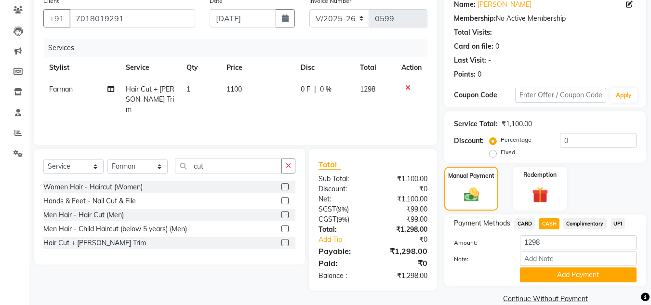
scroll to position [96, 0]
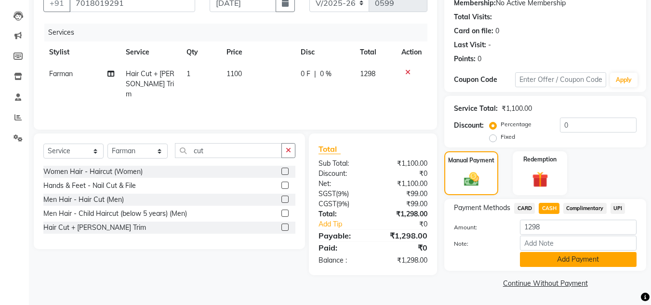
click at [559, 254] on button "Add Payment" at bounding box center [578, 259] width 117 height 15
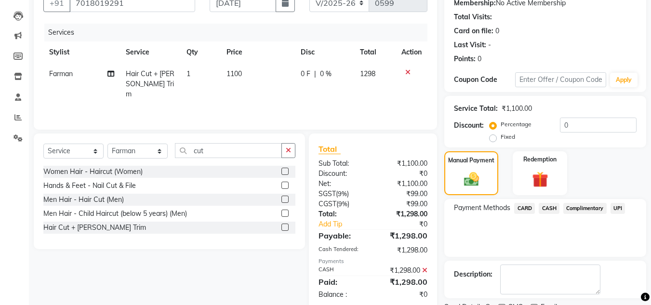
scroll to position [136, 0]
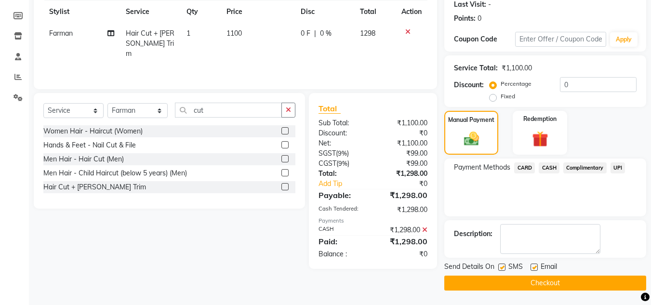
click at [541, 283] on button "Checkout" at bounding box center [545, 282] width 202 height 15
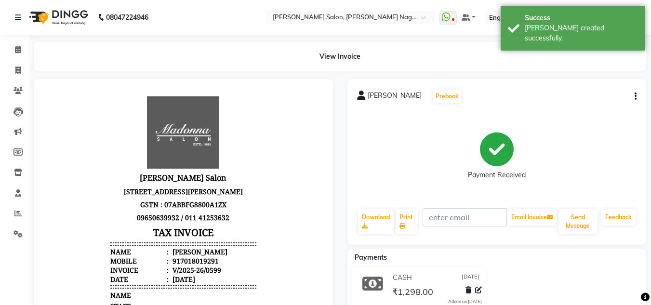
click at [67, 13] on img at bounding box center [58, 17] width 66 height 27
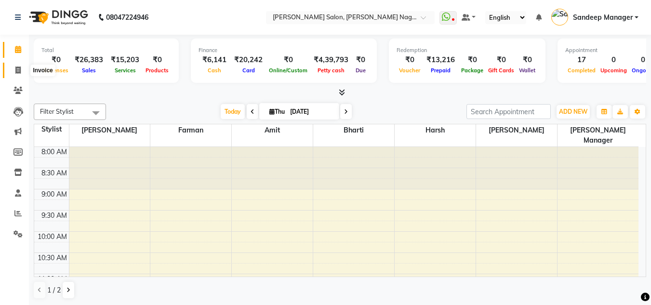
click at [14, 68] on span at bounding box center [18, 70] width 17 height 11
select select "service"
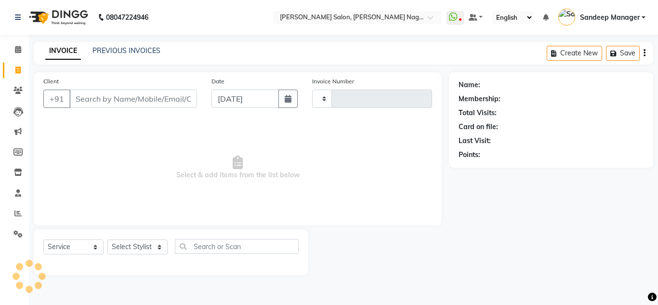
type input "0600"
select select "8641"
click at [117, 51] on link "PREVIOUS INVOICES" at bounding box center [126, 50] width 68 height 9
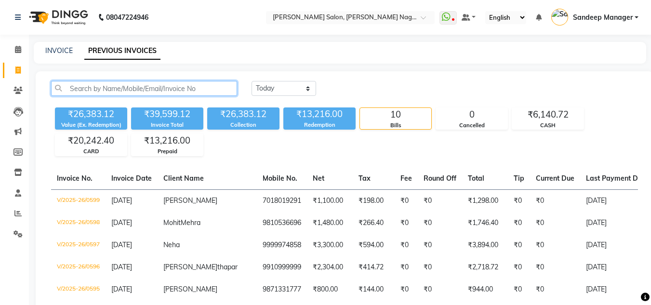
click at [173, 83] on input "text" at bounding box center [144, 88] width 186 height 15
paste input "9711711037"
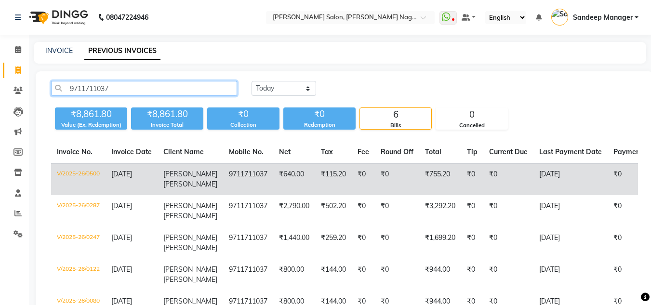
type input "9711711037"
click at [375, 175] on td "₹0" at bounding box center [397, 179] width 44 height 32
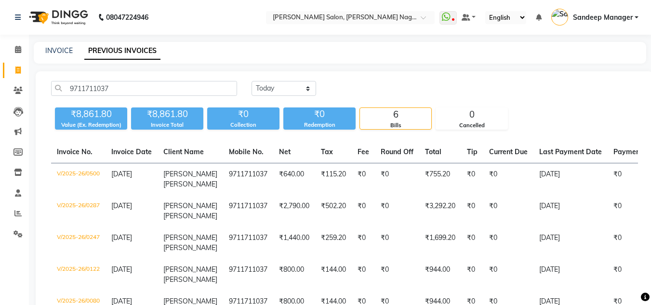
click at [63, 14] on img at bounding box center [58, 17] width 66 height 27
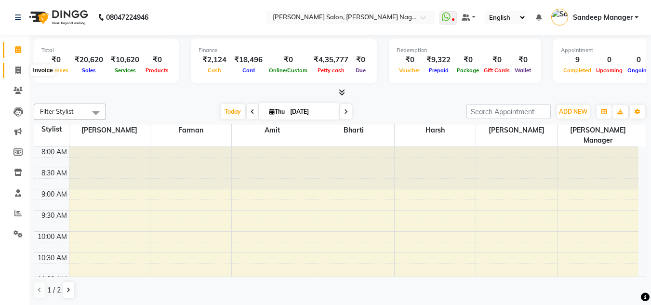
click at [19, 70] on icon at bounding box center [17, 69] width 5 height 7
select select "service"
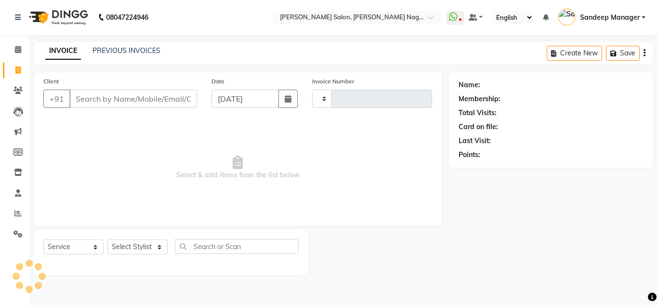
type input "0600"
select select "8641"
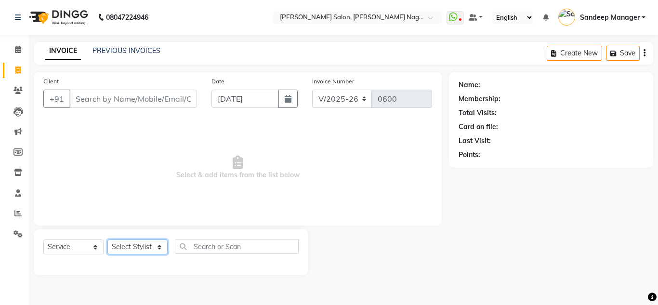
click at [143, 247] on select "Select Stylist [PERSON_NAME] [PERSON_NAME] [PERSON_NAME] Manager [PERSON_NAME] …" at bounding box center [137, 246] width 60 height 15
select select "86637"
click at [107, 239] on select "Select Stylist [PERSON_NAME] [PERSON_NAME] [PERSON_NAME] Manager [PERSON_NAME] …" at bounding box center [137, 246] width 60 height 15
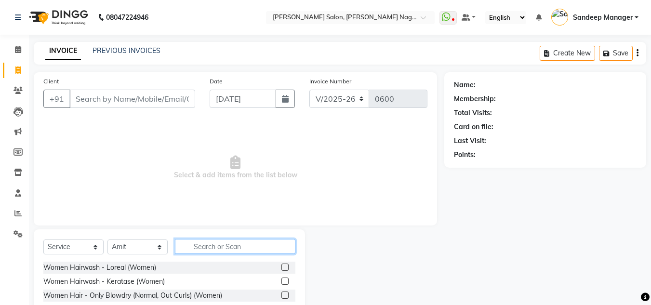
click at [226, 242] on input "text" at bounding box center [235, 246] width 120 height 15
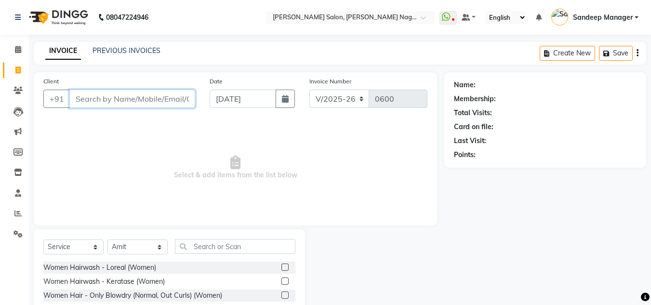
click at [158, 96] on input "Client" at bounding box center [132, 99] width 126 height 18
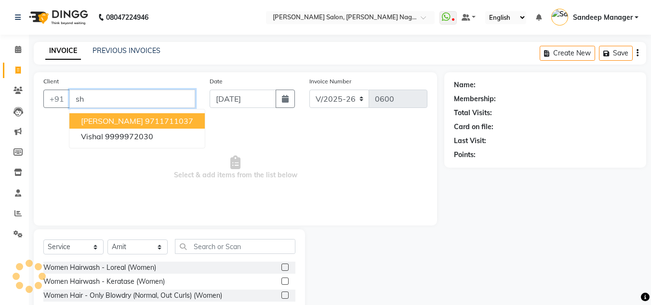
type input "s"
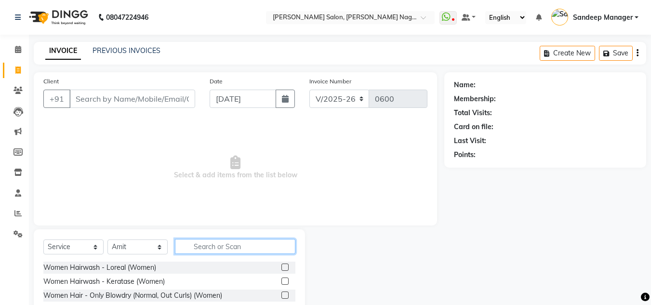
click at [212, 244] on input "text" at bounding box center [235, 246] width 120 height 15
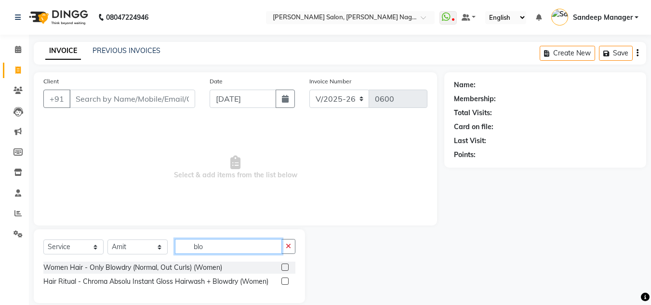
type input "blo"
click at [283, 263] on div at bounding box center [288, 268] width 14 height 12
click at [286, 266] on label at bounding box center [284, 266] width 7 height 7
click at [286, 266] on input "checkbox" at bounding box center [284, 267] width 6 height 6
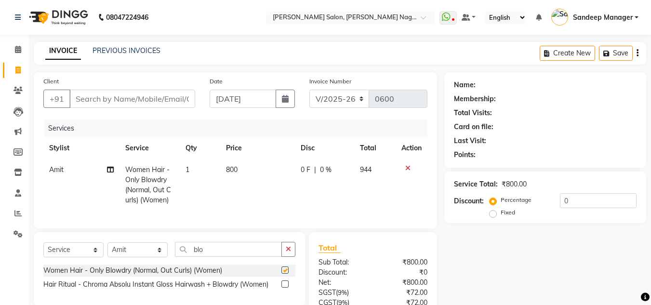
checkbox input "false"
click at [230, 170] on span "800" at bounding box center [232, 169] width 12 height 9
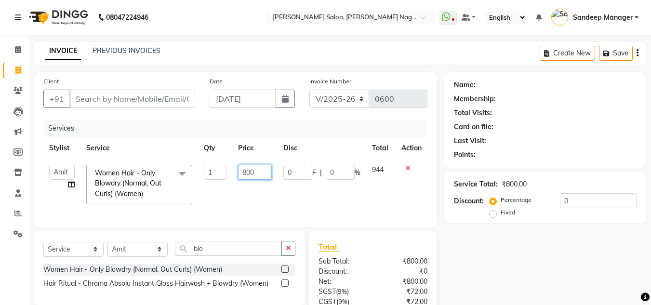
click at [246, 167] on input "800" at bounding box center [254, 172] width 33 height 15
type input "700"
click at [171, 101] on input "Client" at bounding box center [132, 99] width 126 height 18
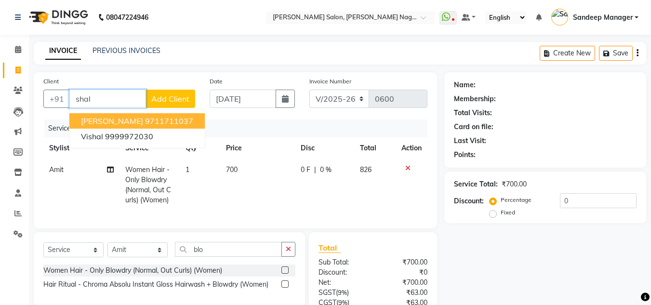
click at [145, 117] on ngb-highlight "9711711037" at bounding box center [169, 121] width 48 height 10
type input "9711711037"
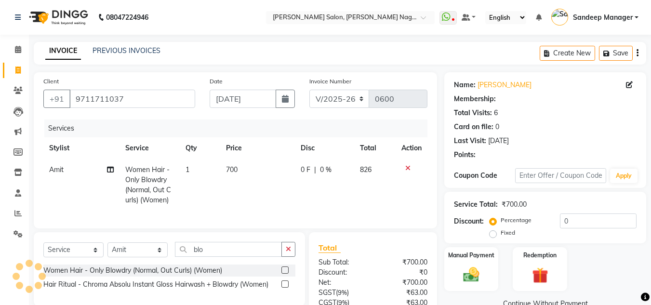
select select "1: Object"
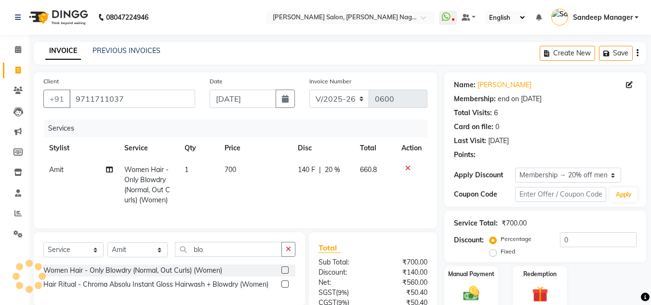
type input "20"
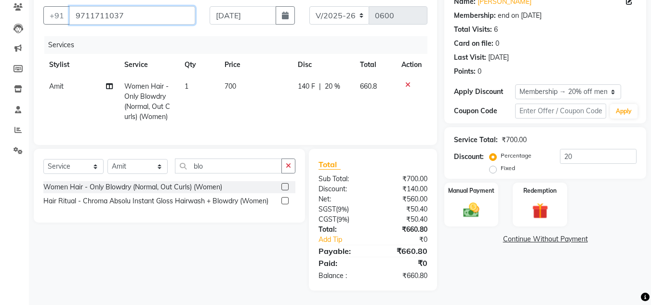
click at [117, 9] on input "9711711037" at bounding box center [132, 15] width 126 height 18
click at [478, 208] on img at bounding box center [471, 209] width 27 height 19
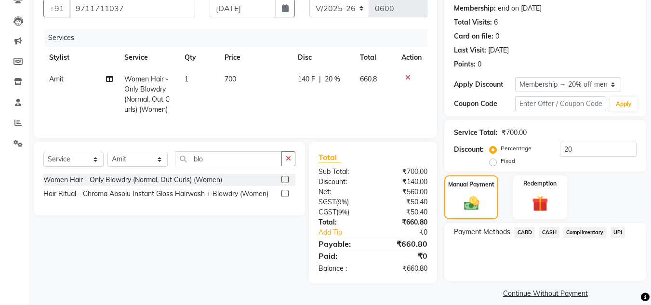
click at [549, 231] on span "CASH" at bounding box center [548, 232] width 21 height 11
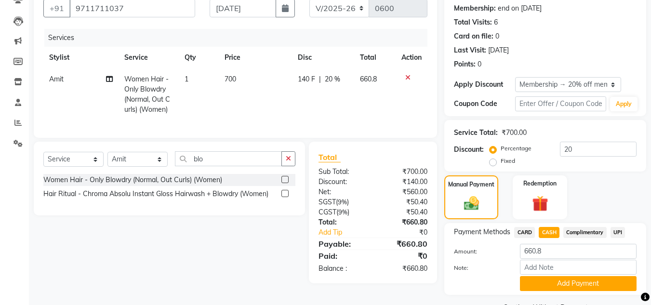
scroll to position [115, 0]
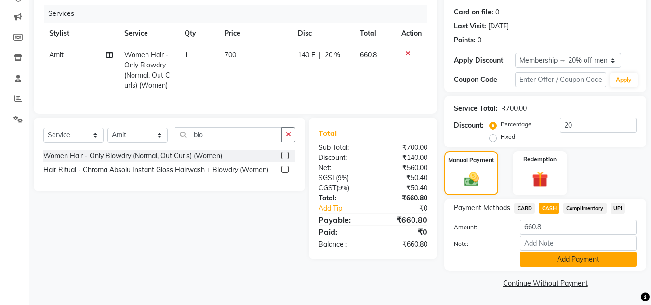
click at [548, 260] on button "Add Payment" at bounding box center [578, 259] width 117 height 15
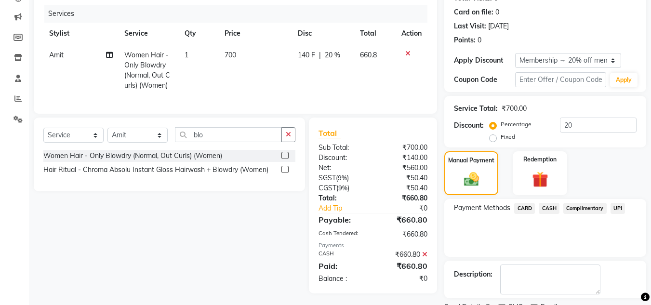
click at [554, 205] on span "CASH" at bounding box center [548, 208] width 21 height 11
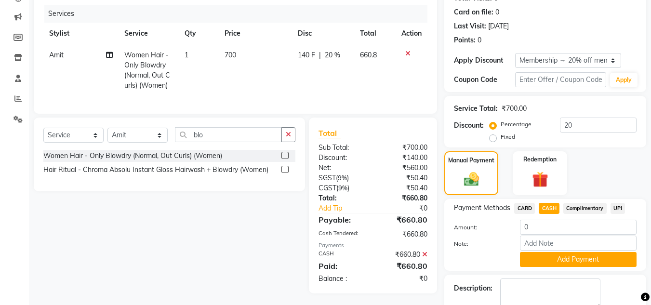
scroll to position [169, 0]
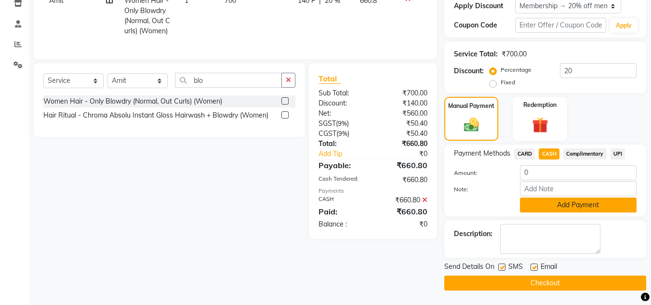
click at [616, 208] on button "Add Payment" at bounding box center [578, 204] width 117 height 15
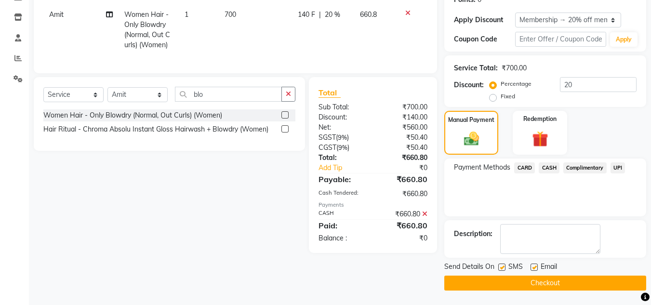
scroll to position [155, 0]
click at [549, 276] on button "Checkout" at bounding box center [545, 282] width 202 height 15
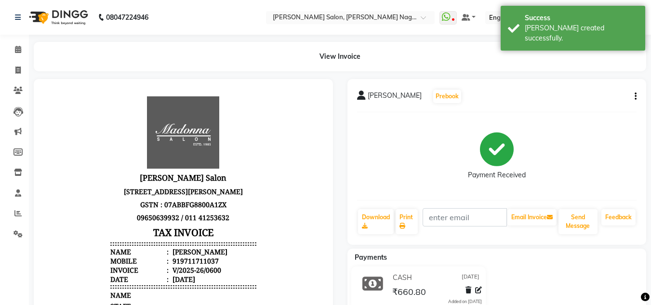
click at [52, 18] on img at bounding box center [58, 17] width 66 height 27
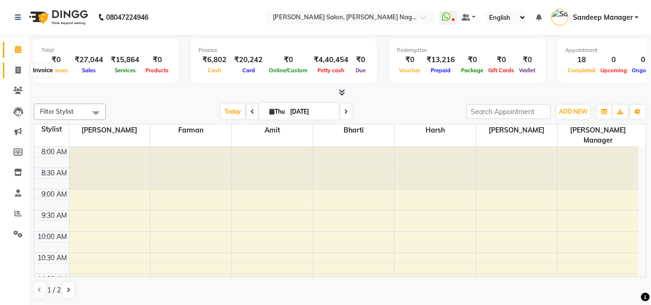
click at [19, 66] on icon at bounding box center [17, 69] width 5 height 7
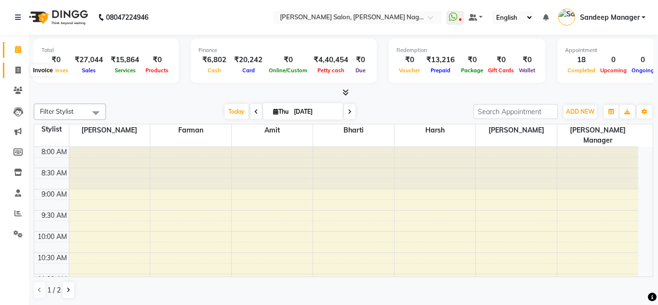
select select "8641"
select select "service"
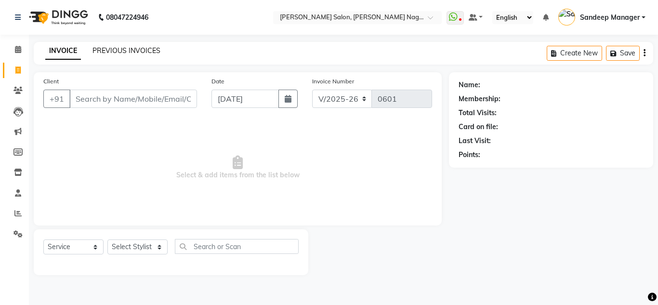
click at [105, 53] on link "PREVIOUS INVOICES" at bounding box center [126, 50] width 68 height 9
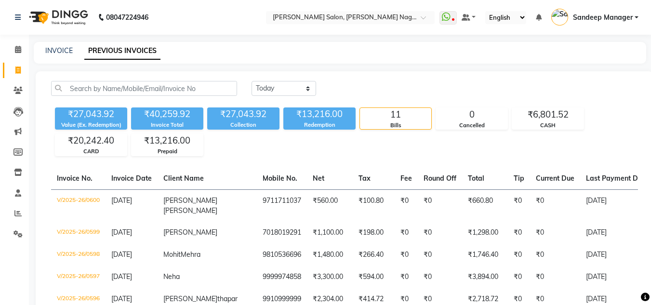
click at [68, 17] on img at bounding box center [58, 17] width 66 height 27
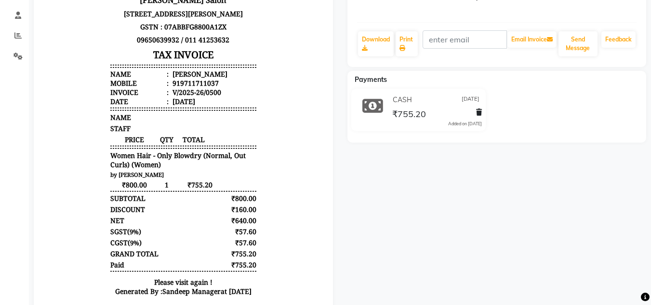
scroll to position [179, 0]
